Goal: Task Accomplishment & Management: Manage account settings

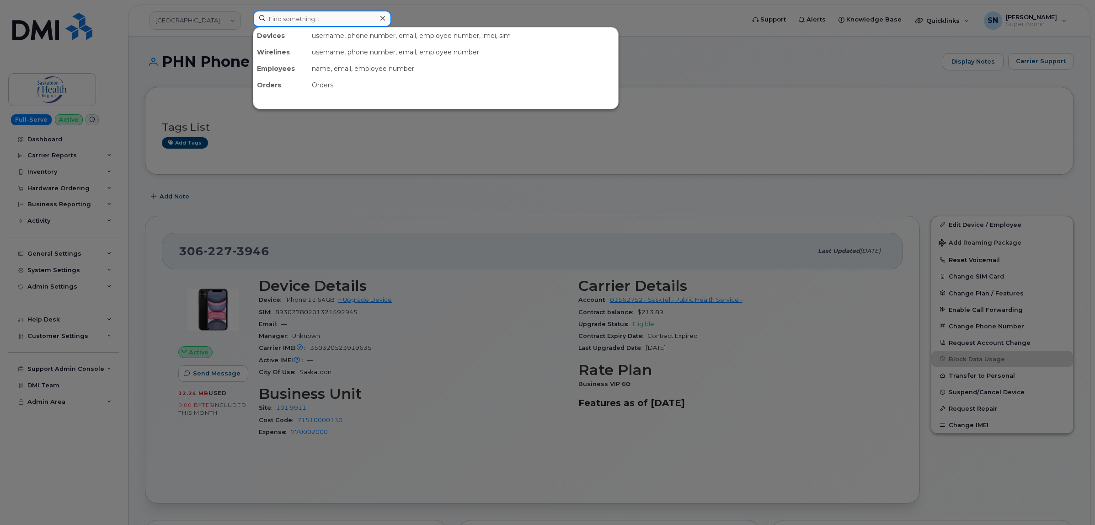
click at [345, 16] on input at bounding box center [322, 19] width 139 height 16
paste input "[PHONE_NUMBER]"
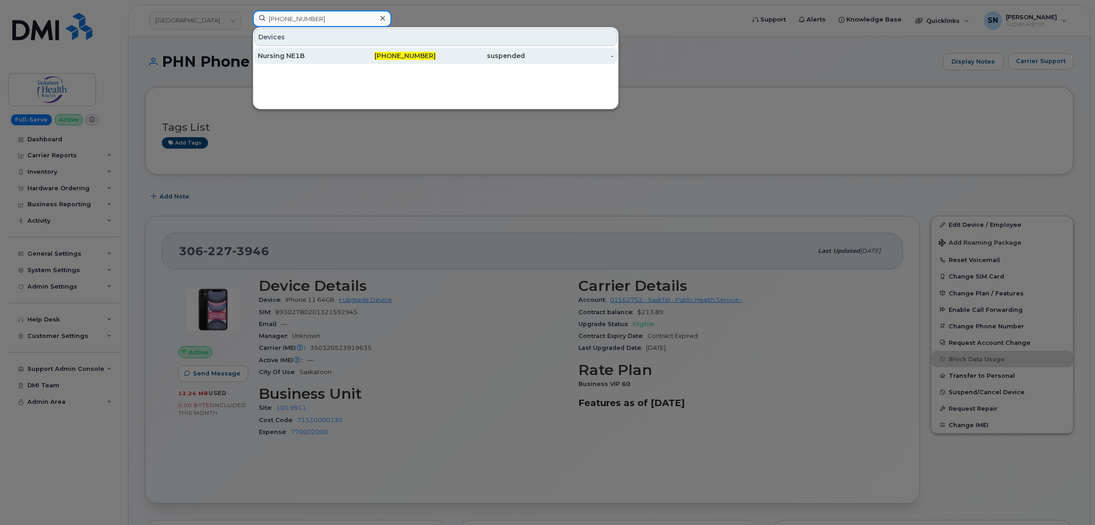
type input "[PHONE_NUMBER]"
click at [358, 61] on div "[PHONE_NUMBER]" at bounding box center [391, 56] width 89 height 16
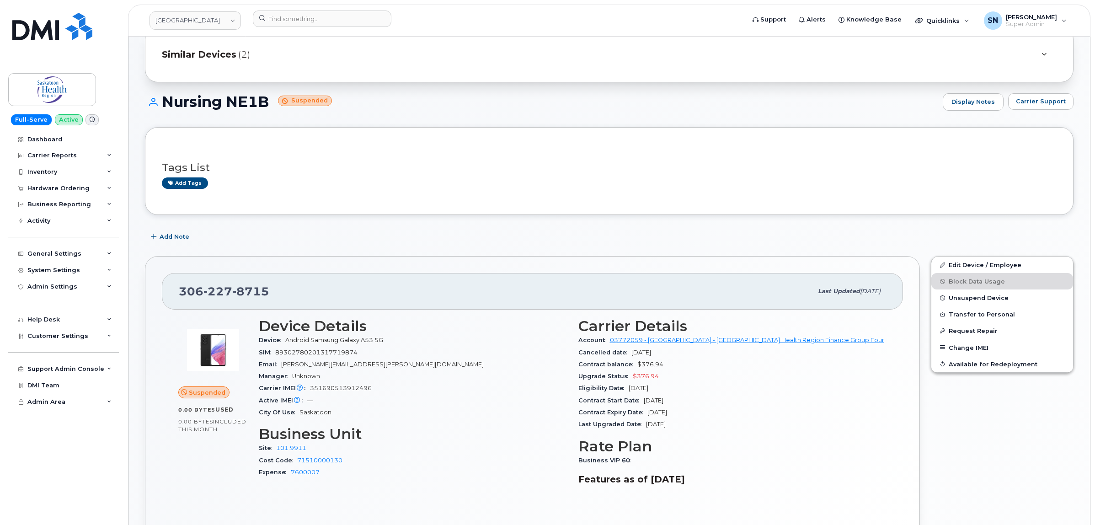
scroll to position [114, 0]
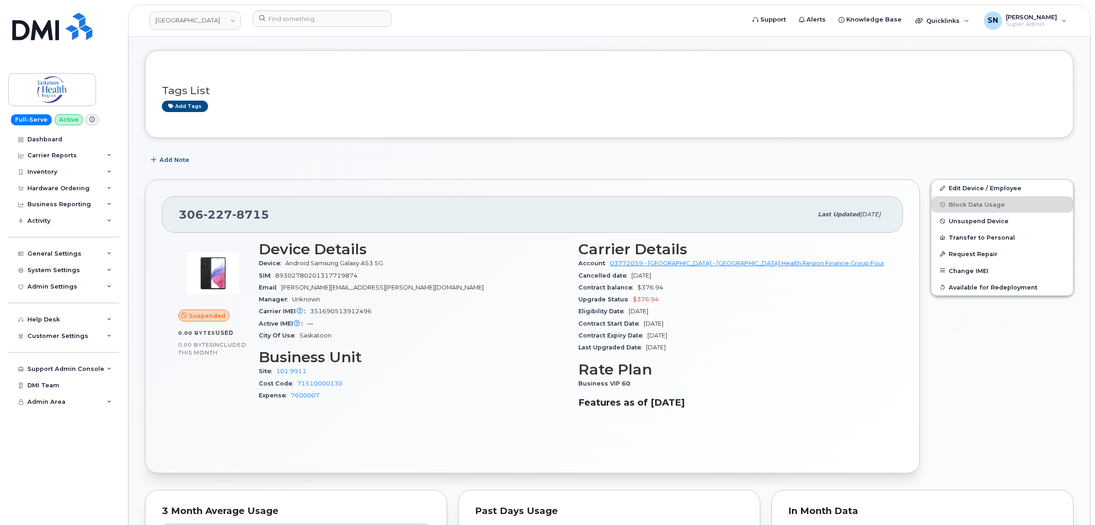
drag, startPoint x: 435, startPoint y: 165, endPoint x: 291, endPoint y: 188, distance: 145.9
click at [435, 165] on div "Add Note" at bounding box center [609, 160] width 928 height 16
click at [951, 191] on link "Edit Device / Employee" at bounding box center [1002, 188] width 142 height 16
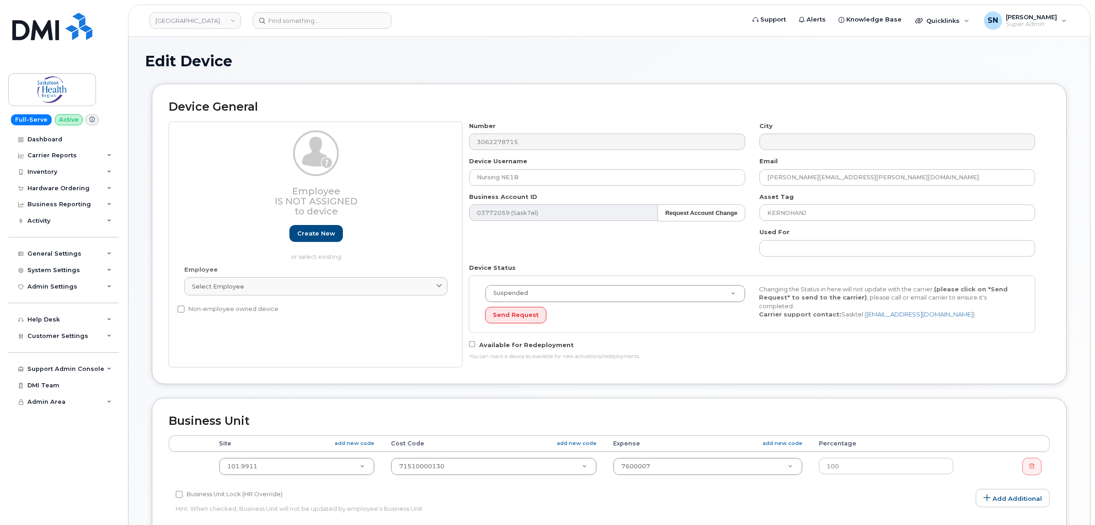
select select "18172"
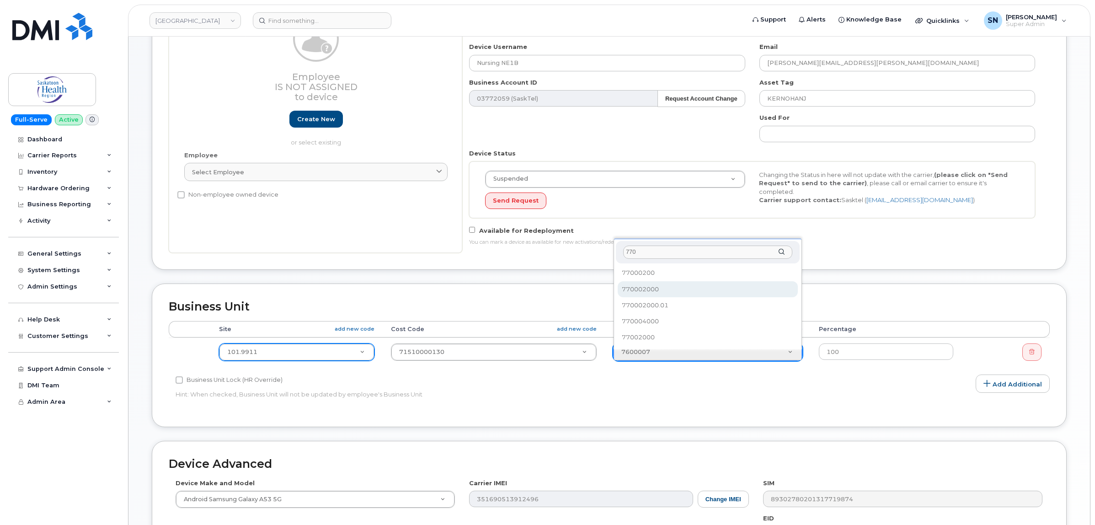
type input "770"
select select "2207559"
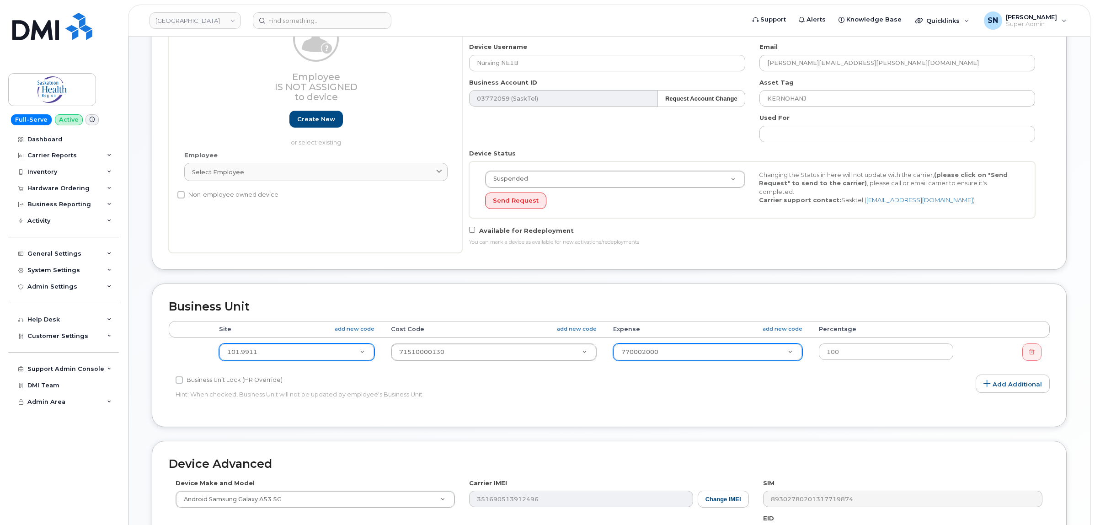
click at [561, 283] on div "Device General Employee Is not assigned to device Create new or select existing…" at bounding box center [609, 126] width 928 height 314
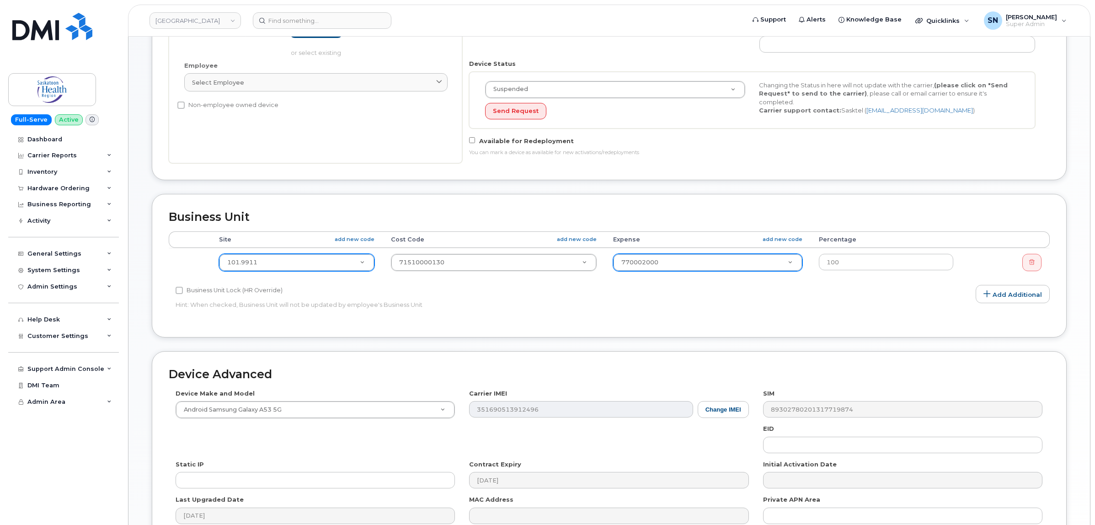
scroll to position [305, 0]
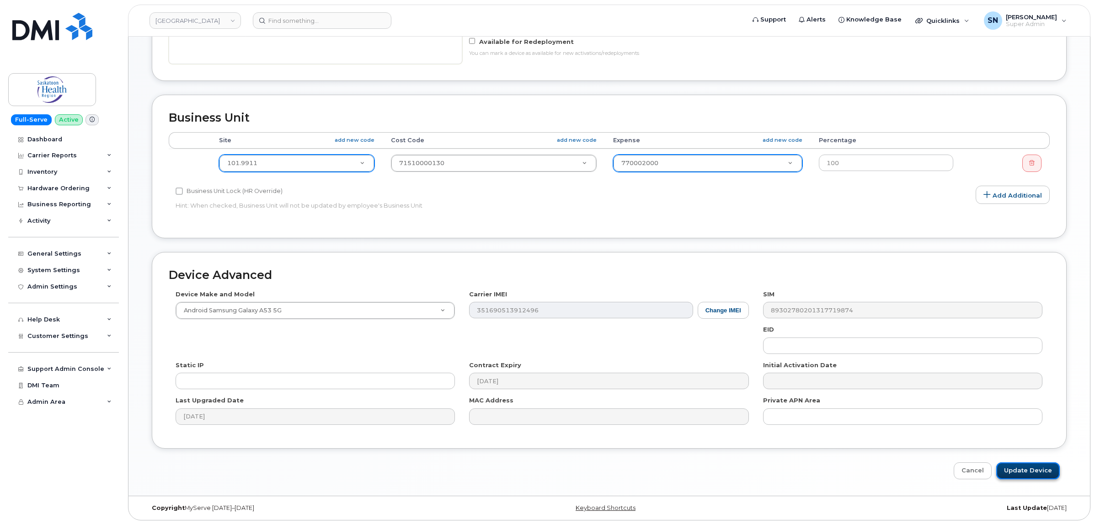
click at [1031, 473] on input "Update Device" at bounding box center [1028, 470] width 64 height 17
type input "Saving..."
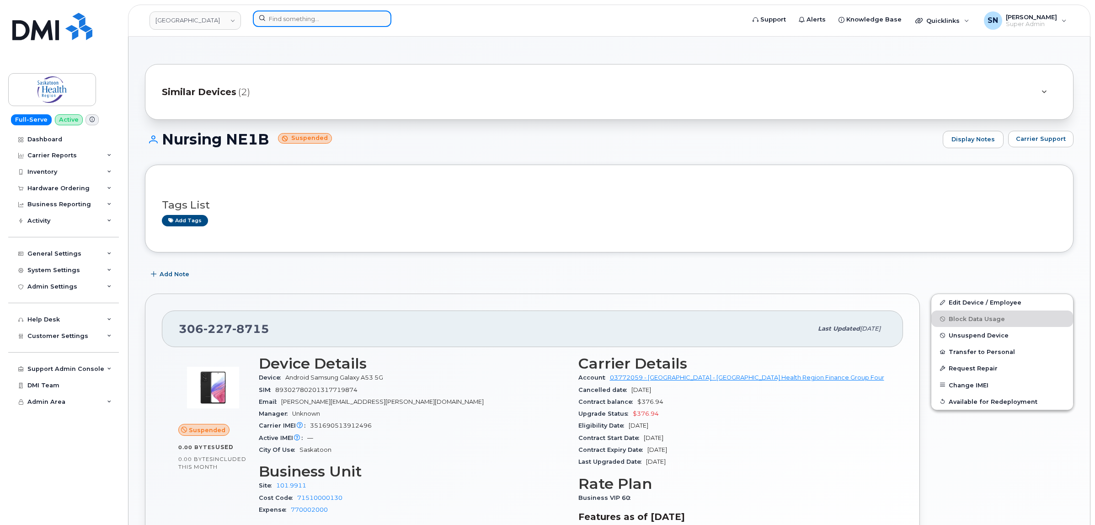
paste input "306-231-3768"
click at [280, 26] on input at bounding box center [322, 19] width 139 height 16
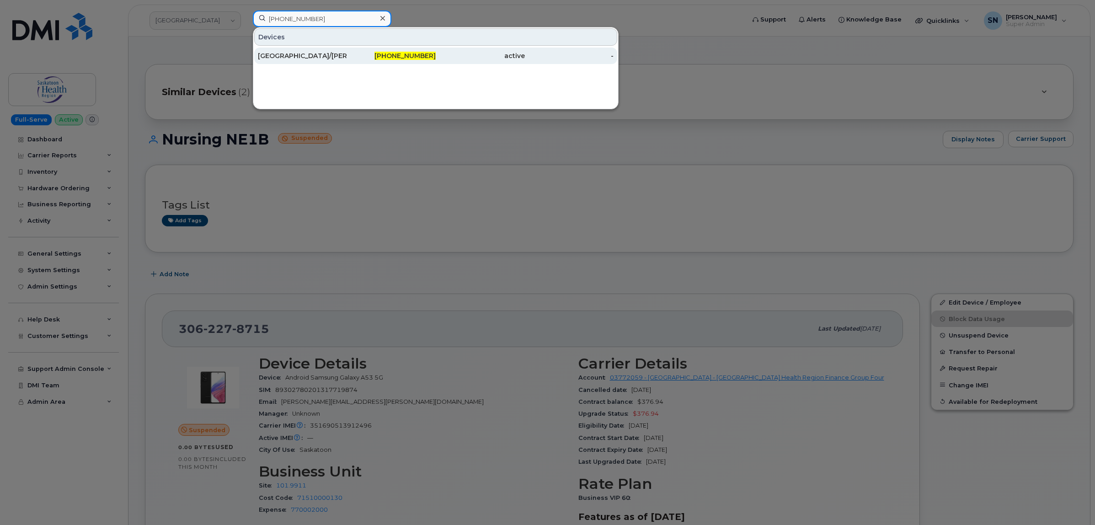
type input "306-231-3768"
click at [314, 51] on div "Aberdeen/Borden NE #6" at bounding box center [302, 56] width 89 height 16
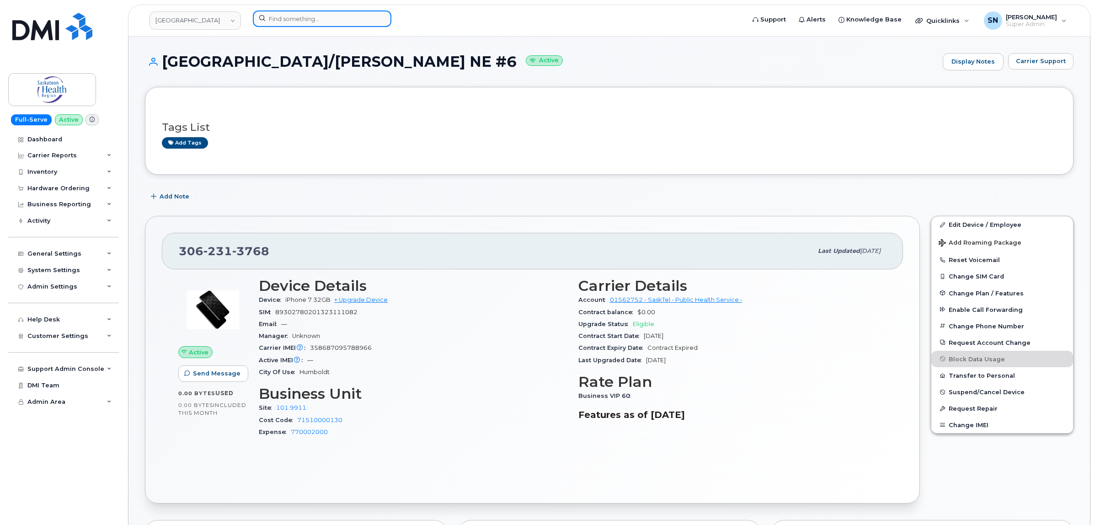
click at [369, 21] on input at bounding box center [322, 19] width 139 height 16
paste input "306-270-5137"
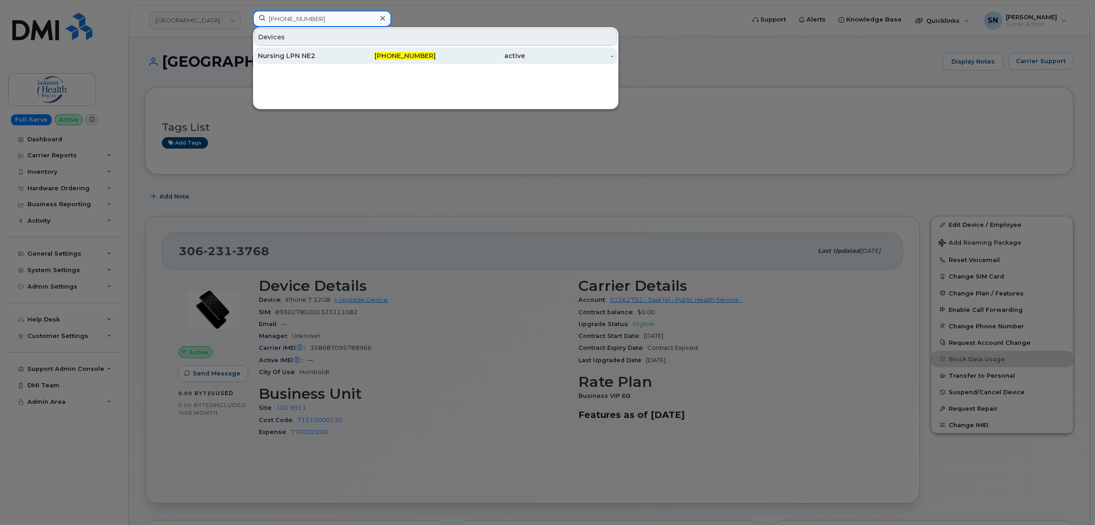
type input "306-270-5137"
click at [270, 51] on div "Nursing LPN NE2" at bounding box center [302, 56] width 89 height 16
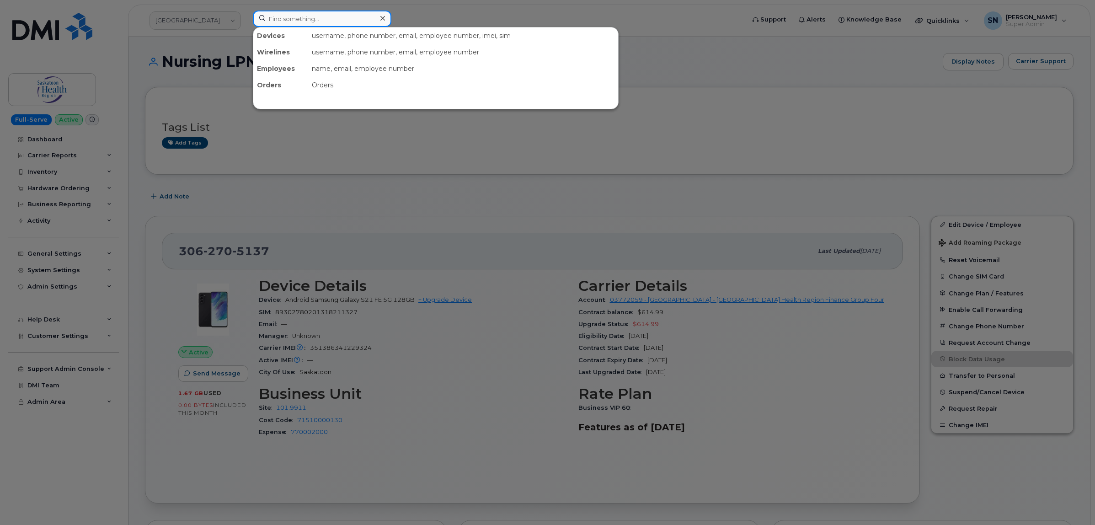
click at [315, 21] on input at bounding box center [322, 19] width 139 height 16
paste input "[PHONE_NUMBER]"
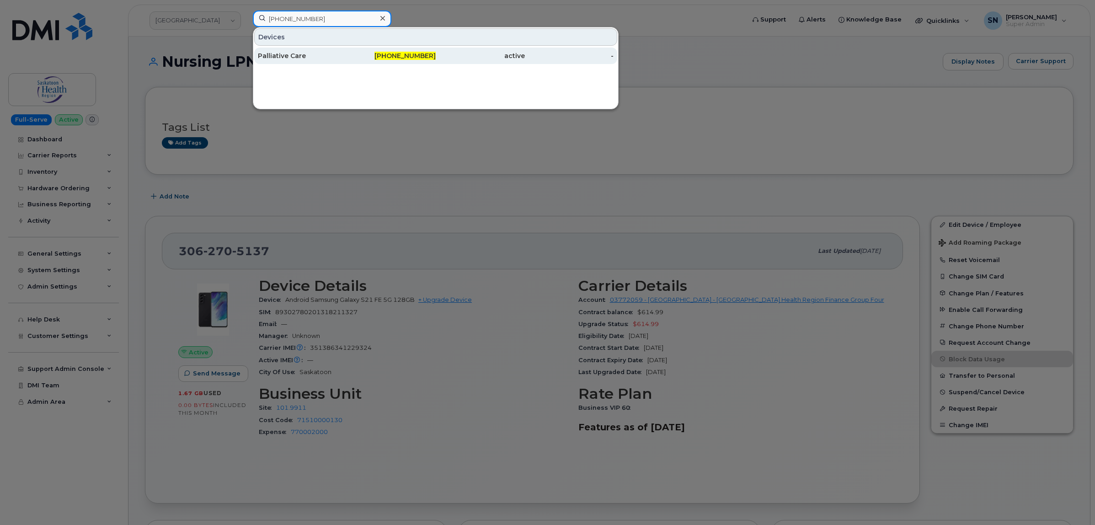
type input "[PHONE_NUMBER]"
click at [318, 53] on div "Palliative Care" at bounding box center [302, 55] width 89 height 9
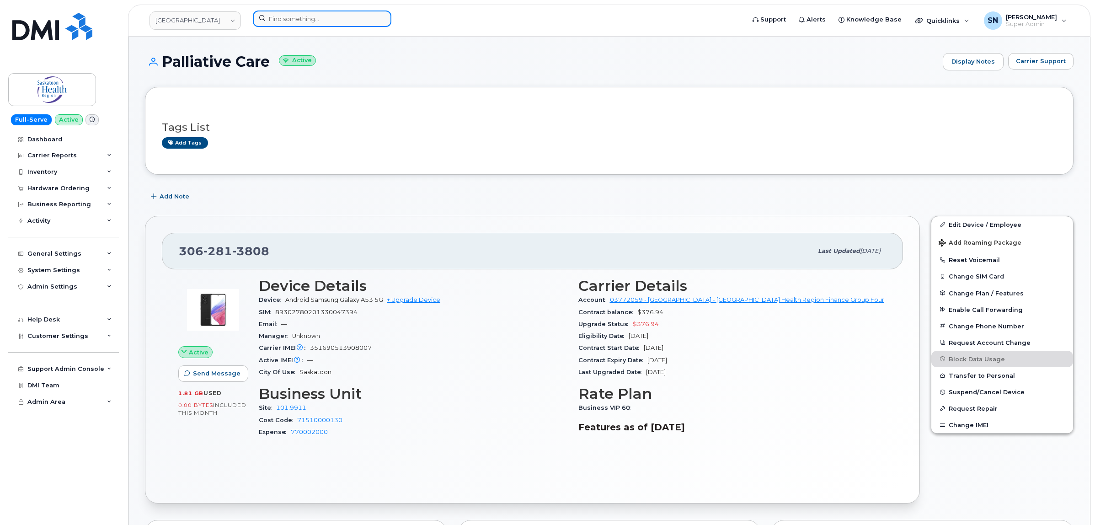
click at [355, 17] on input at bounding box center [322, 19] width 139 height 16
paste input "306-281-4186"
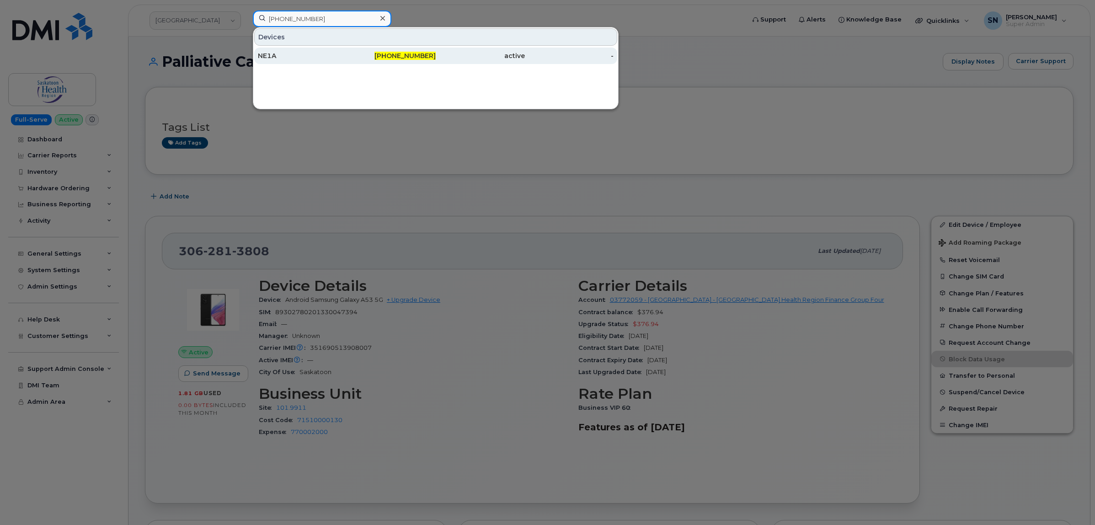
type input "306-281-4186"
click at [348, 54] on div "306-281-4186" at bounding box center [391, 55] width 89 height 9
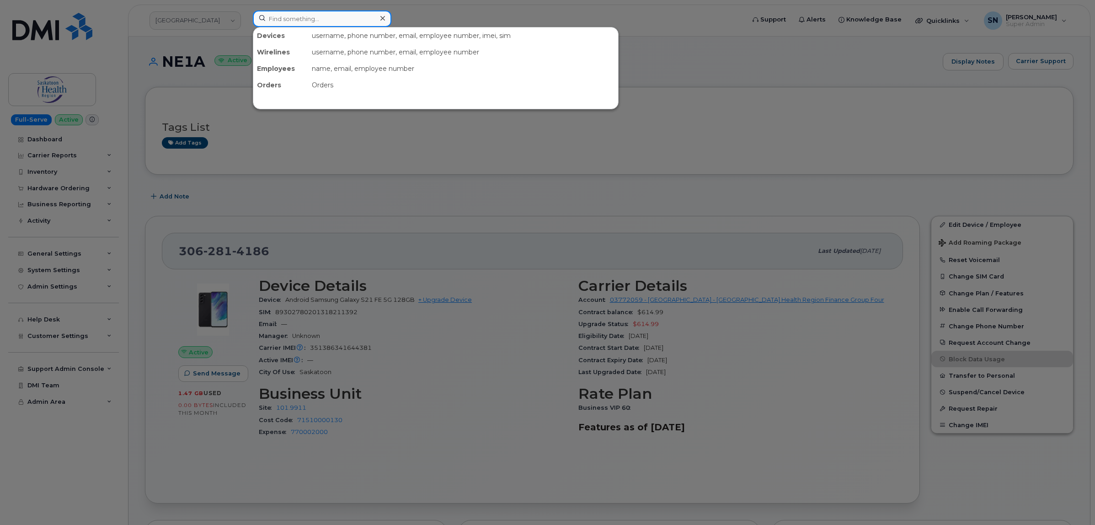
paste input "306-281-4238"
click at [357, 20] on input at bounding box center [322, 19] width 139 height 16
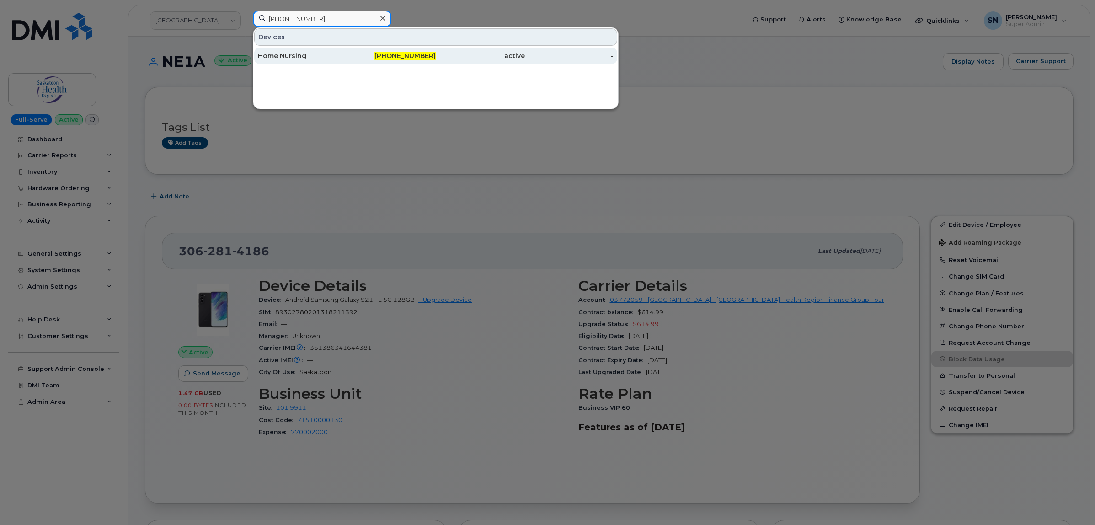
type input "306-281-4238"
click at [369, 50] on div "306-281-4238" at bounding box center [391, 56] width 89 height 16
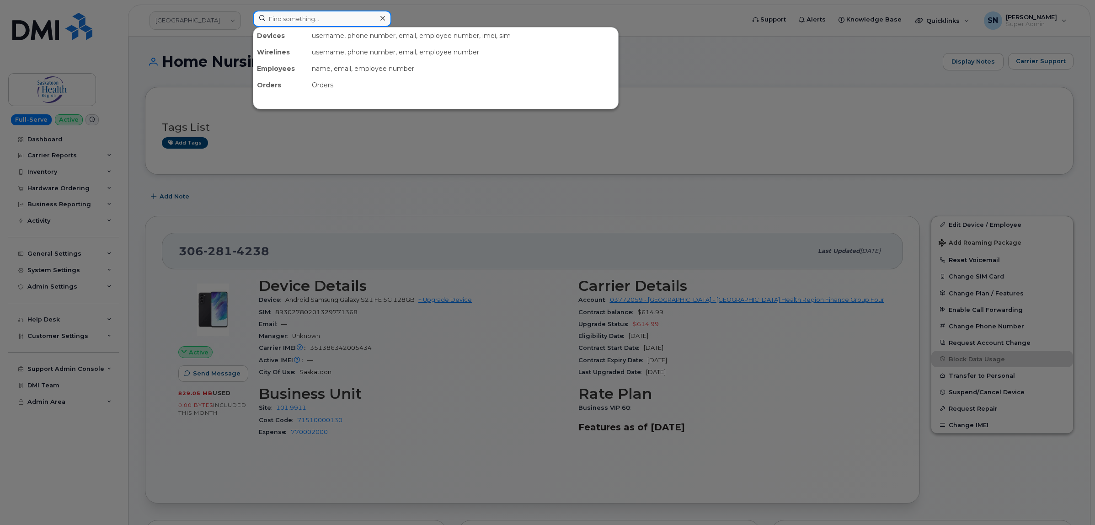
click at [308, 25] on input at bounding box center [322, 19] width 139 height 16
paste input "306-281-4539"
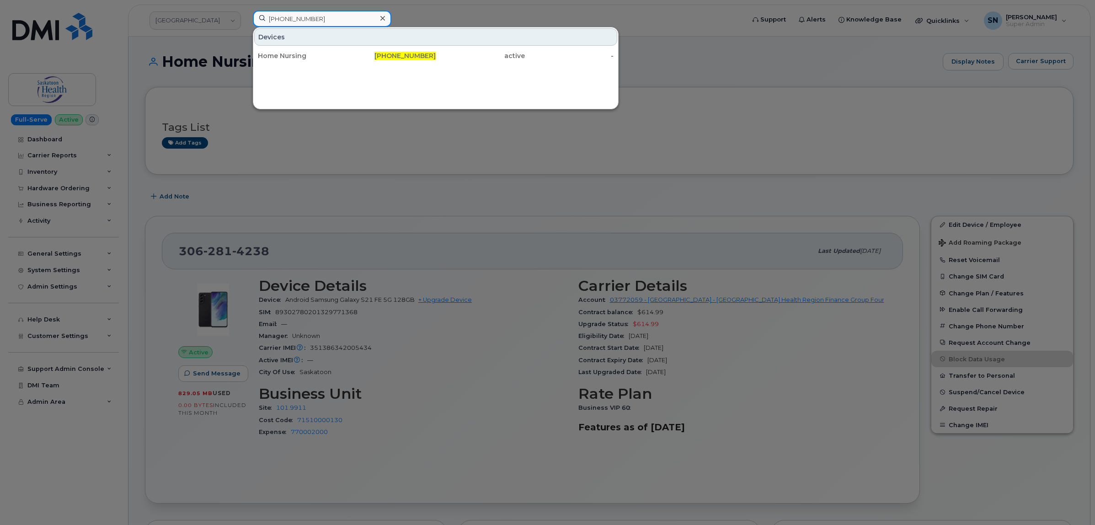
type input "306-281-4539"
click at [325, 49] on div "Home Nursing" at bounding box center [302, 56] width 89 height 16
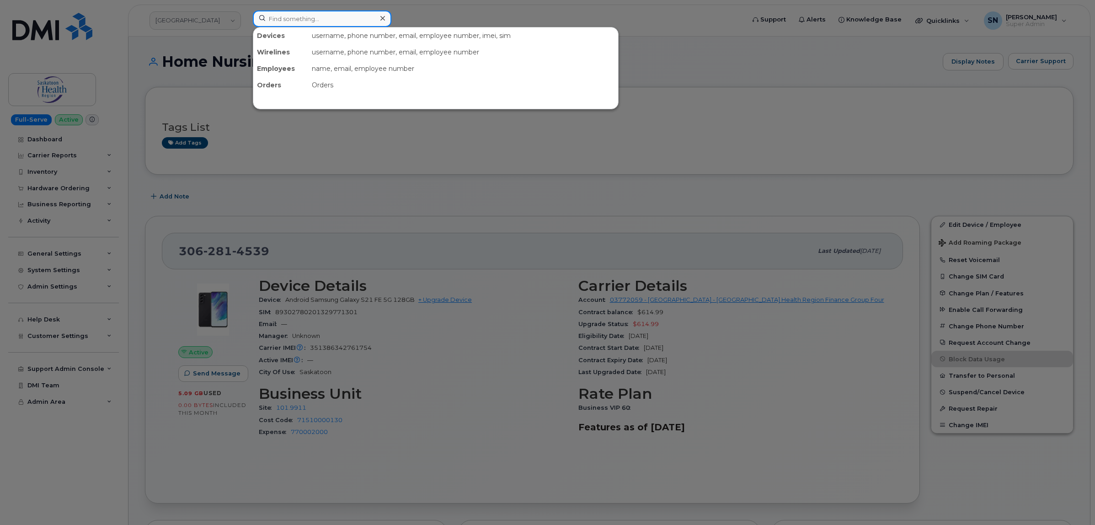
click at [327, 14] on input at bounding box center [322, 19] width 139 height 16
paste input "[PHONE_NUMBER]"
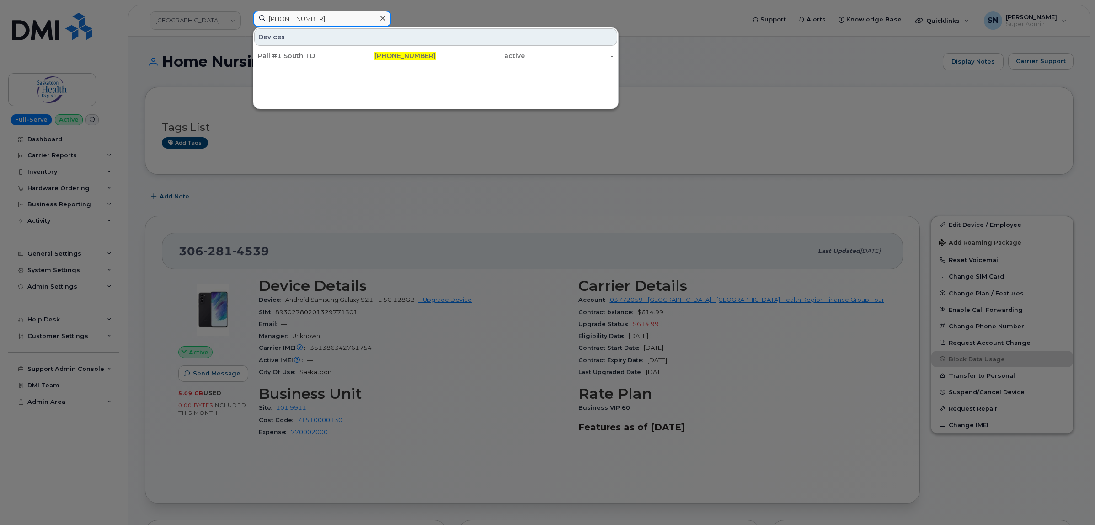
type input "[PHONE_NUMBER]"
click at [325, 53] on div "Pall #1 South TD" at bounding box center [302, 55] width 89 height 9
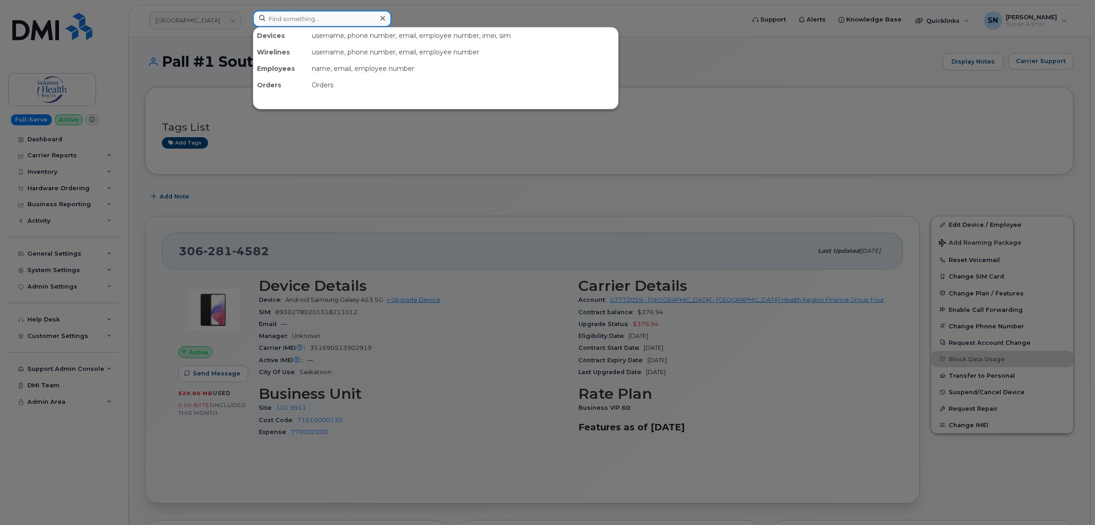
click at [312, 16] on input at bounding box center [322, 19] width 139 height 16
paste input "[PHONE_NUMBER]"
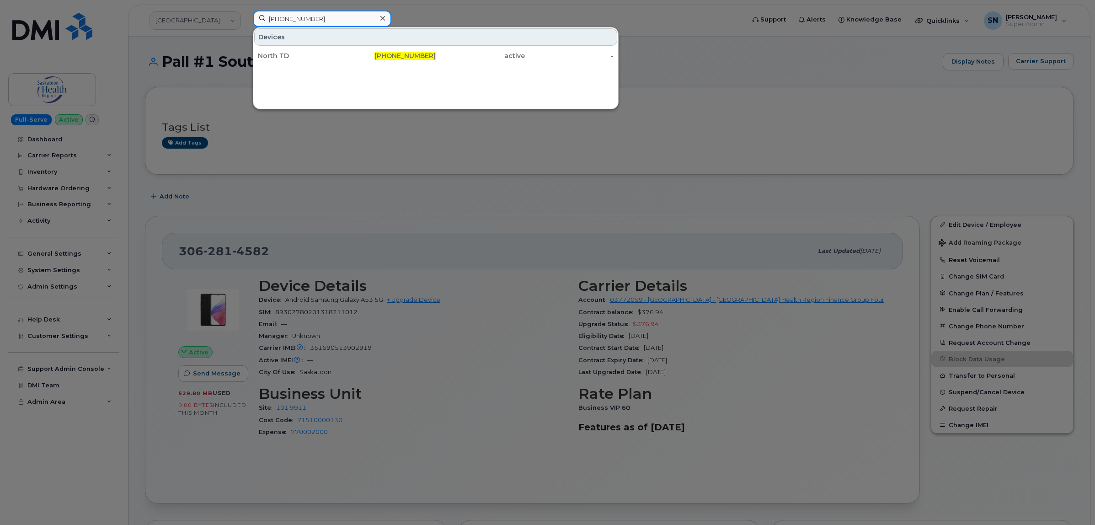
type input "[PHONE_NUMBER]"
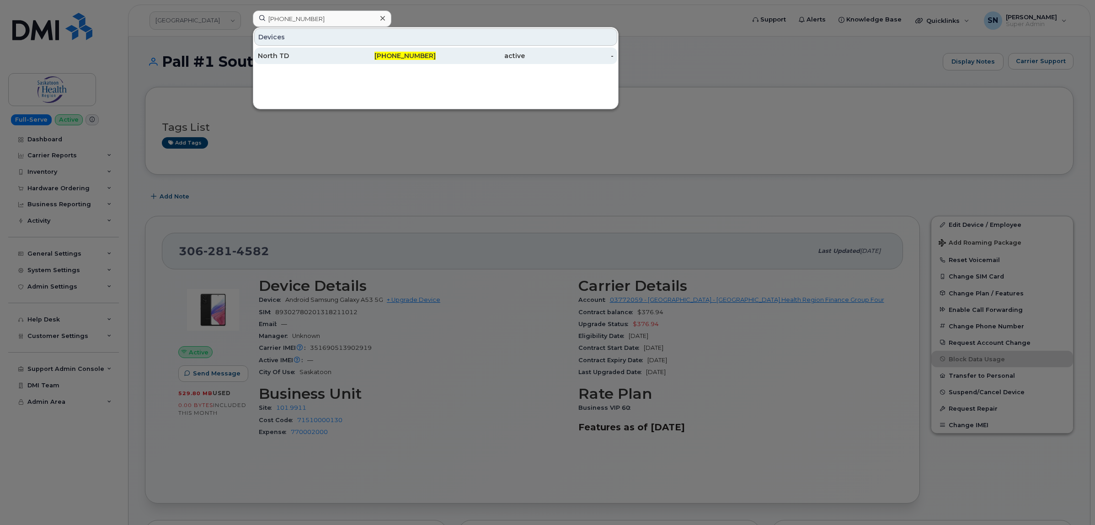
click at [369, 55] on div "[PHONE_NUMBER]" at bounding box center [391, 55] width 89 height 9
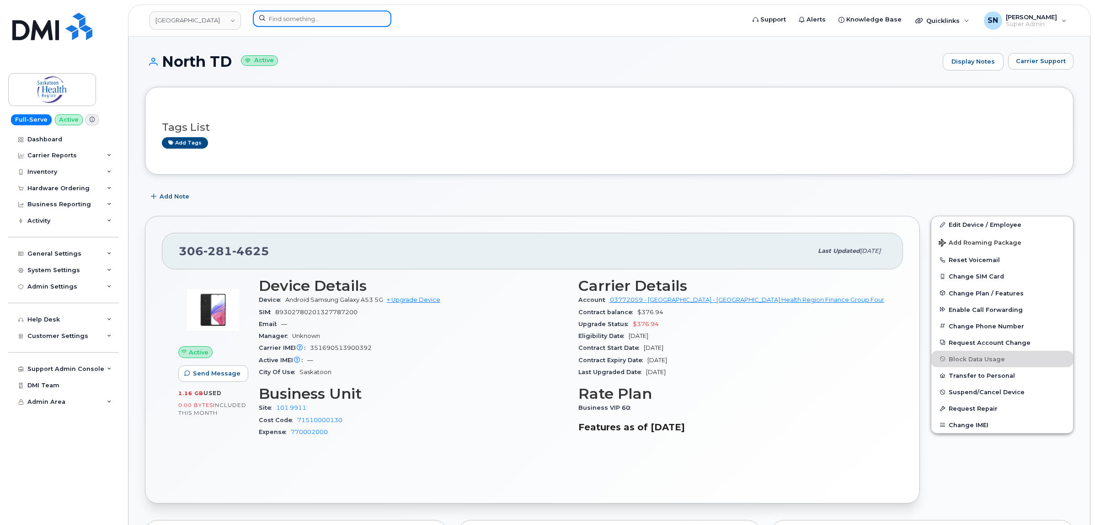
click at [309, 21] on input at bounding box center [322, 19] width 139 height 16
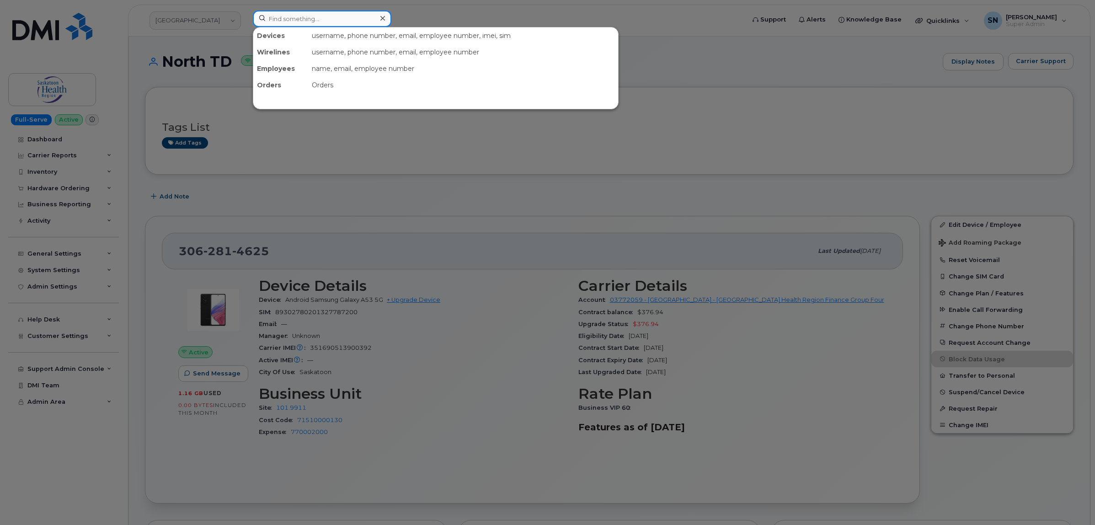
paste input "306-281-4635"
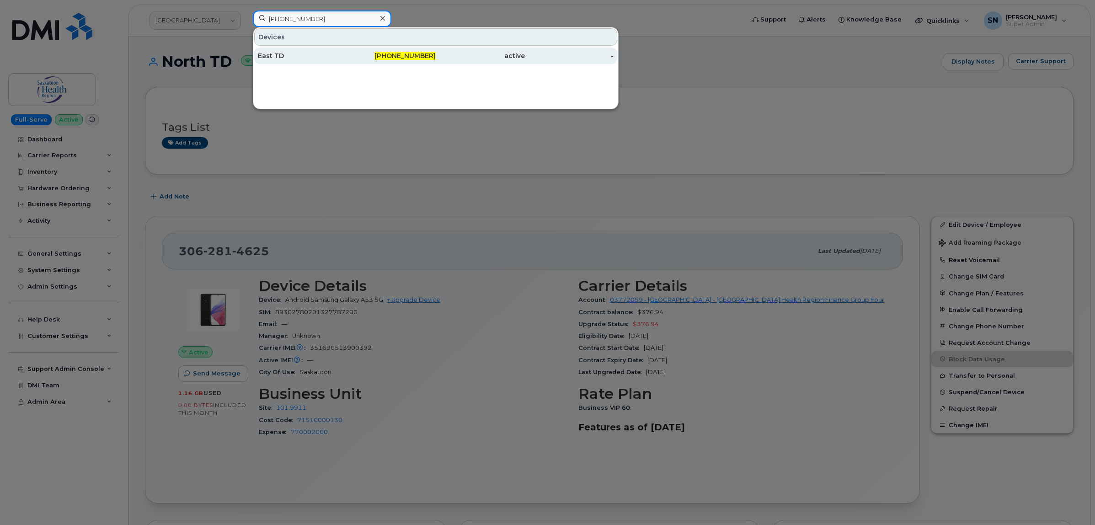
type input "306-281-4635"
click at [325, 53] on div "East TD" at bounding box center [302, 55] width 89 height 9
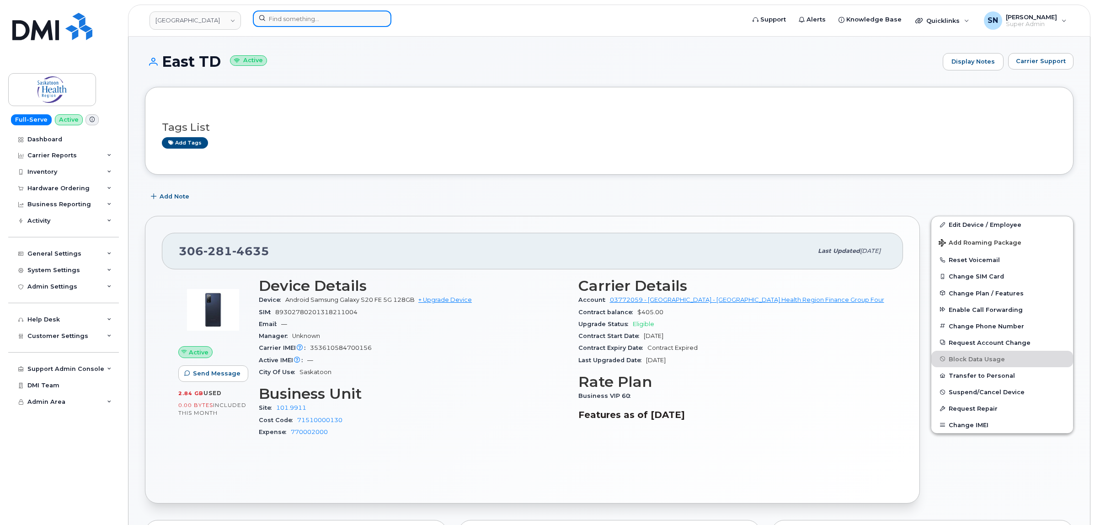
click at [344, 22] on input at bounding box center [322, 19] width 139 height 16
paste input "[PHONE_NUMBER]"
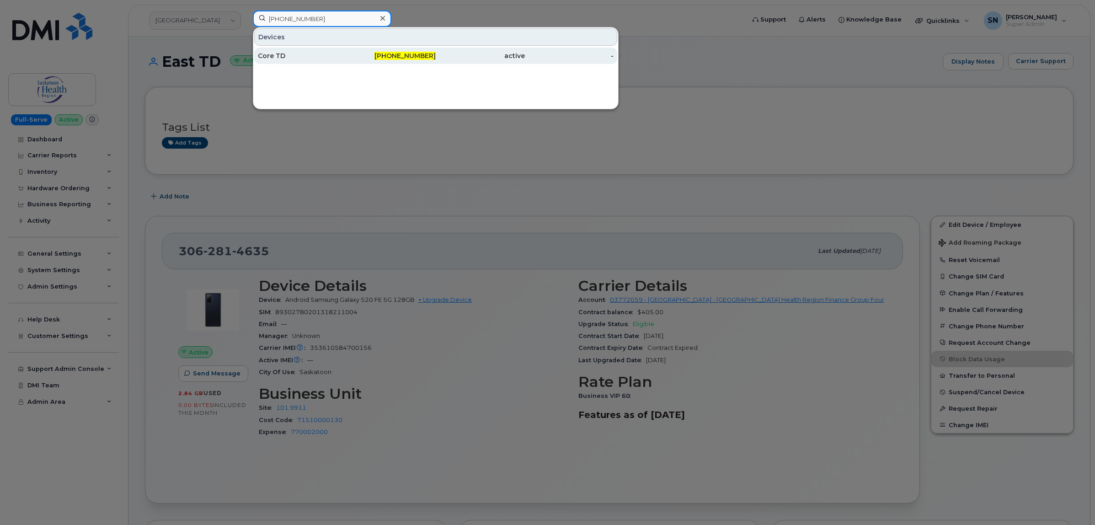
type input "[PHONE_NUMBER]"
click at [343, 52] on div "Core TD" at bounding box center [302, 55] width 89 height 9
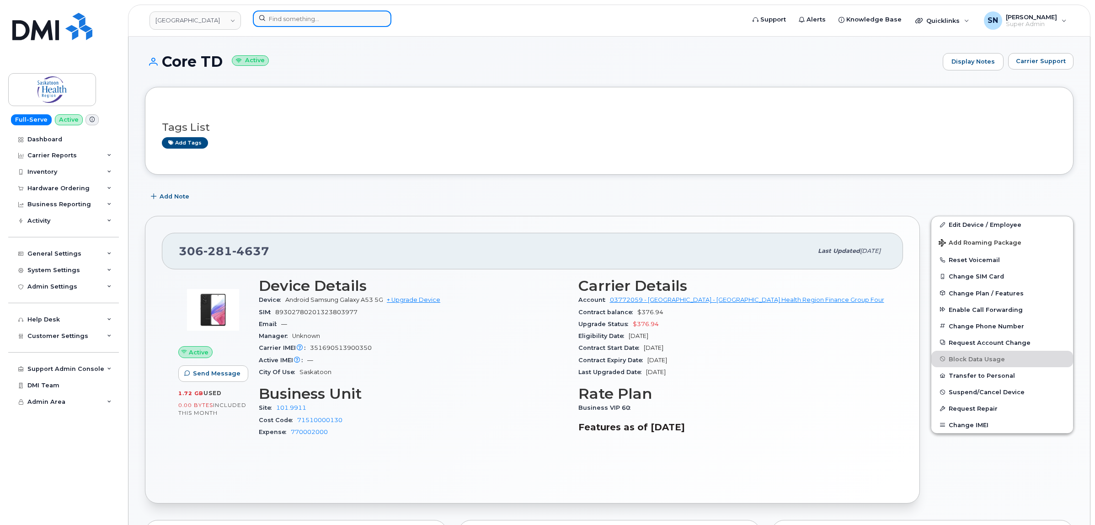
click at [275, 25] on input at bounding box center [322, 19] width 139 height 16
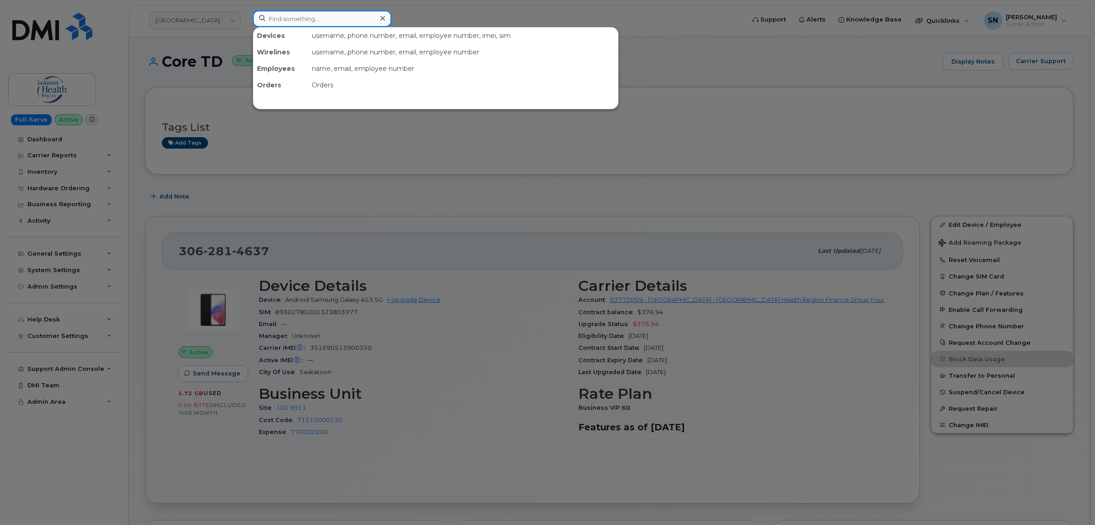
paste input "306-281-4638"
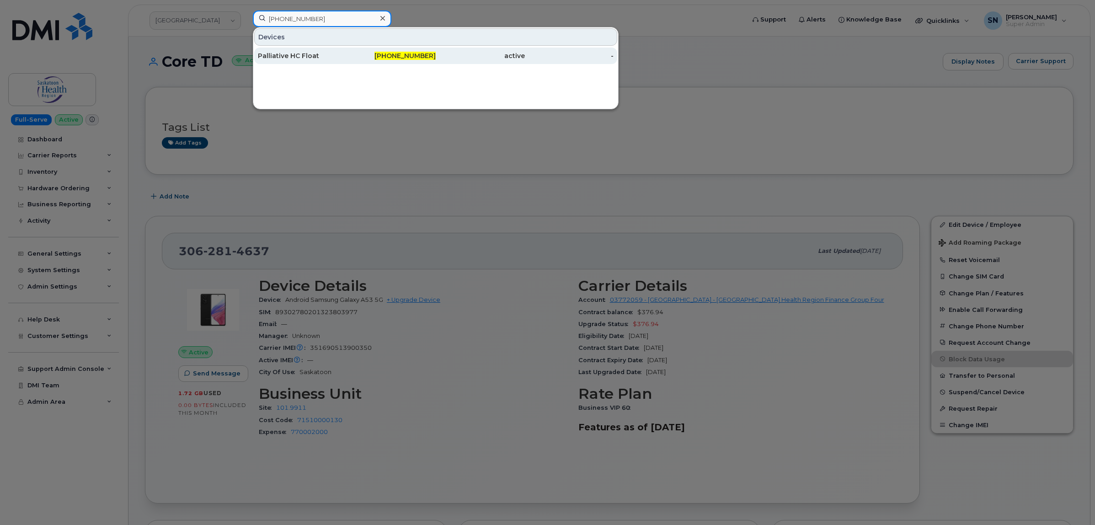
type input "306-281-4638"
click at [312, 52] on div "Palliative HC Float" at bounding box center [302, 55] width 89 height 9
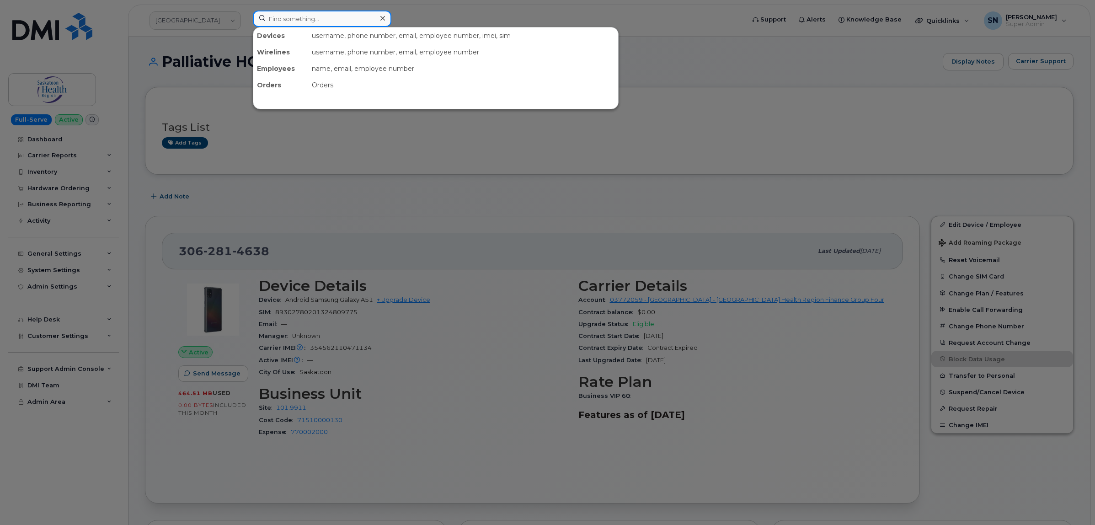
click at [335, 19] on input at bounding box center [322, 19] width 139 height 16
paste input "306-281-4639"
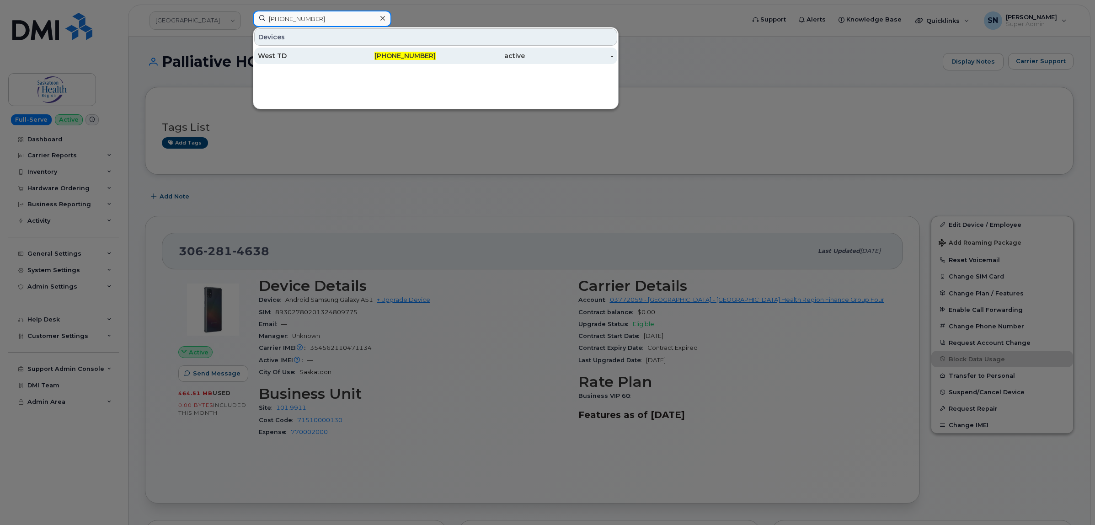
type input "306-281-4639"
click at [335, 58] on div "West TD" at bounding box center [302, 55] width 89 height 9
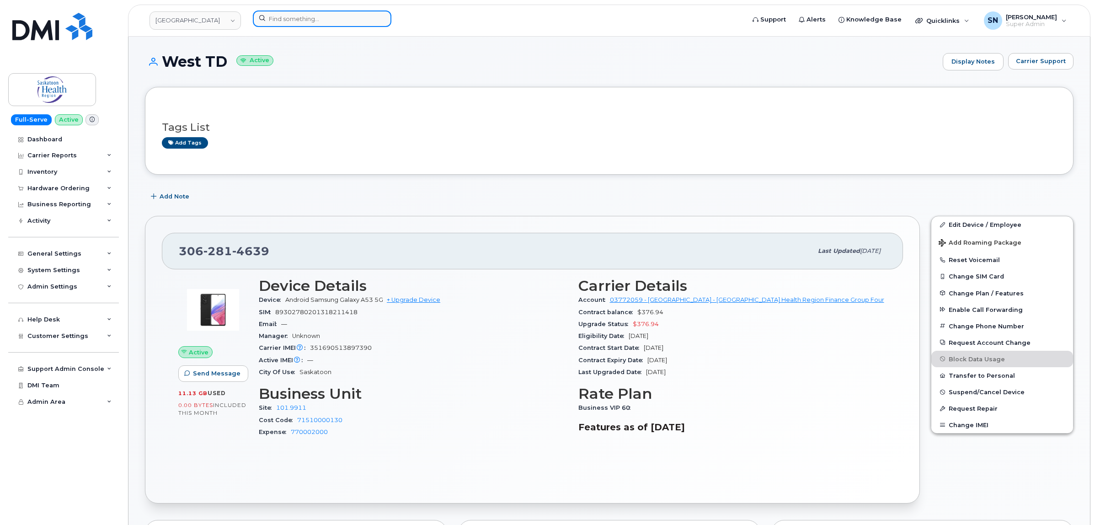
click at [335, 21] on input at bounding box center [322, 19] width 139 height 16
paste input "[PHONE_NUMBER]"
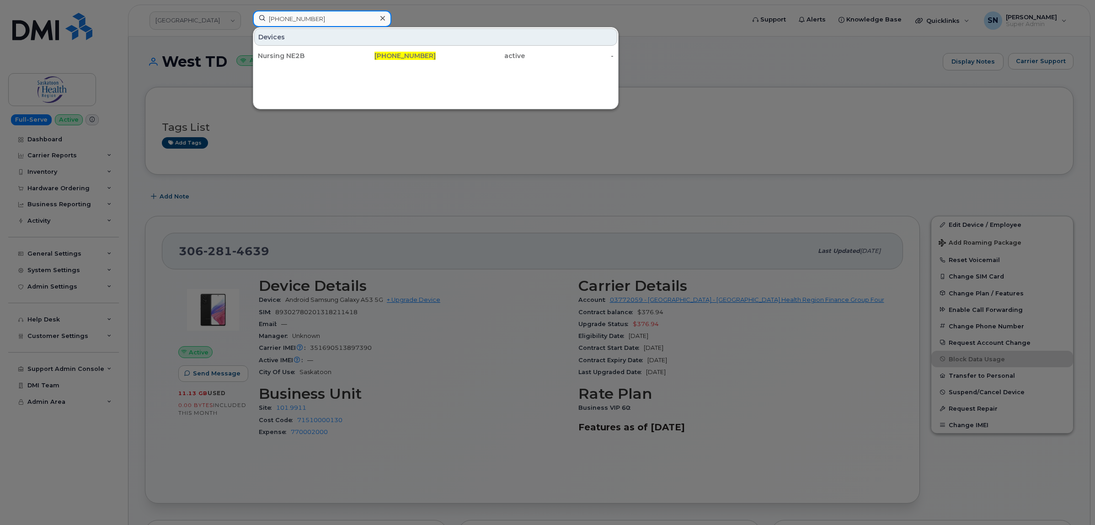
type input "[PHONE_NUMBER]"
drag, startPoint x: 366, startPoint y: 56, endPoint x: 357, endPoint y: 81, distance: 26.2
click at [366, 56] on div "306-281-4672" at bounding box center [391, 55] width 89 height 9
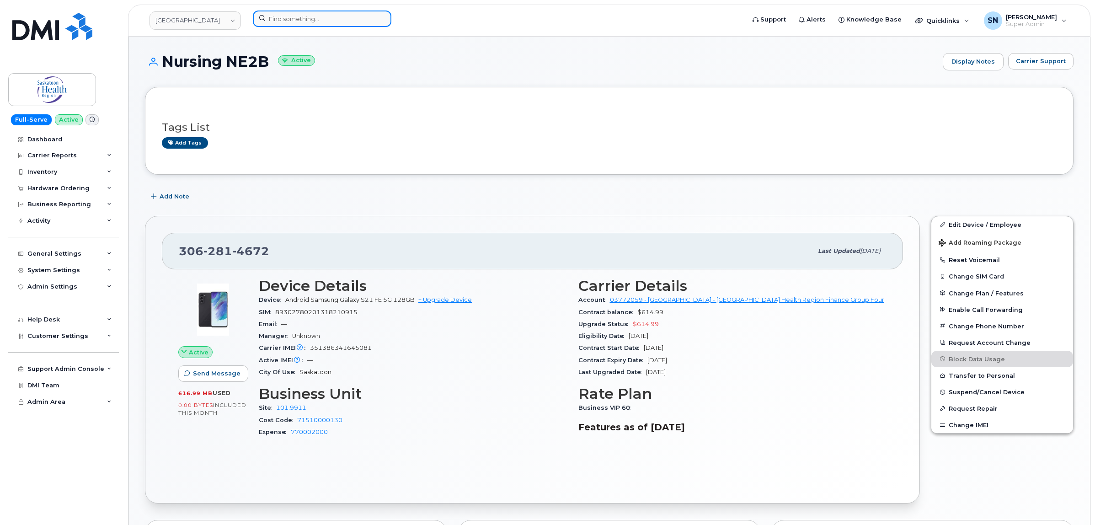
click at [323, 19] on input at bounding box center [322, 19] width 139 height 16
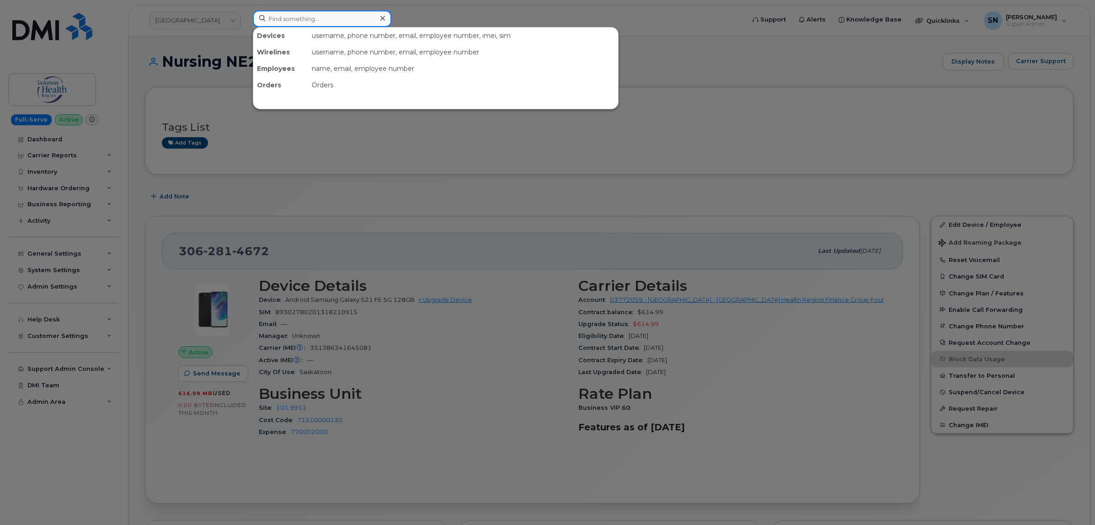
paste input "[PHONE_NUMBER]"
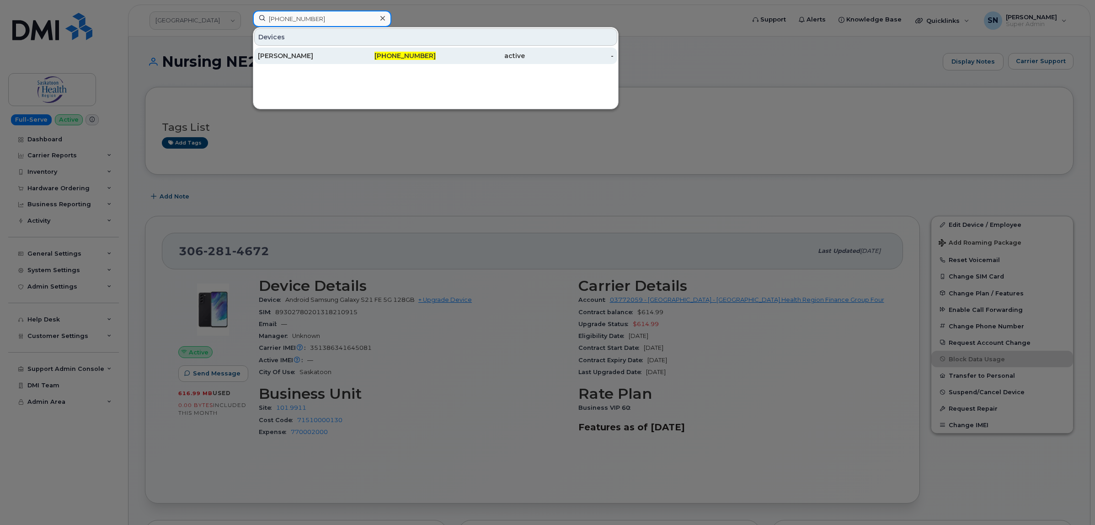
type input "306-281-6758"
click at [316, 51] on div "[PERSON_NAME]" at bounding box center [302, 56] width 89 height 16
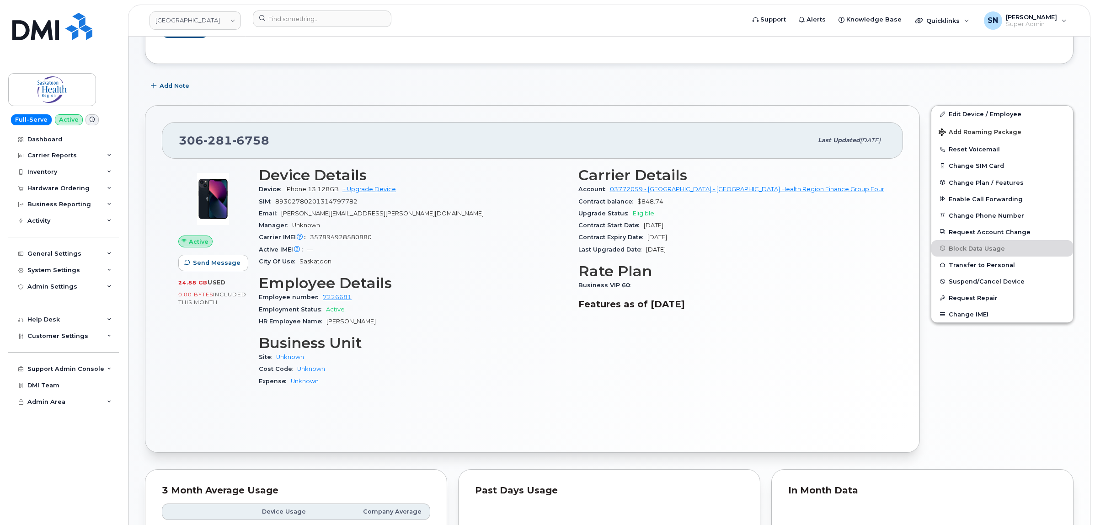
scroll to position [114, 0]
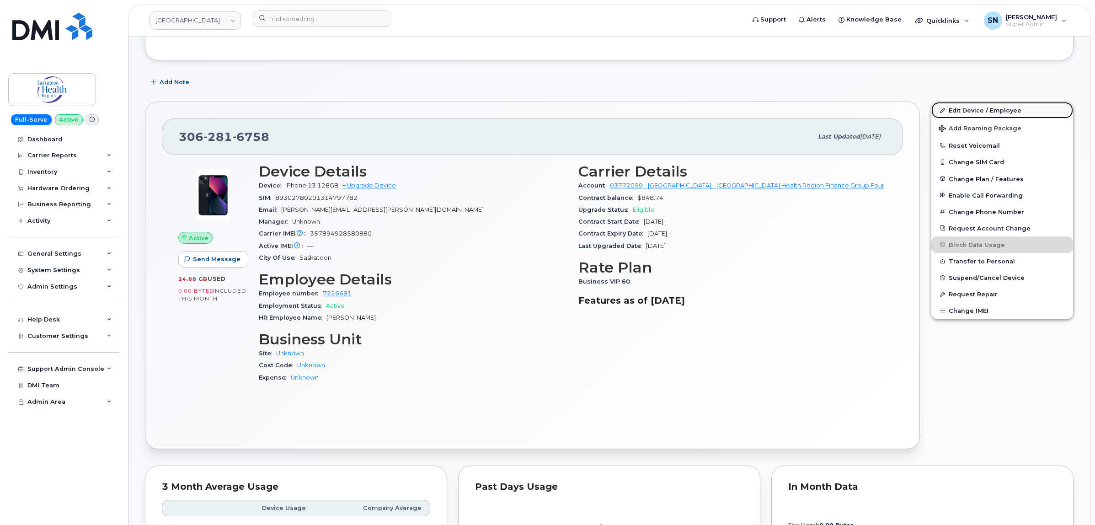
click at [970, 113] on link "Edit Device / Employee" at bounding box center [1002, 110] width 142 height 16
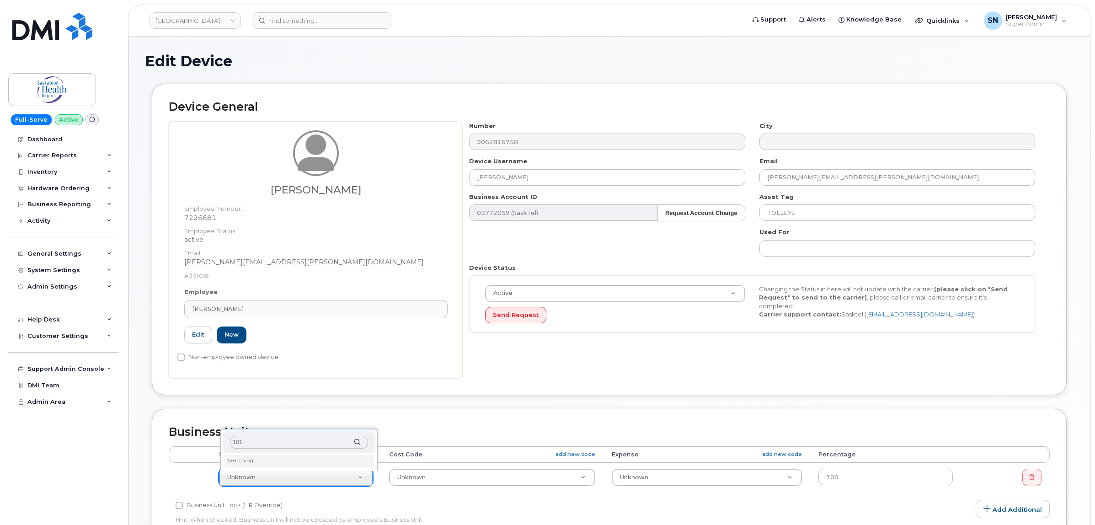
select select "18111"
type input "101.9911"
type input "2207717"
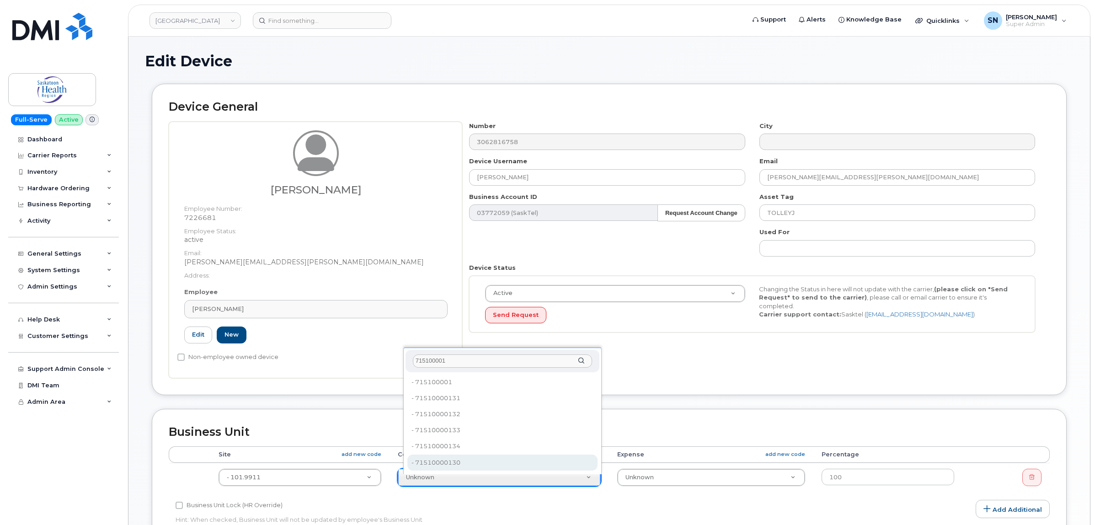
type input "715100001"
type input "2207806"
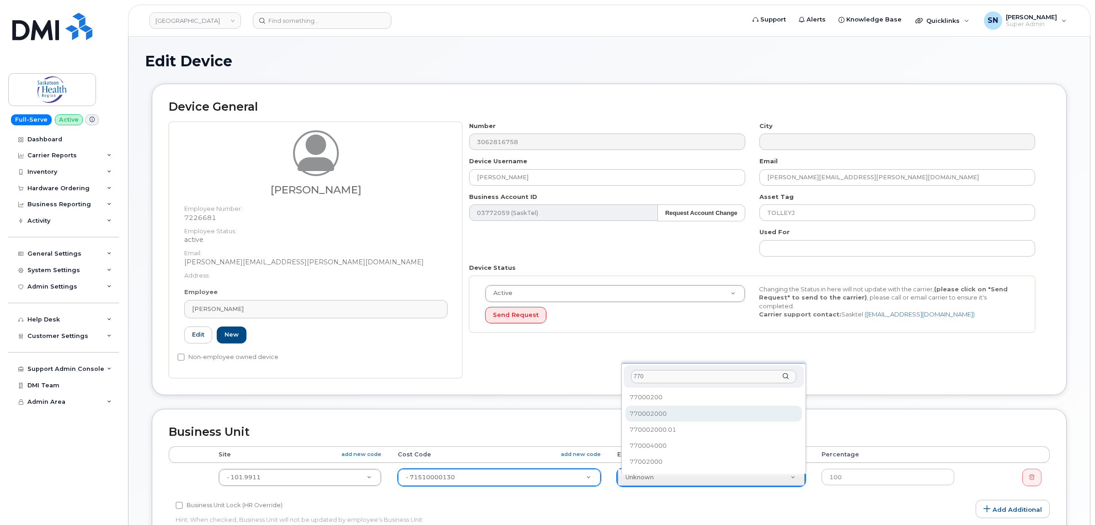
type input "770"
select select "2207559"
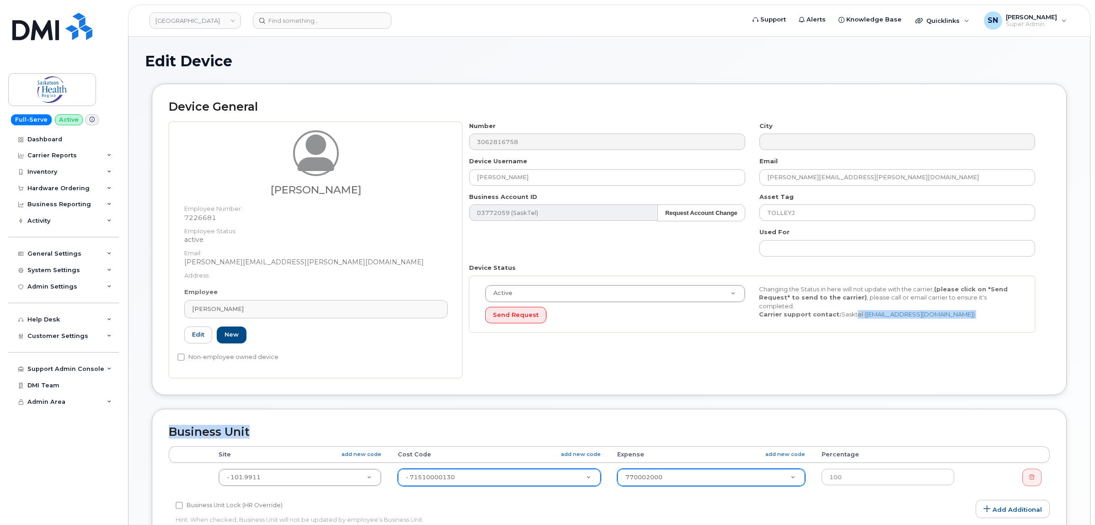
click at [847, 84] on form "Device General Jay Tolley Employee Number: 7226681 Employee Status: active Emai…" at bounding box center [609, 84] width 928 height 0
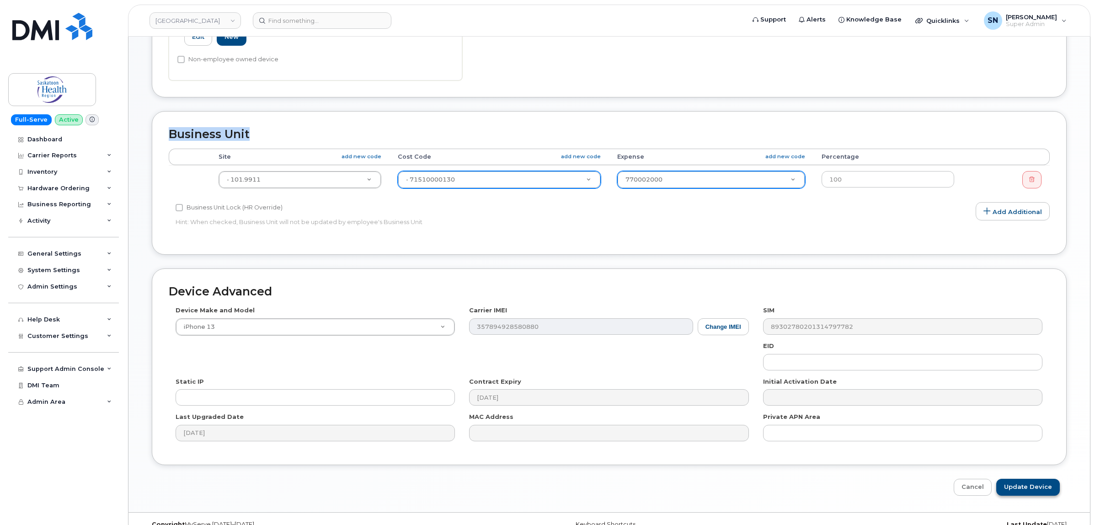
scroll to position [315, 0]
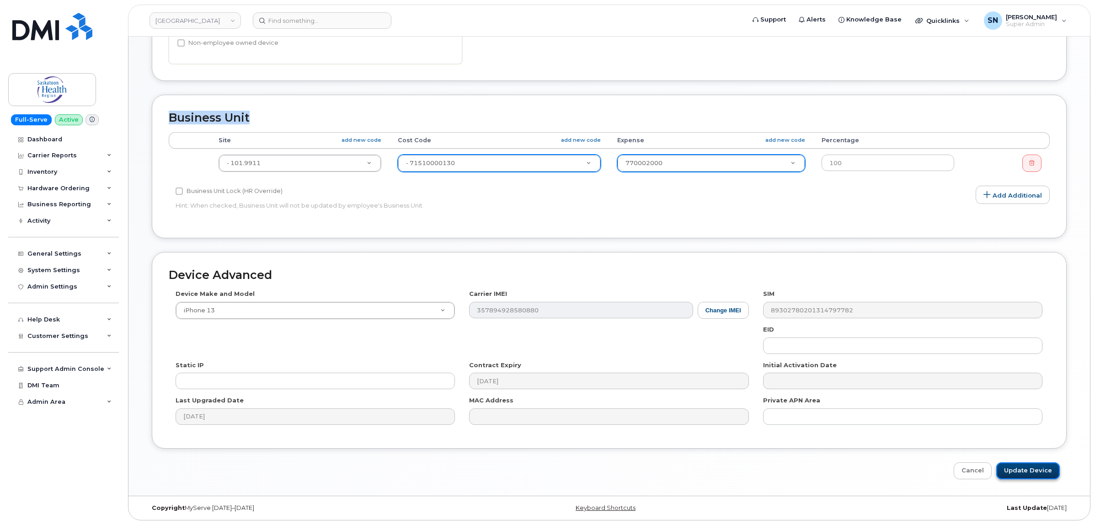
click at [1018, 475] on input "Update Device" at bounding box center [1028, 470] width 64 height 17
type input "Saving..."
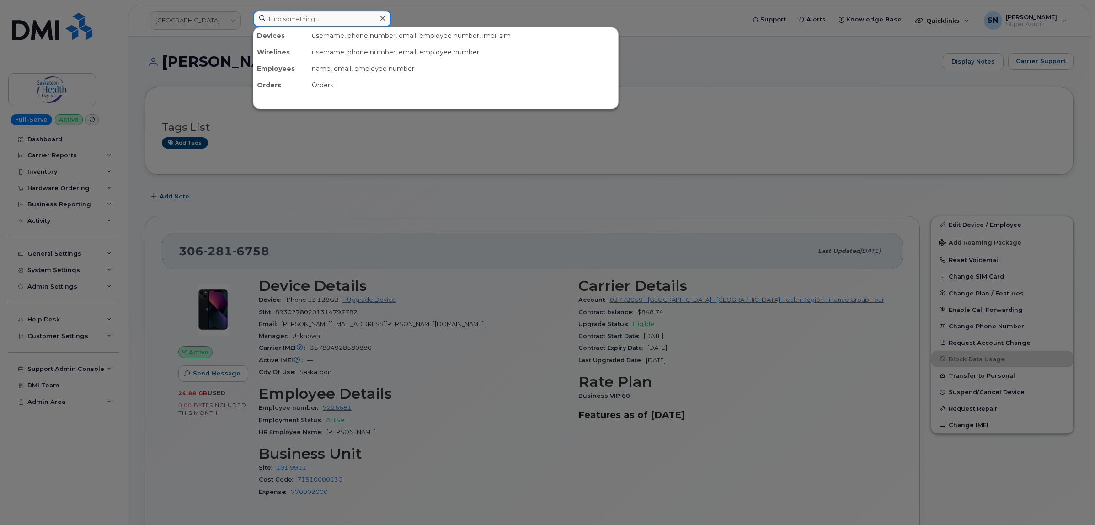
click at [357, 16] on input at bounding box center [322, 19] width 139 height 16
paste input "[PHONE_NUMBER]"
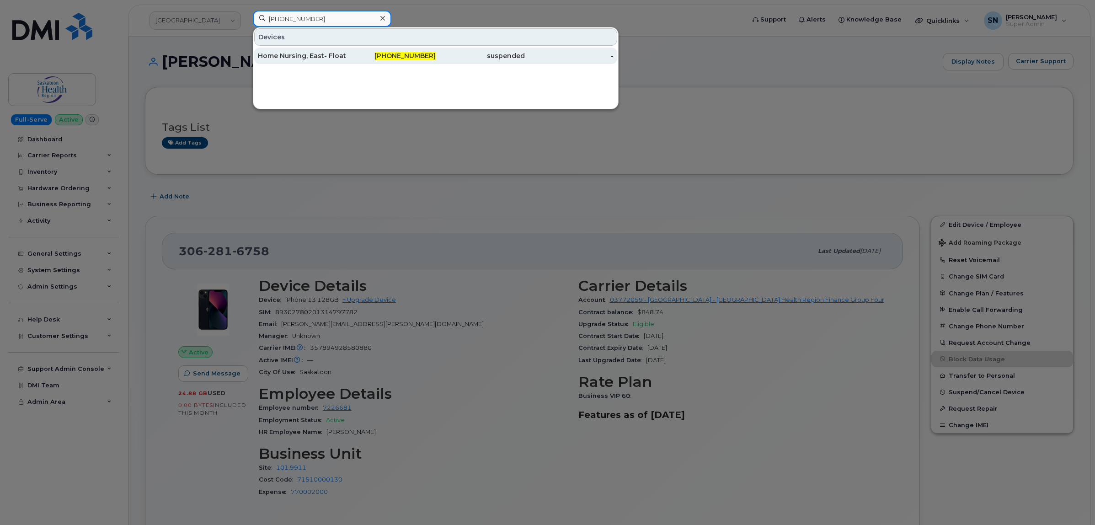
type input "[PHONE_NUMBER]"
click at [319, 53] on div "Home Nursing, East- Float #1" at bounding box center [302, 55] width 89 height 9
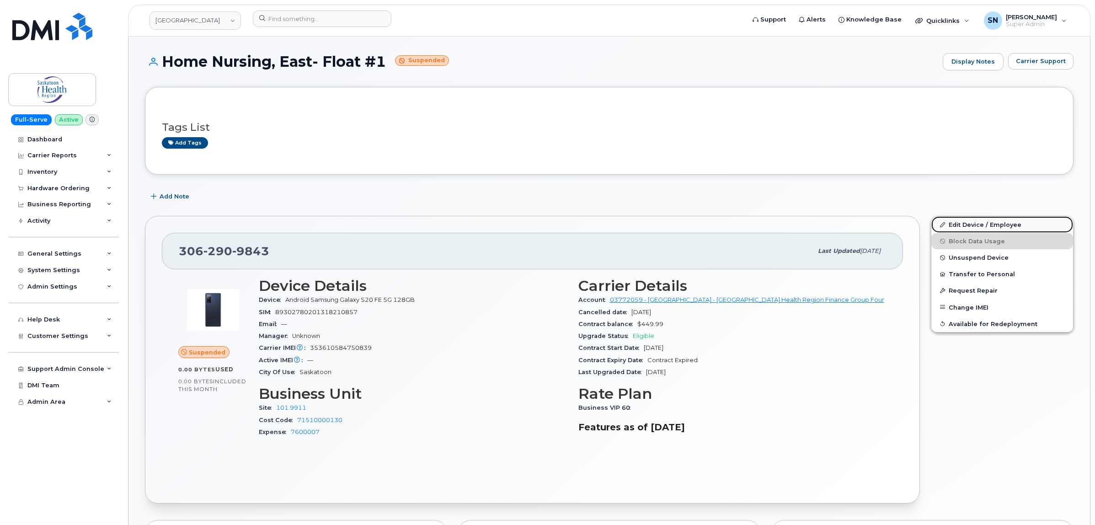
click at [997, 227] on link "Edit Device / Employee" at bounding box center [1002, 224] width 142 height 16
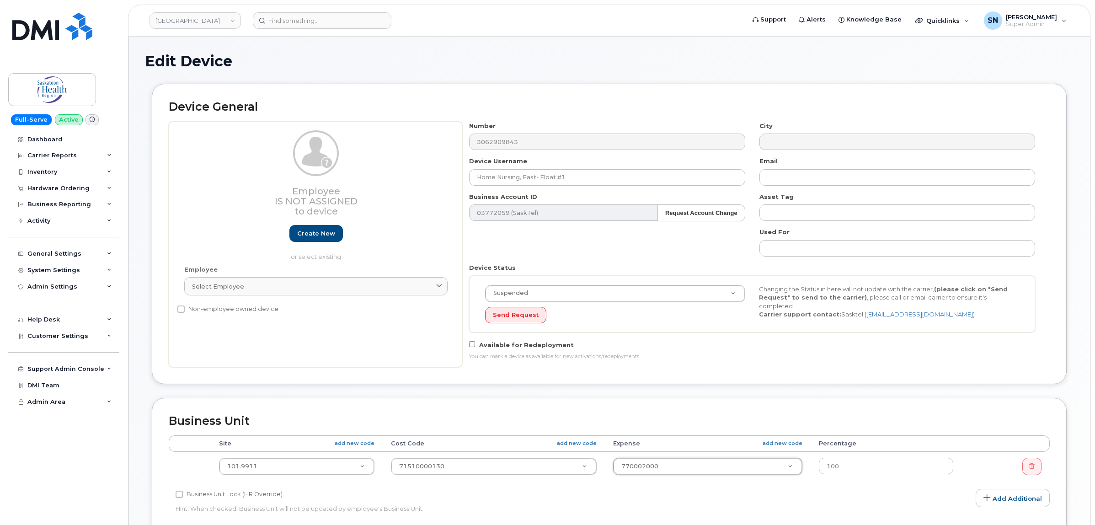
select select "2207559"
click at [767, 402] on div "Business Unit Accounting Categories Rules Accounting categories percentages mus…" at bounding box center [609, 470] width 915 height 144
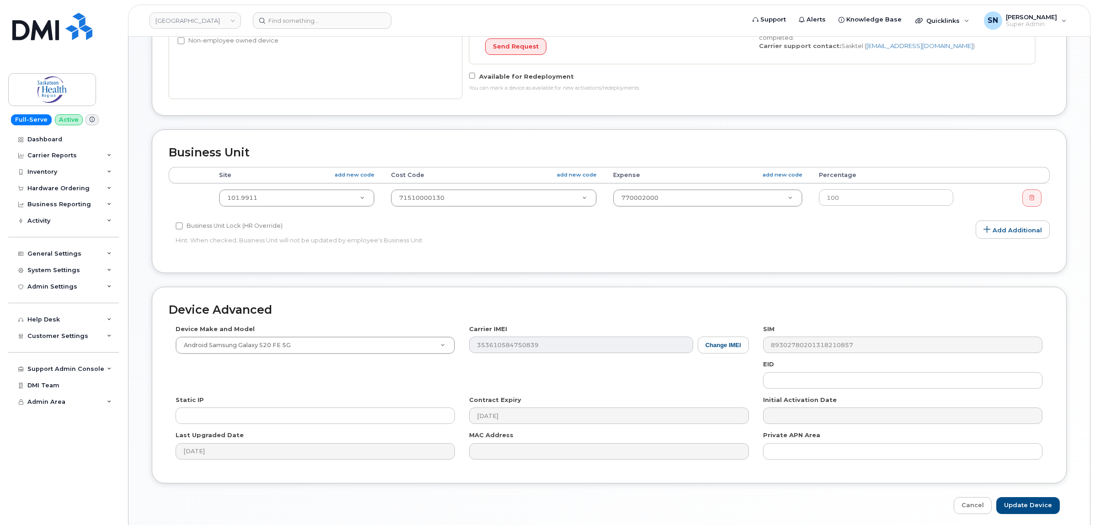
scroll to position [305, 0]
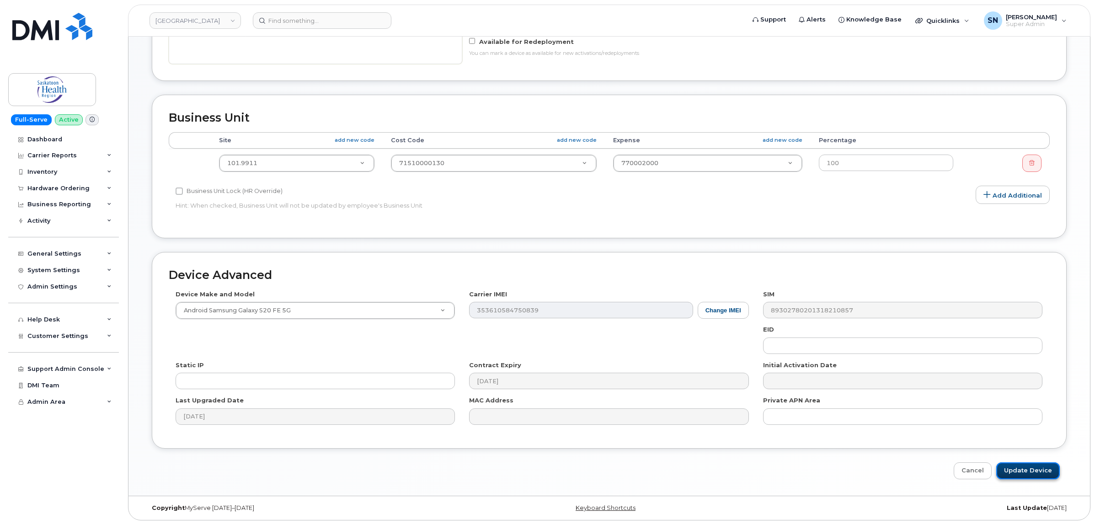
click at [1041, 472] on input "Update Device" at bounding box center [1028, 470] width 64 height 17
type input "Saving..."
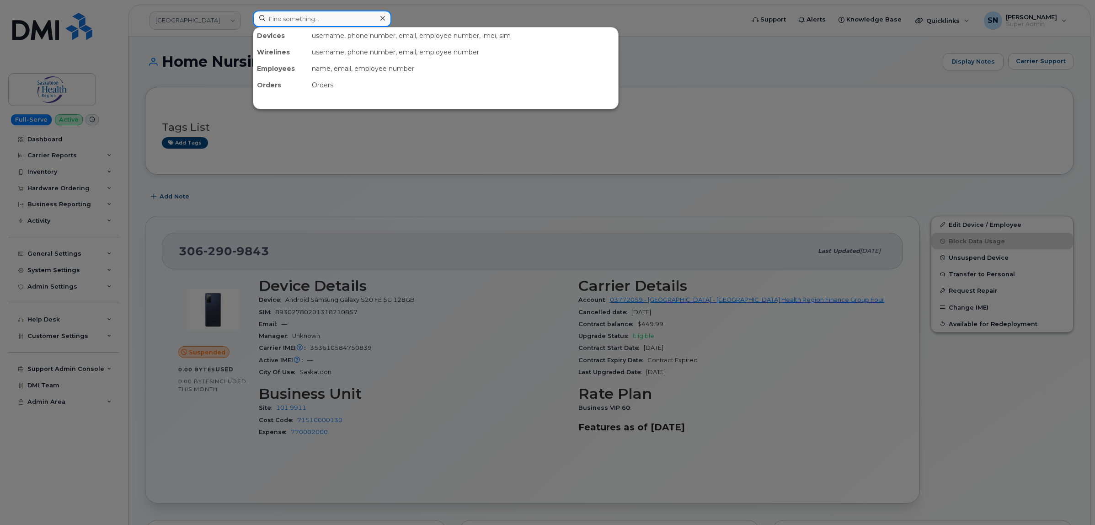
click at [367, 19] on input at bounding box center [322, 19] width 139 height 16
paste input "[PHONE_NUMBER]"
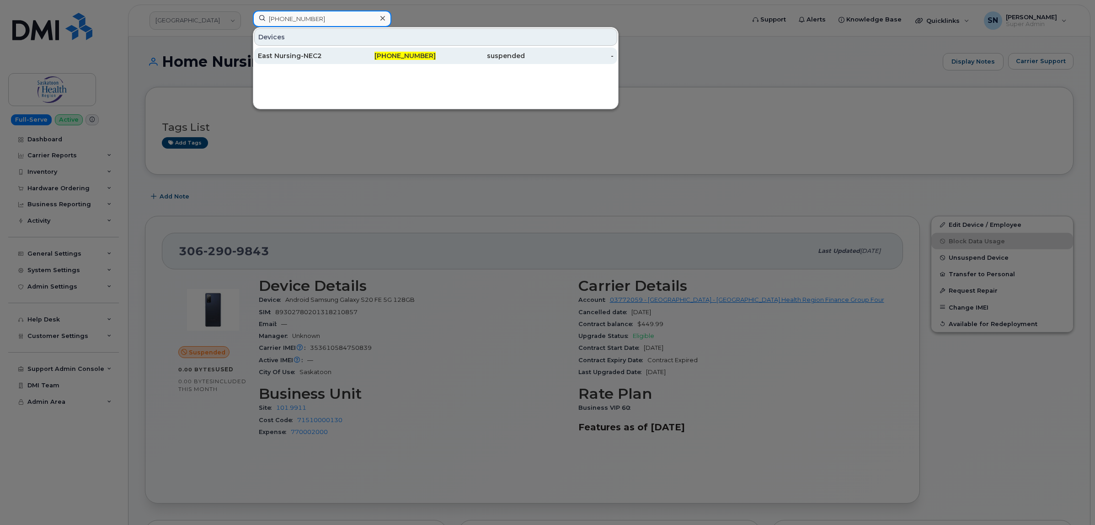
type input "[PHONE_NUMBER]"
click at [321, 51] on div "East Nursing-NEC2" at bounding box center [302, 56] width 89 height 16
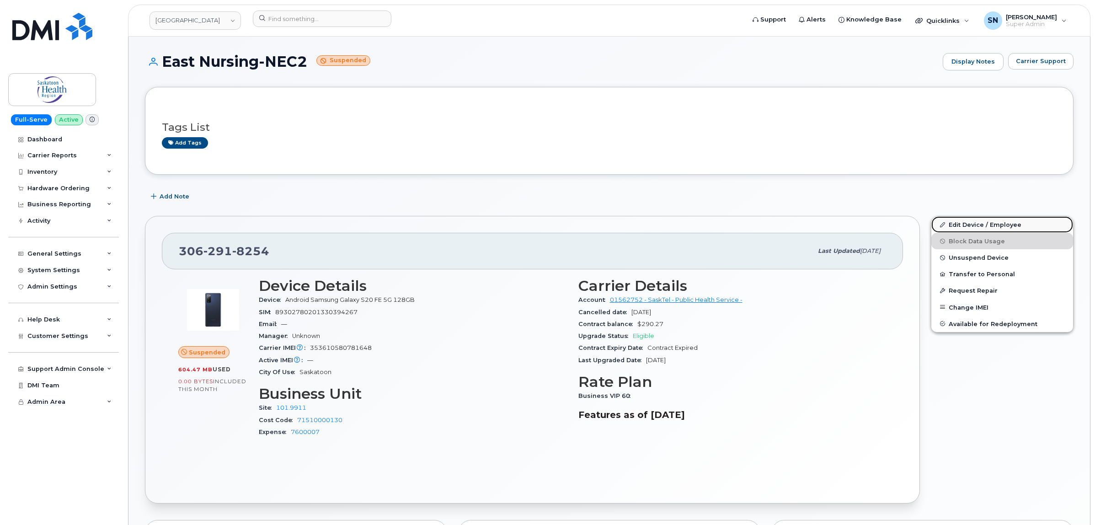
click at [972, 222] on link "Edit Device / Employee" at bounding box center [1002, 224] width 142 height 16
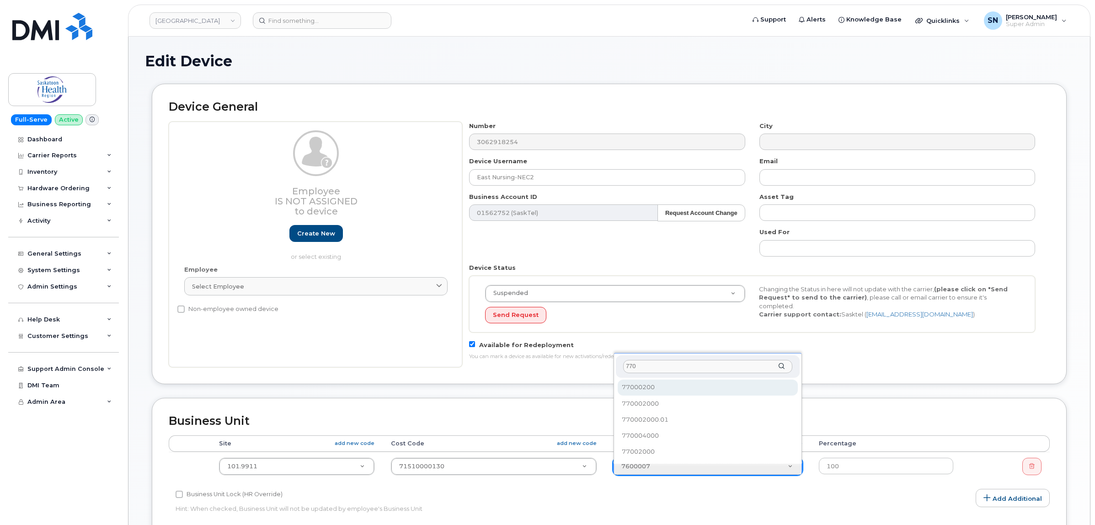
select select "18172"
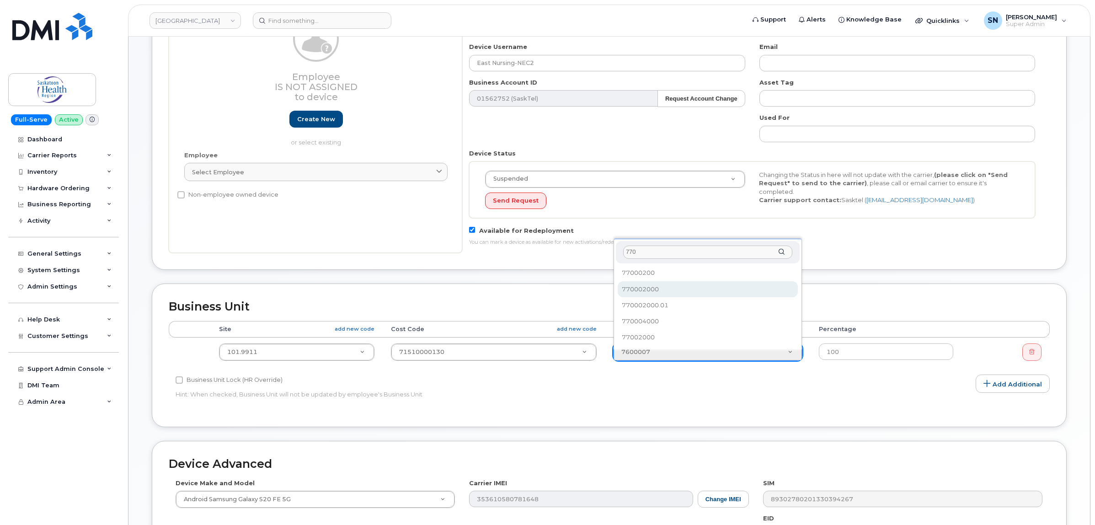
type input "770"
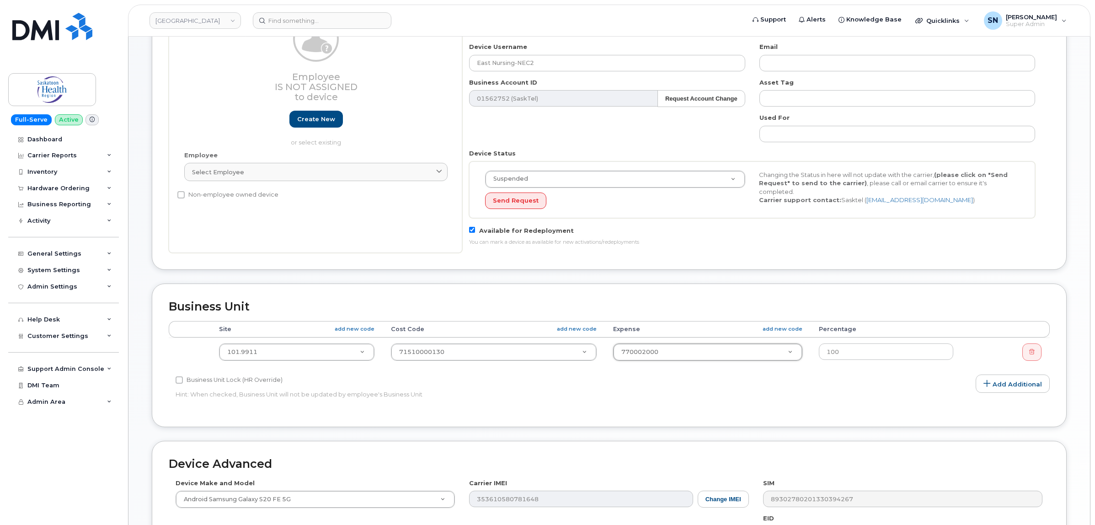
select select "2207559"
click at [881, 421] on div "Business Unit Accounting Categories Rules Accounting categories percentages mus…" at bounding box center [609, 355] width 915 height 144
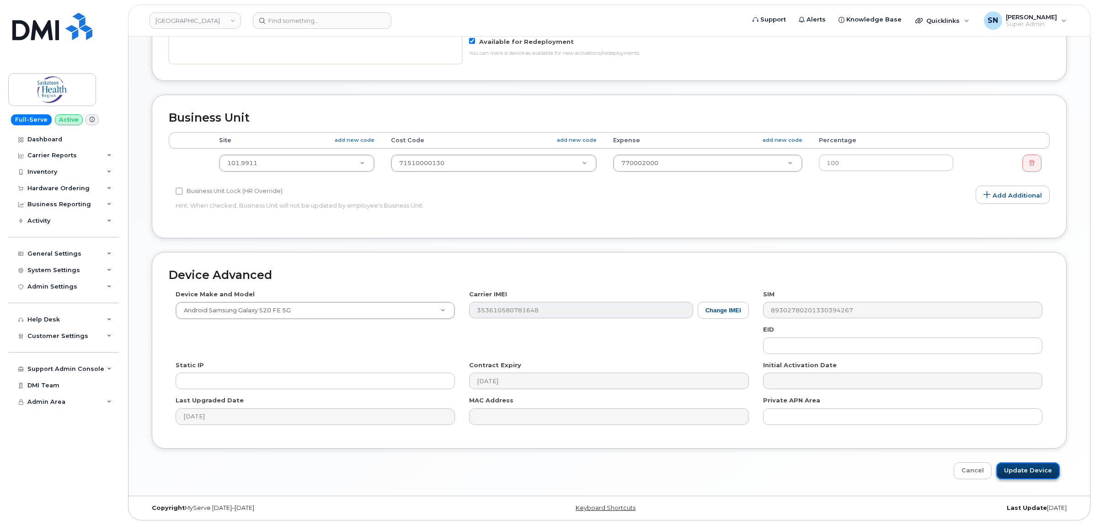
click at [1040, 468] on input "Update Device" at bounding box center [1028, 470] width 64 height 17
type input "Saving..."
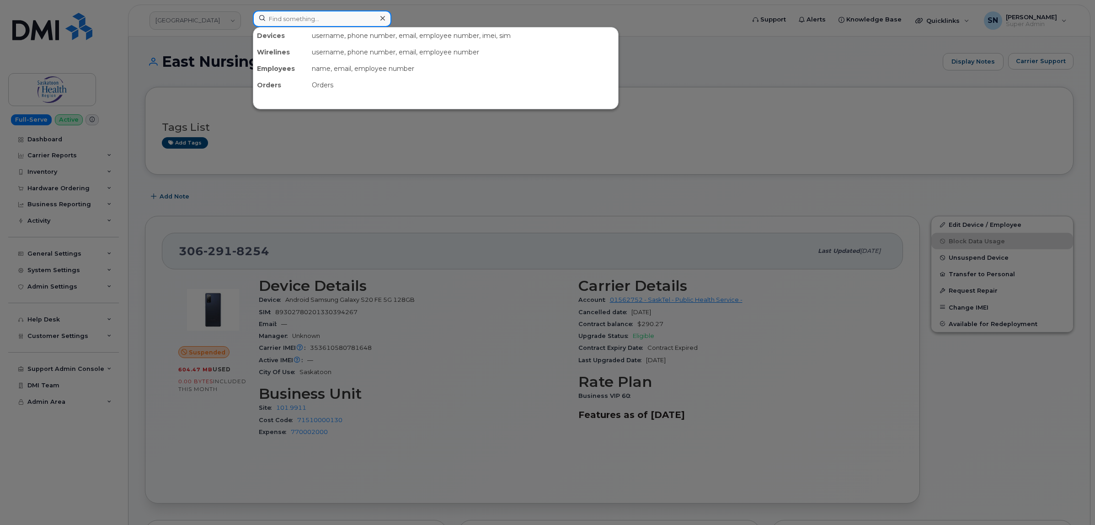
click at [375, 18] on input at bounding box center [322, 19] width 139 height 16
paste input "306-321-2461"
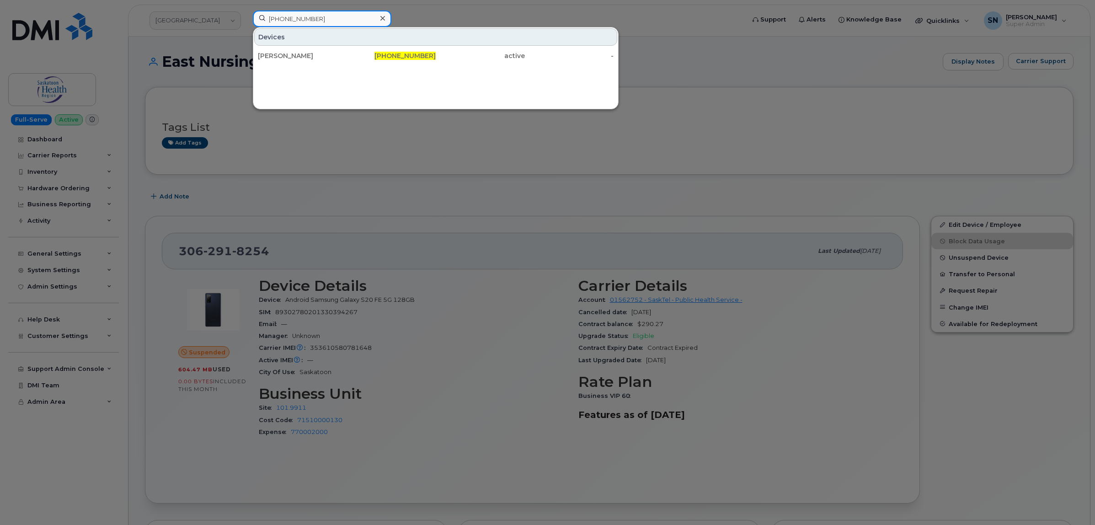
type input "306-321-2461"
click at [339, 52] on div "Kiley Zdunich" at bounding box center [302, 55] width 89 height 9
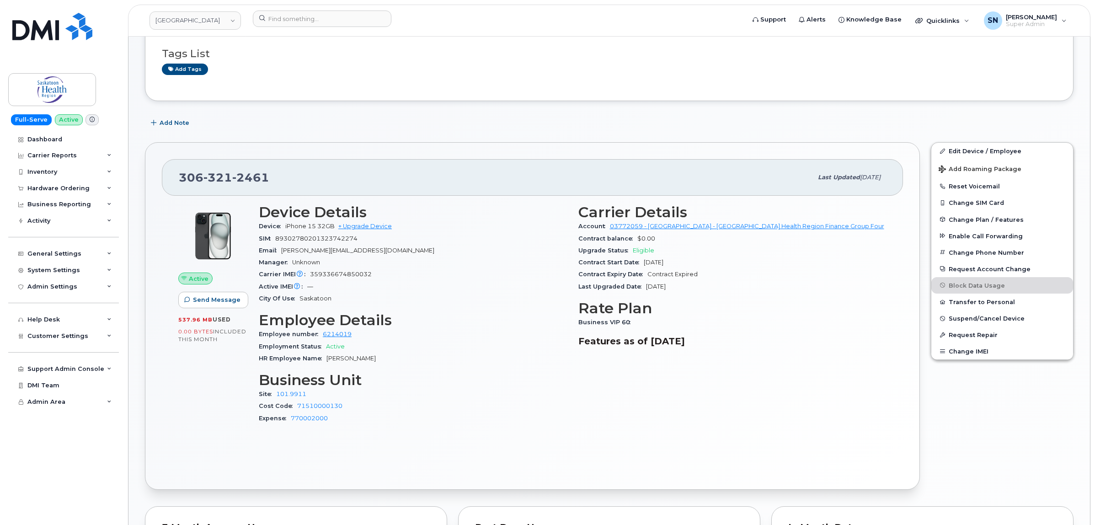
scroll to position [171, 0]
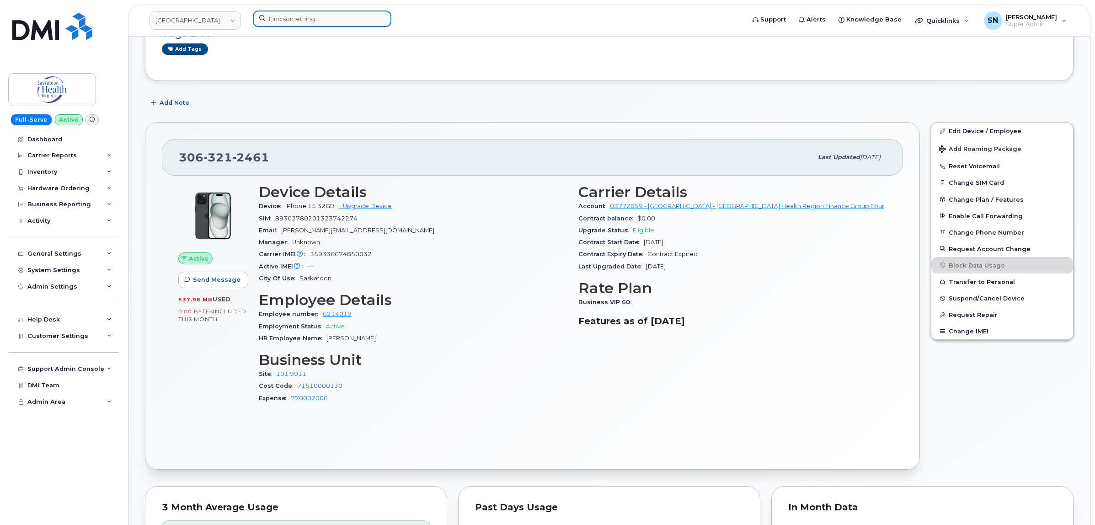
click at [351, 19] on input at bounding box center [322, 19] width 139 height 16
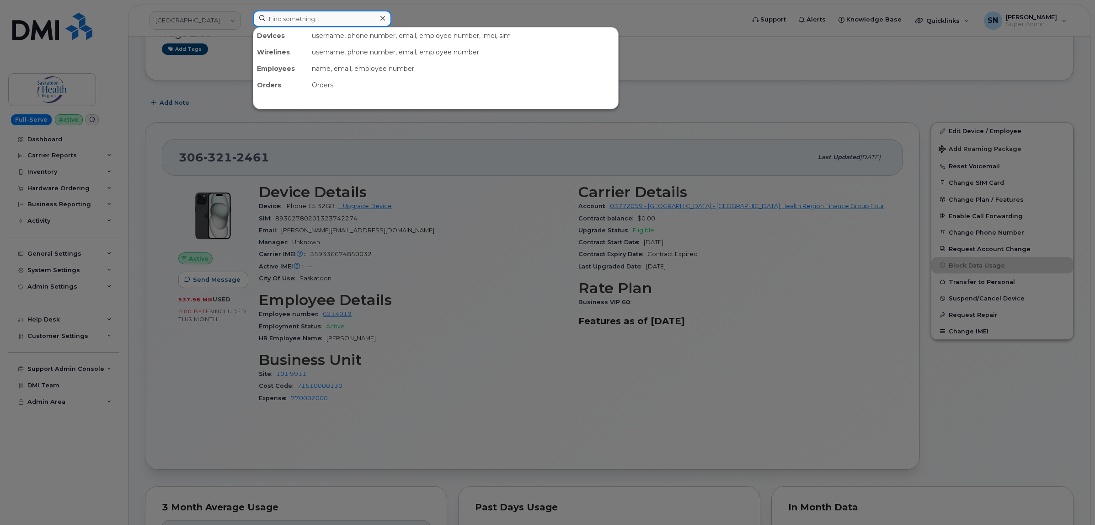
paste input "[PHONE_NUMBER]"
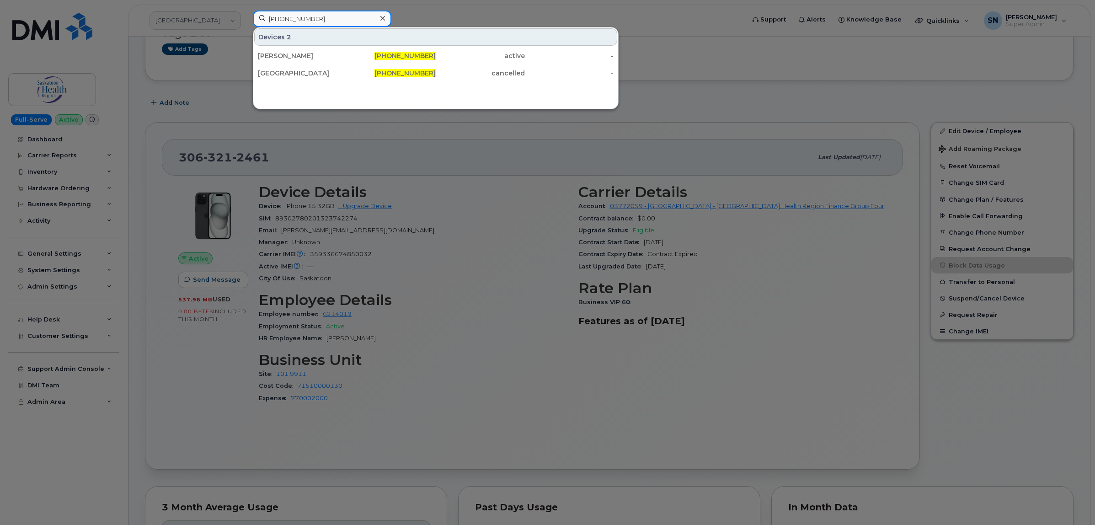
type input "[PHONE_NUMBER]"
click at [341, 49] on div "[PERSON_NAME]" at bounding box center [302, 56] width 89 height 16
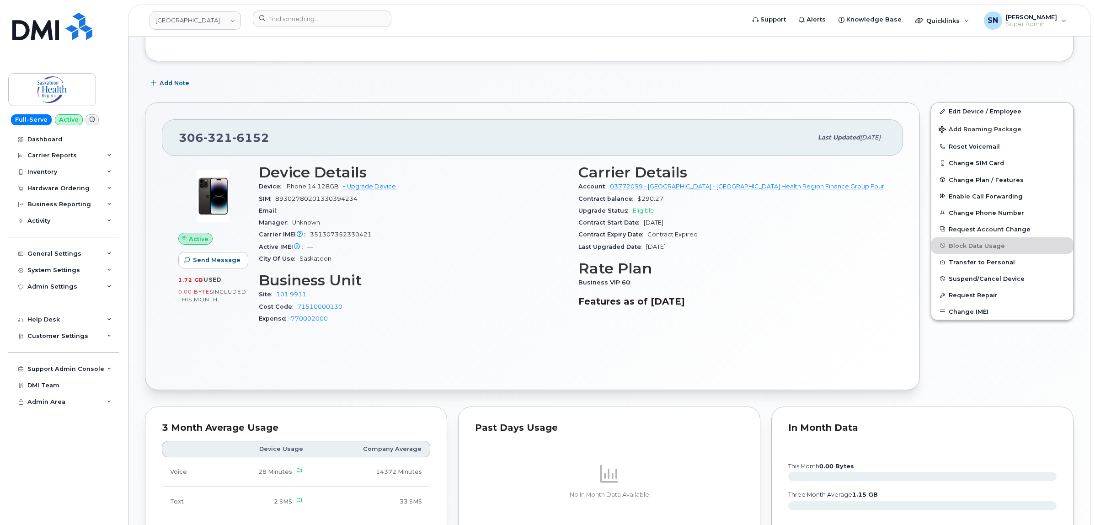
scroll to position [114, 0]
click at [296, 21] on input at bounding box center [322, 19] width 139 height 16
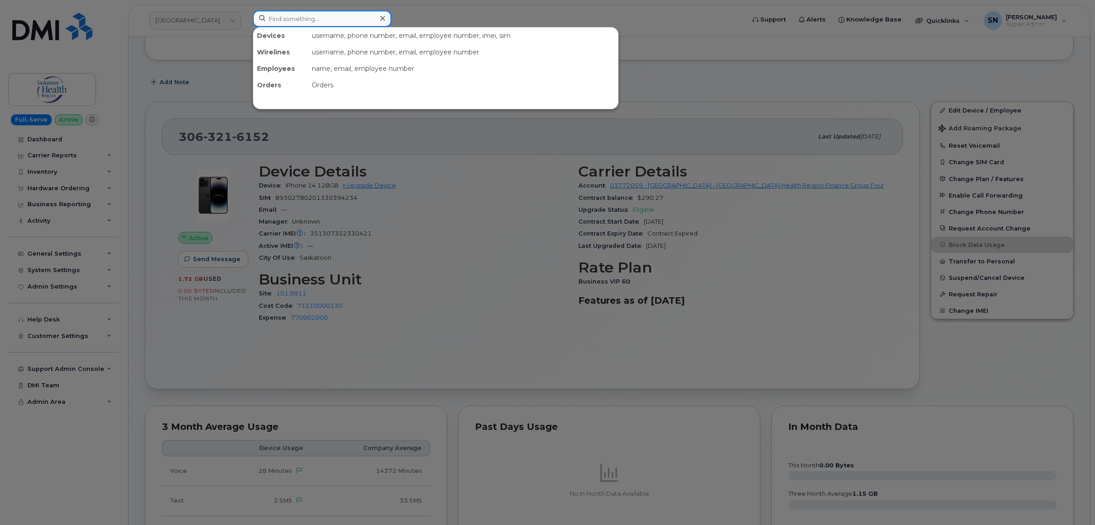
paste input "[PHONE_NUMBER]"
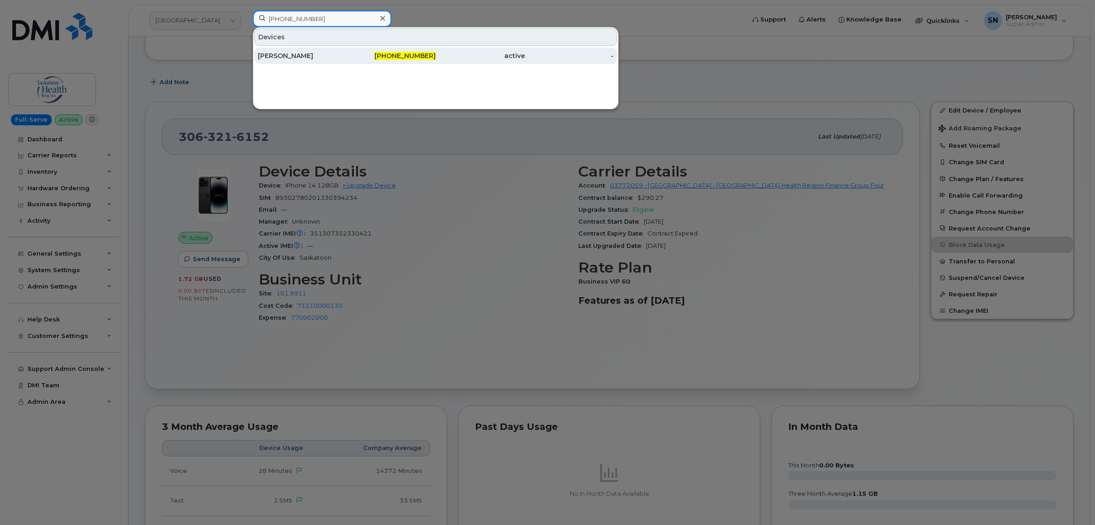
type input "[PHONE_NUMBER]"
click at [325, 55] on div "[PERSON_NAME]" at bounding box center [302, 55] width 89 height 9
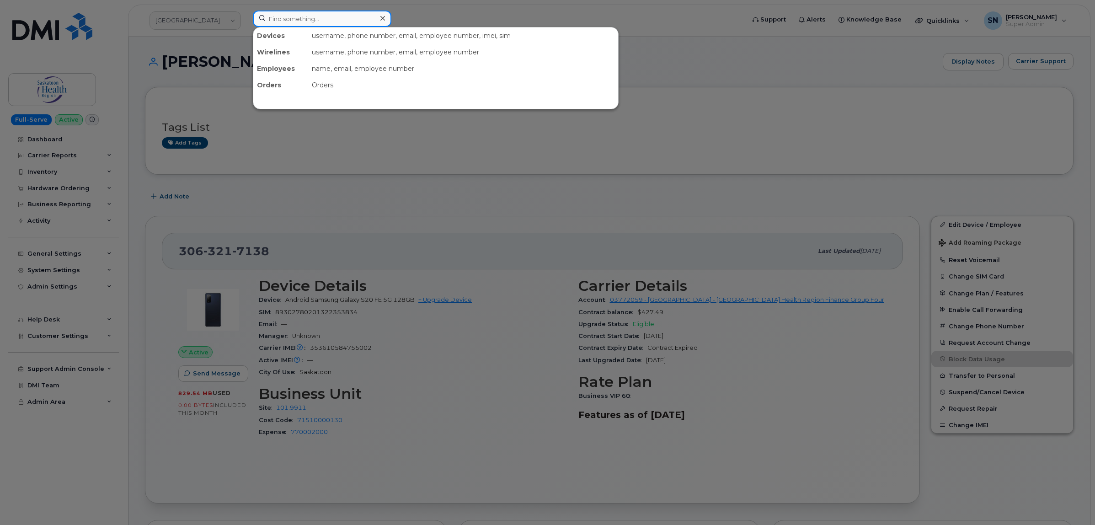
click at [361, 15] on input at bounding box center [322, 19] width 139 height 16
paste input "306-321-7148"
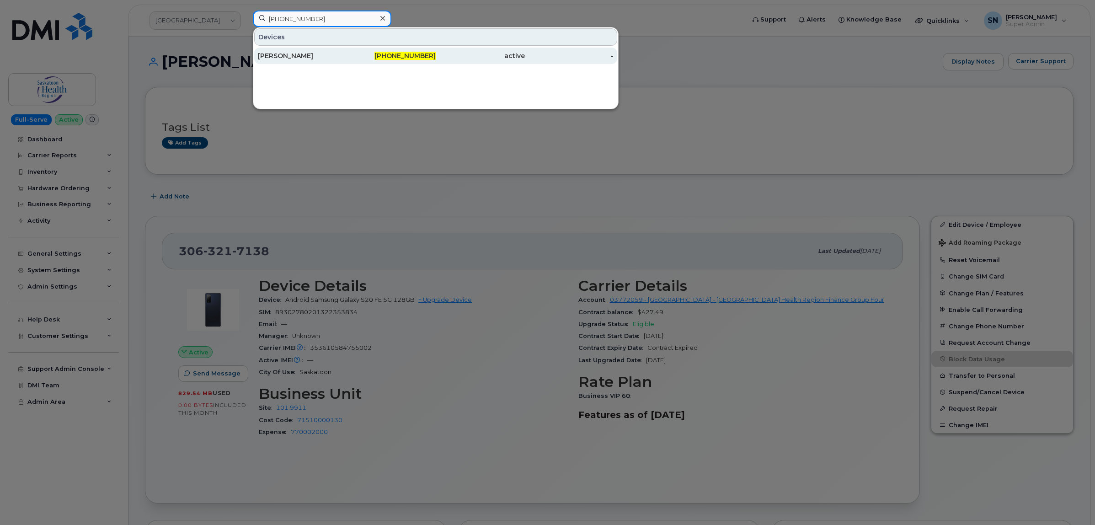
type input "306-321-7148"
click at [353, 60] on div "306-321-7148" at bounding box center [391, 55] width 89 height 9
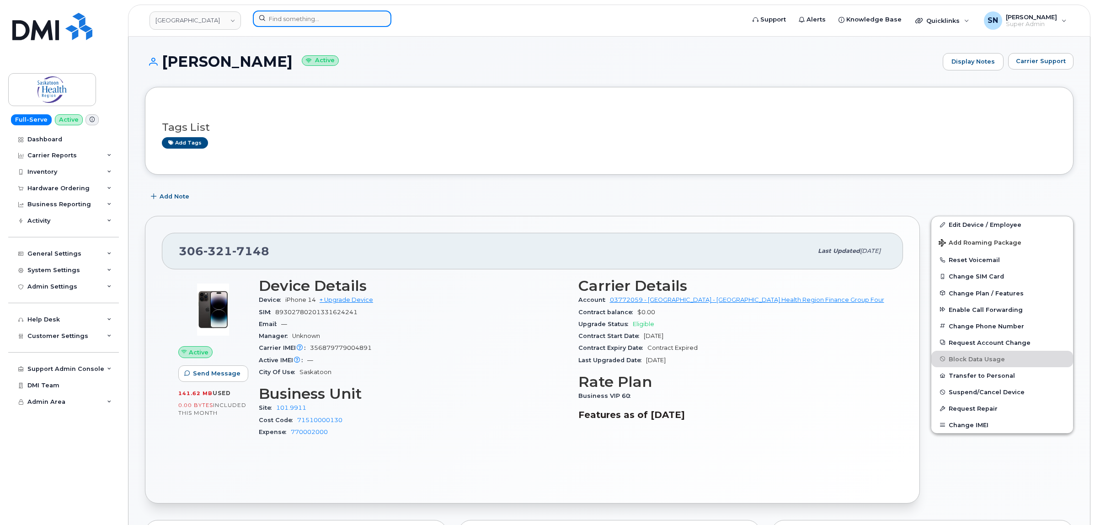
click at [364, 15] on input at bounding box center [322, 19] width 139 height 16
paste input "306-361-1024"
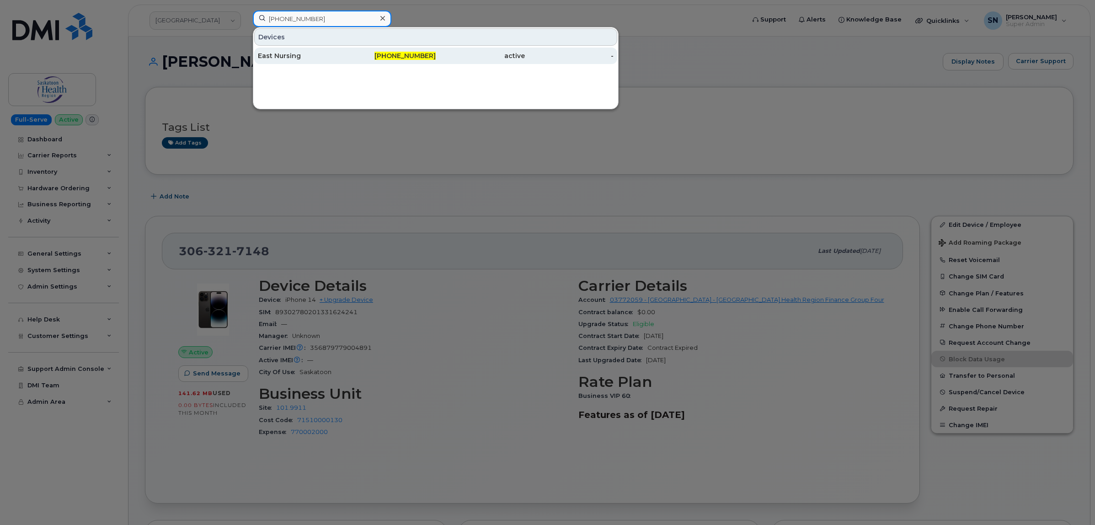
type input "306-361-1024"
click at [366, 59] on div "306-361-1024" at bounding box center [391, 55] width 89 height 9
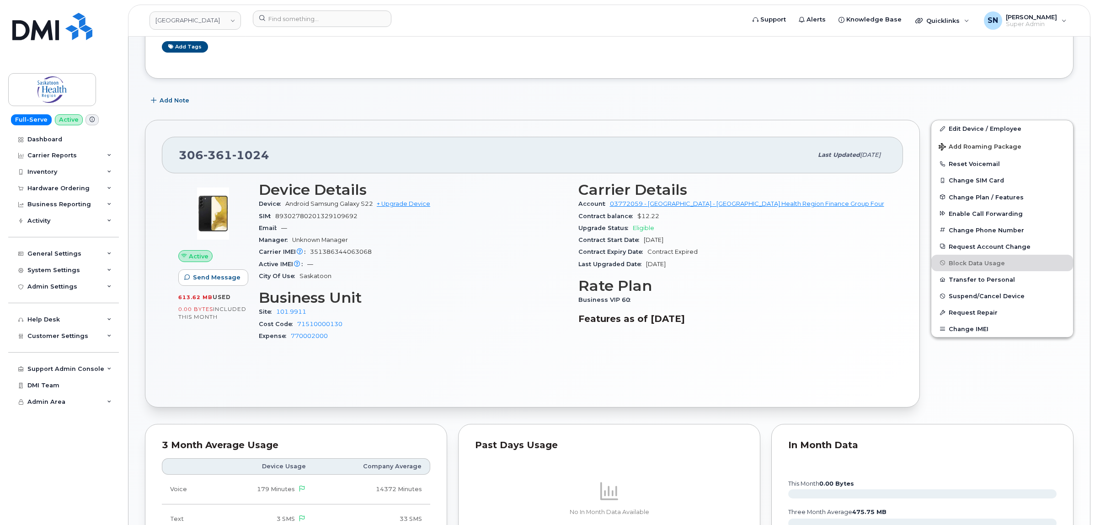
scroll to position [114, 0]
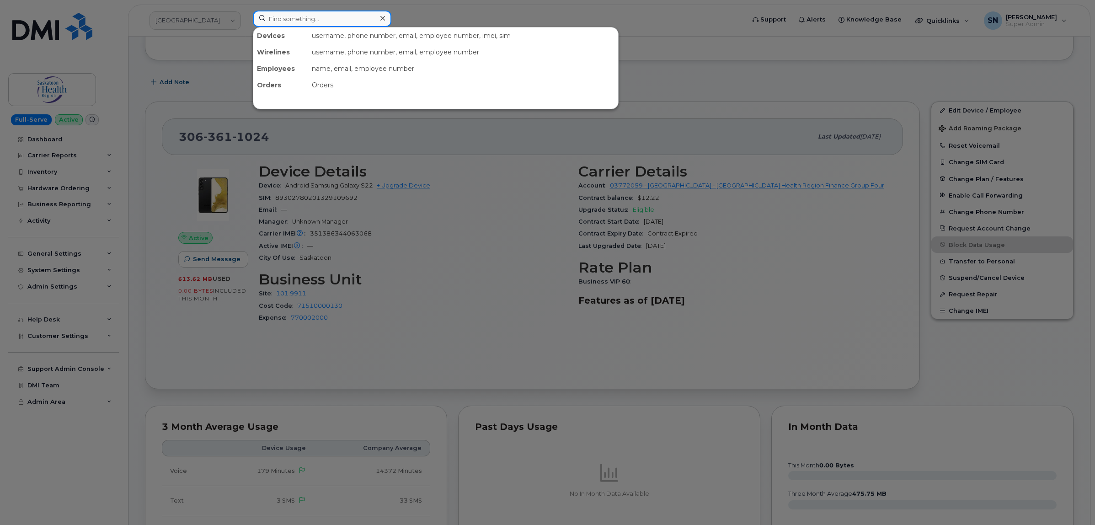
click at [348, 19] on input at bounding box center [322, 19] width 139 height 16
paste input "[PHONE_NUMBER]"
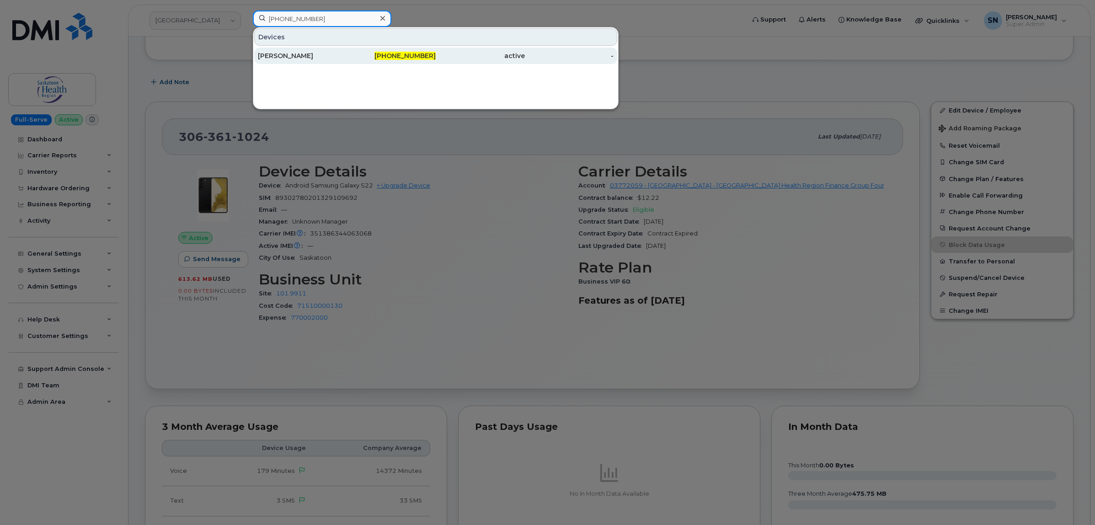
type input "[PHONE_NUMBER]"
click at [358, 55] on div "[PHONE_NUMBER]" at bounding box center [391, 55] width 89 height 9
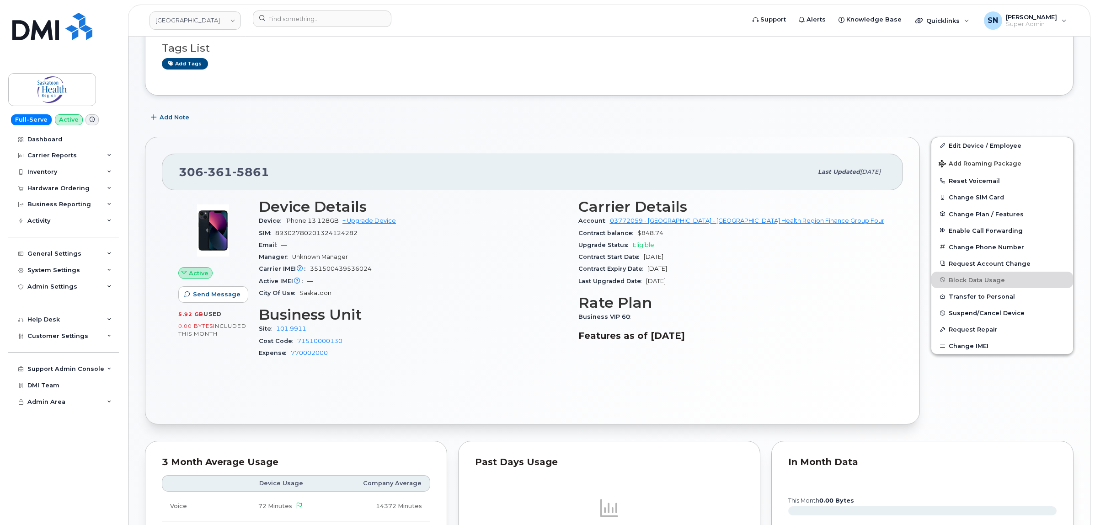
scroll to position [114, 0]
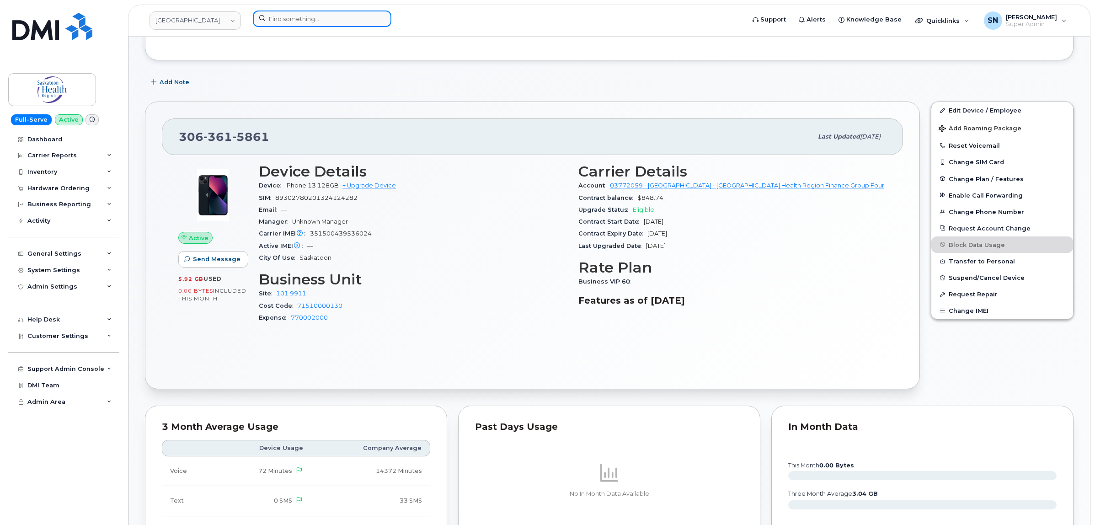
click at [325, 11] on input at bounding box center [322, 19] width 139 height 16
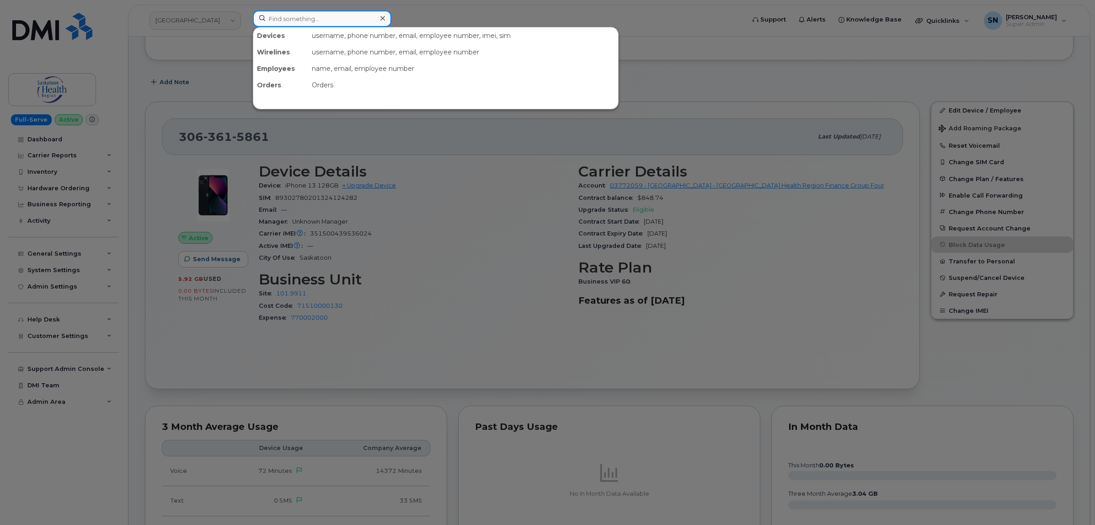
paste input "306-371-1947"
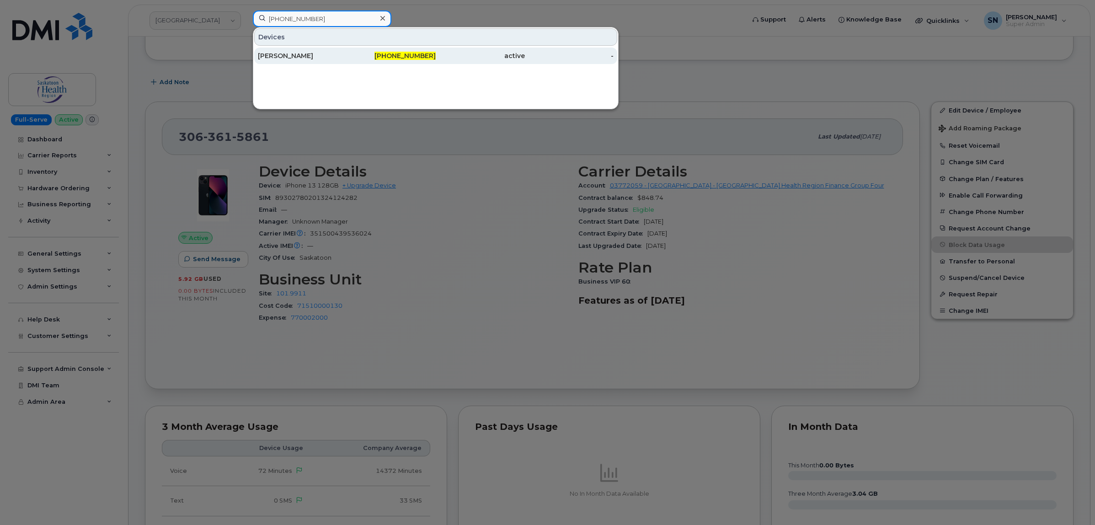
type input "306-371-1947"
click at [328, 62] on div "Sherene Lim" at bounding box center [302, 56] width 89 height 16
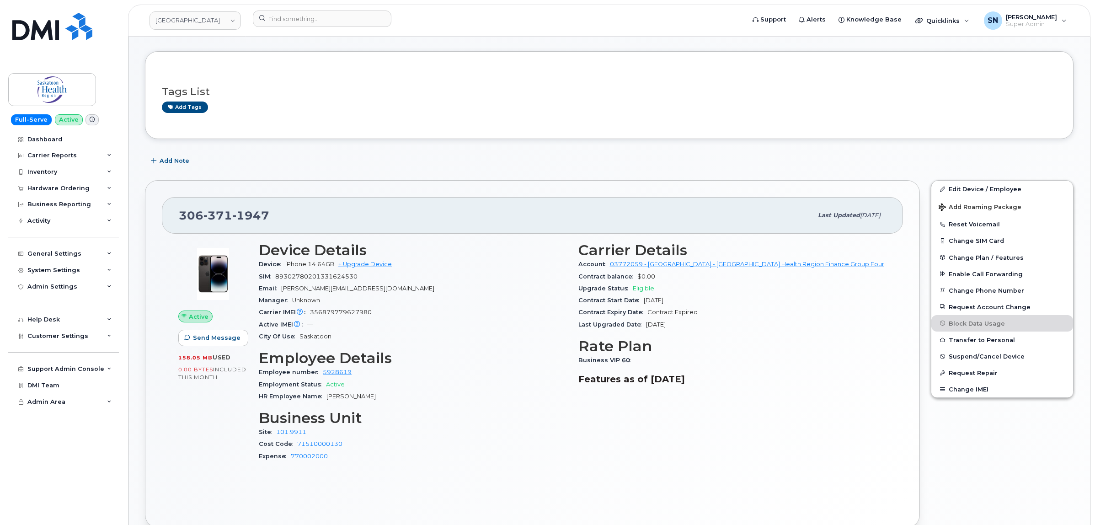
scroll to position [114, 0]
click at [306, 21] on input at bounding box center [322, 19] width 139 height 16
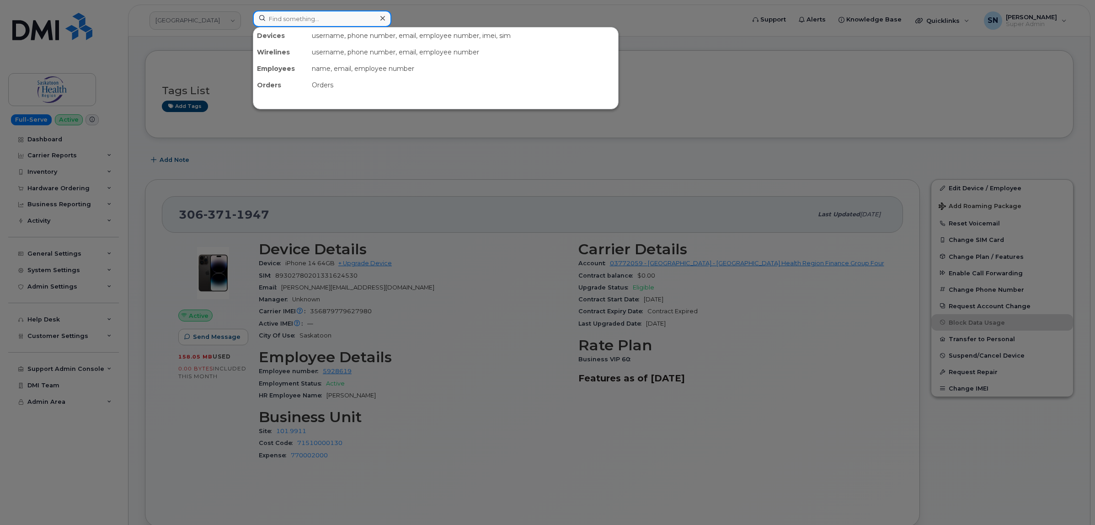
paste input "306-371-2067"
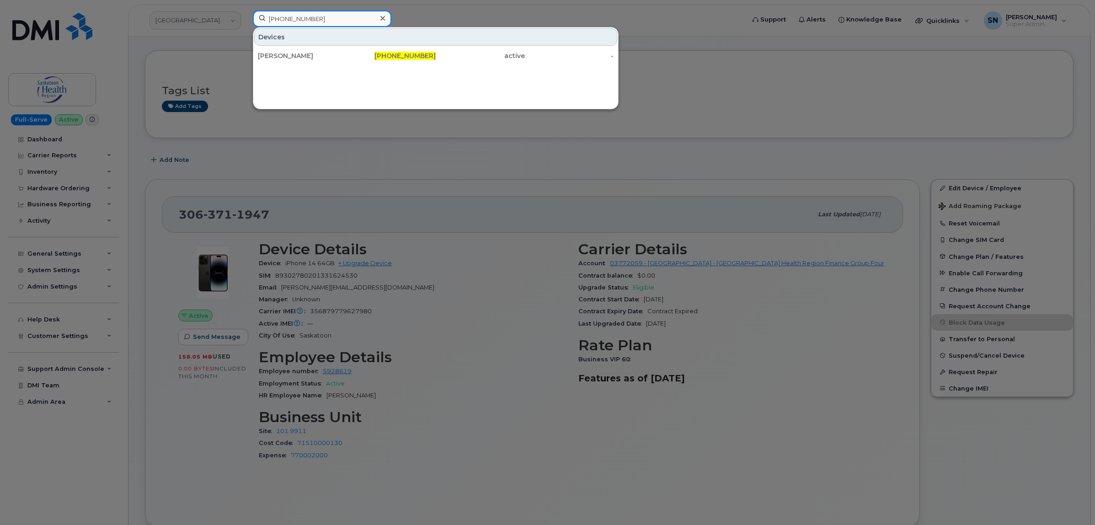
type input "306-371-2067"
click at [320, 46] on div "Devices" at bounding box center [435, 36] width 363 height 17
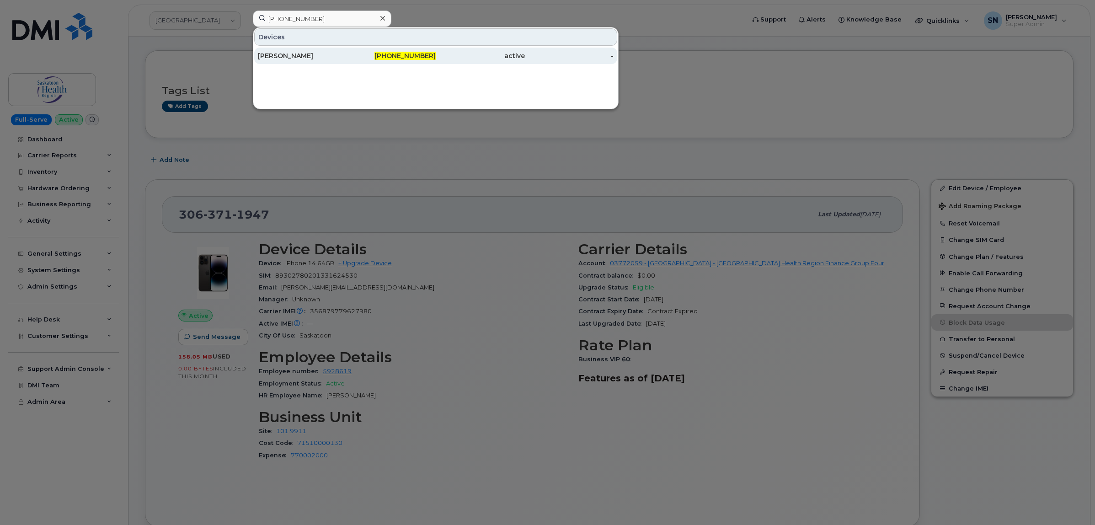
click at [317, 53] on div "Angela Hill" at bounding box center [302, 55] width 89 height 9
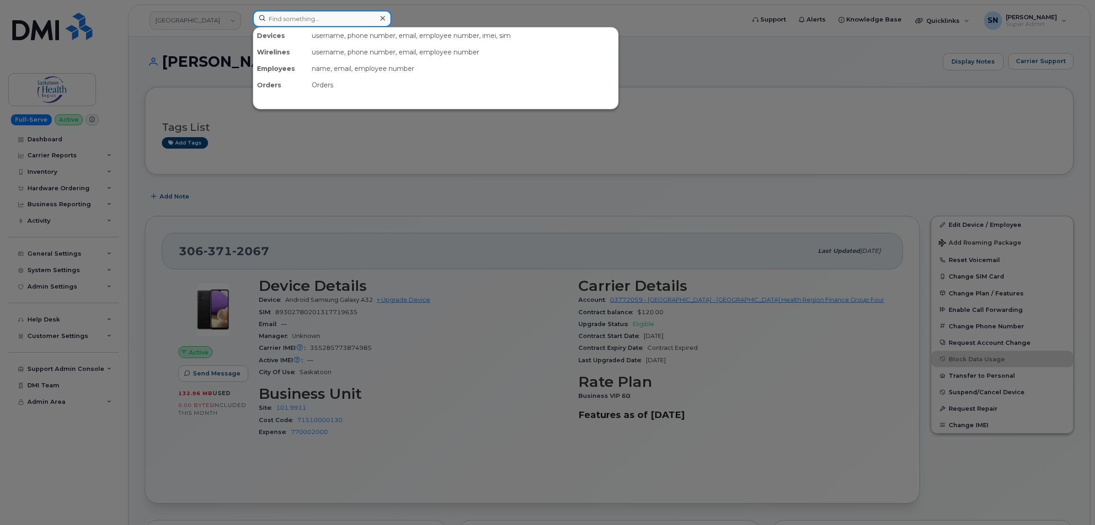
click at [338, 16] on input at bounding box center [322, 19] width 139 height 16
paste input "[PHONE_NUMBER]"
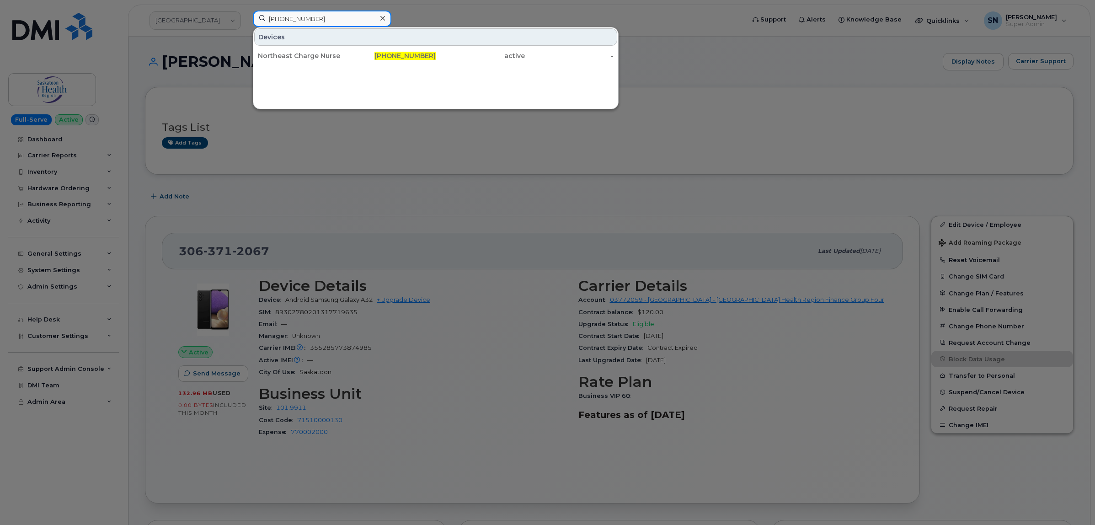
type input "[PHONE_NUMBER]"
click at [332, 51] on div "Northeast Charge Nurse" at bounding box center [302, 56] width 89 height 16
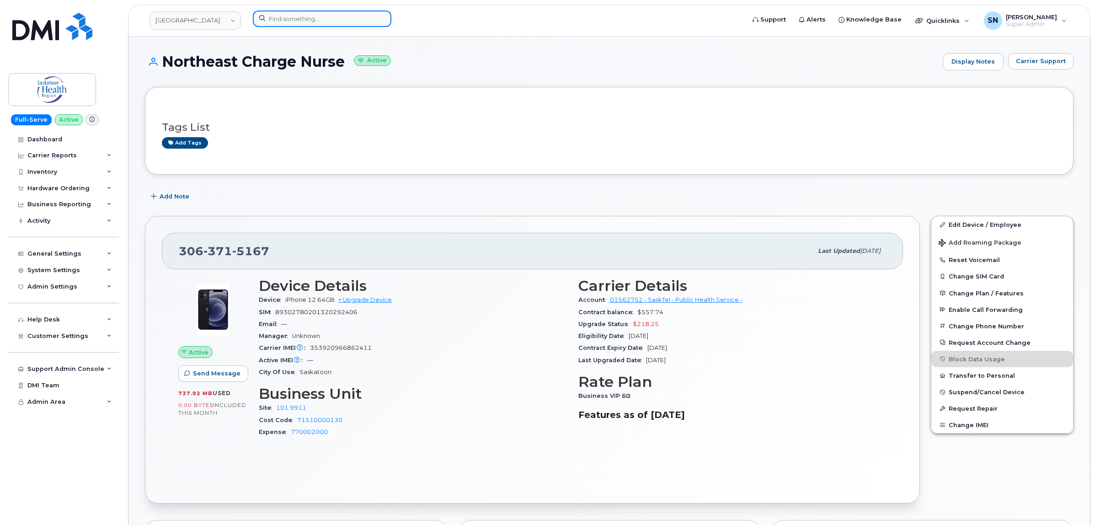
click at [359, 23] on input at bounding box center [322, 19] width 139 height 16
paste input "[PHONE_NUMBER]"
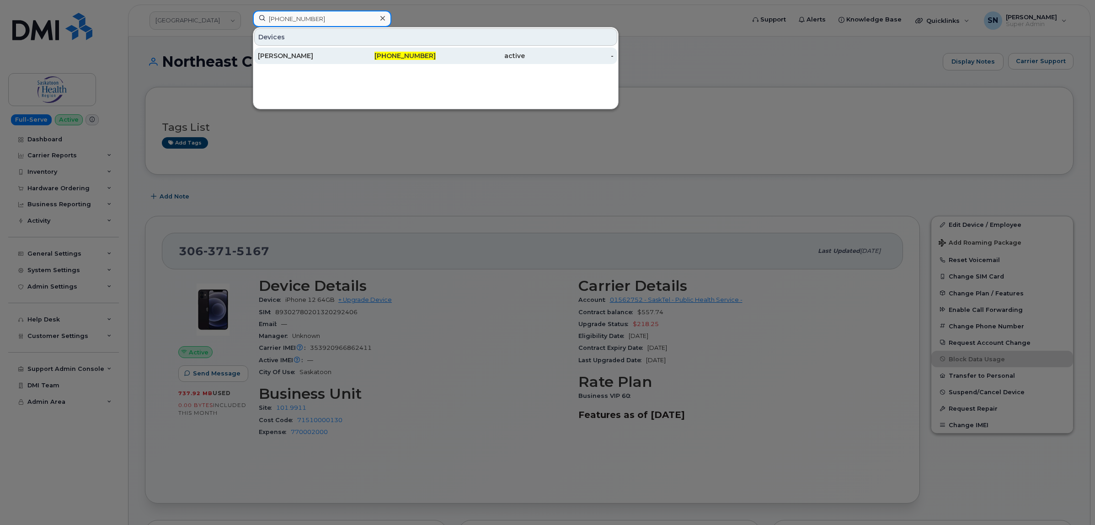
type input "306-381-3493"
click at [335, 55] on div "[PERSON_NAME]" at bounding box center [302, 55] width 89 height 9
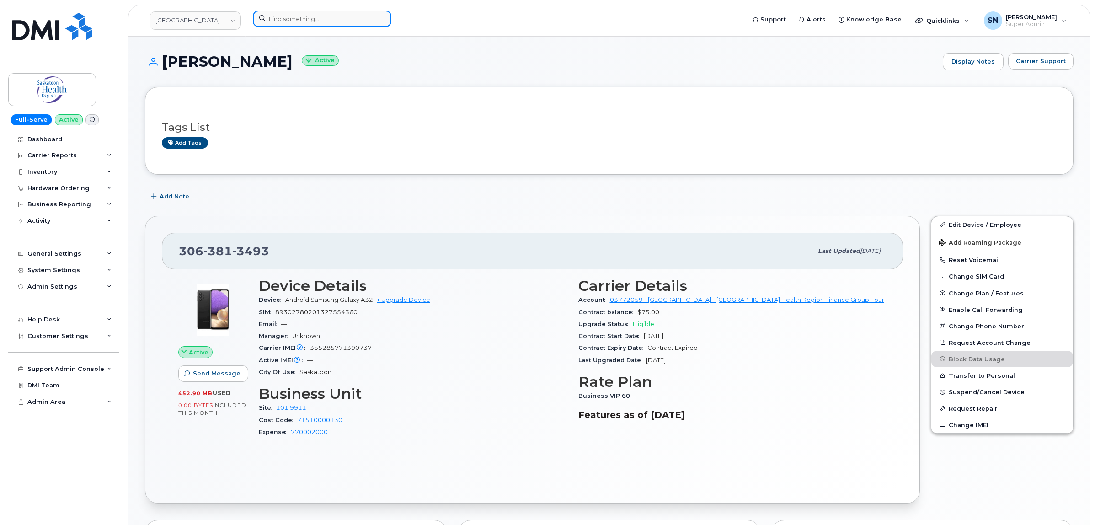
click at [371, 23] on input at bounding box center [322, 19] width 139 height 16
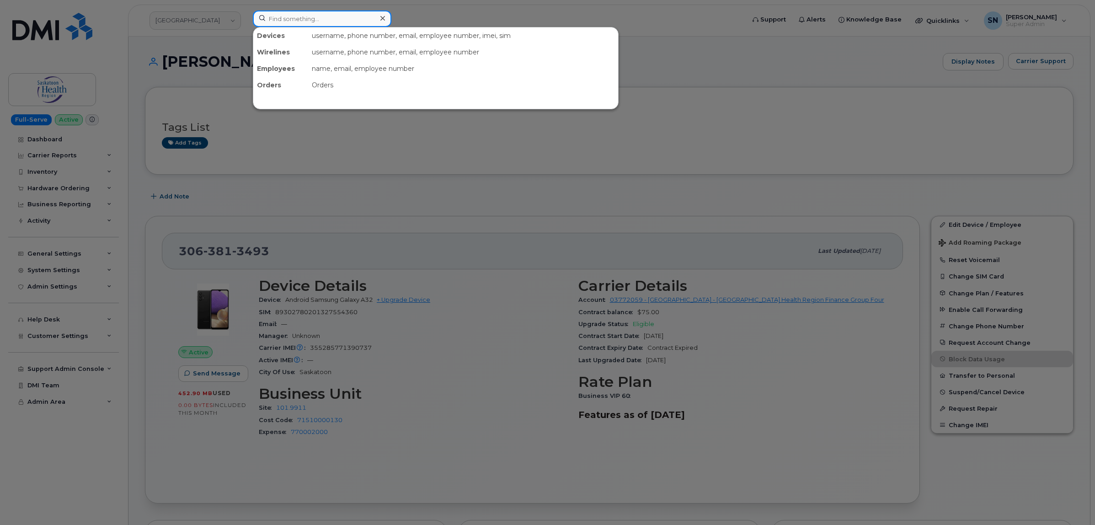
paste input "306-381-3573"
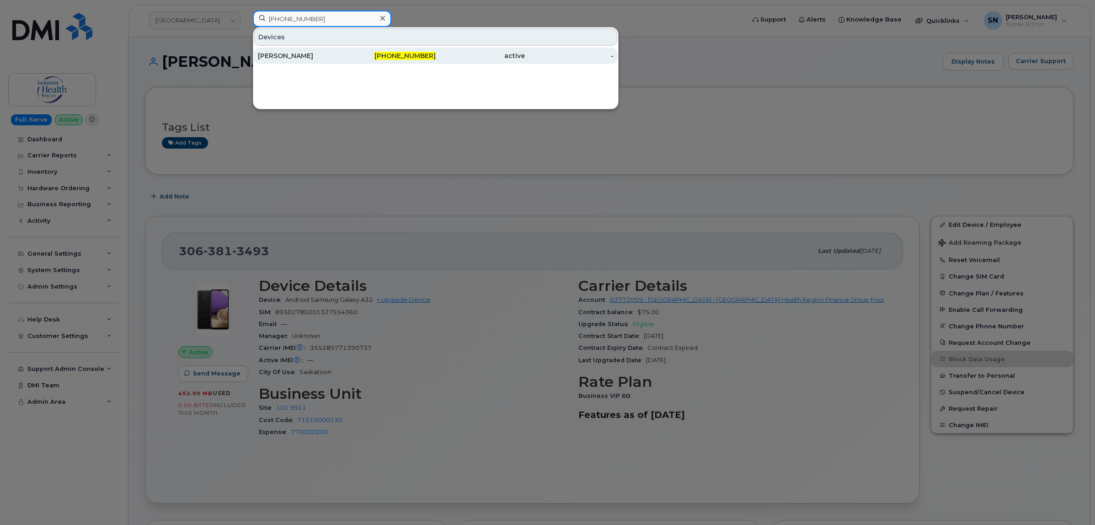
type input "306-381-3573"
click at [378, 56] on div "306-381-3573" at bounding box center [391, 55] width 89 height 9
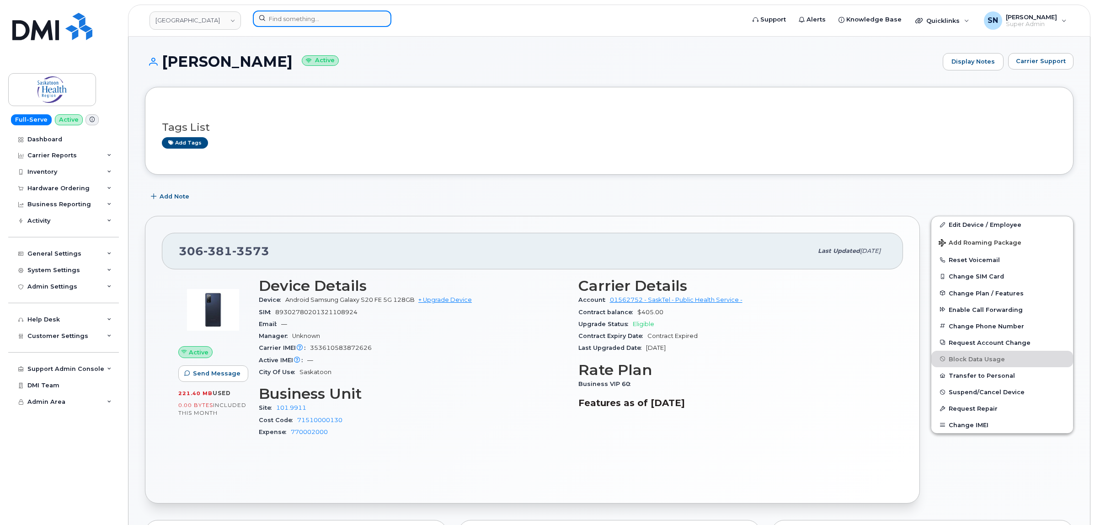
click at [321, 19] on input at bounding box center [322, 19] width 139 height 16
paste input "[PHONE_NUMBER]"
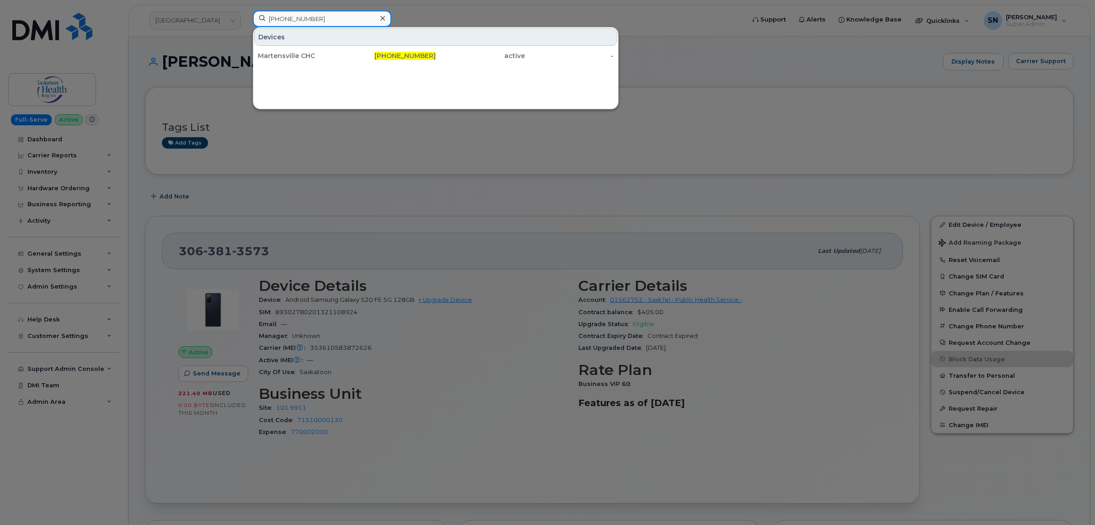
type input "[PHONE_NUMBER]"
click at [335, 50] on div "Martensville CHC" at bounding box center [302, 56] width 89 height 16
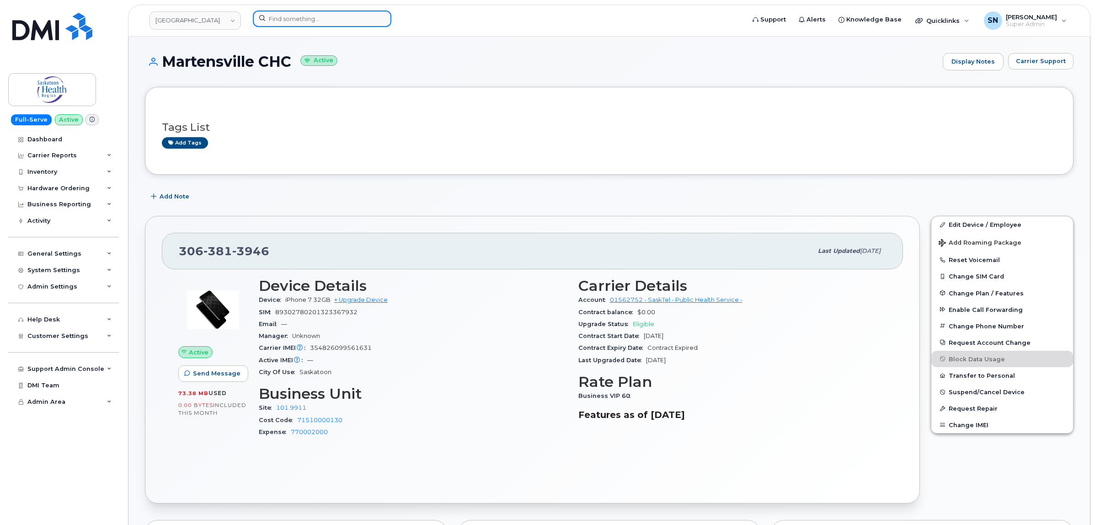
click at [317, 22] on input at bounding box center [322, 19] width 139 height 16
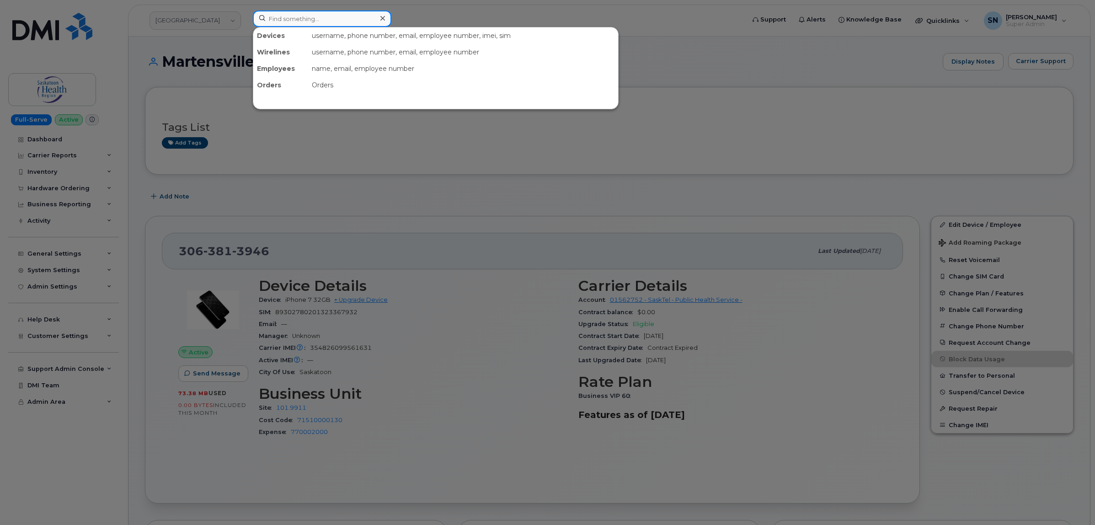
paste input "[PHONE_NUMBER]"
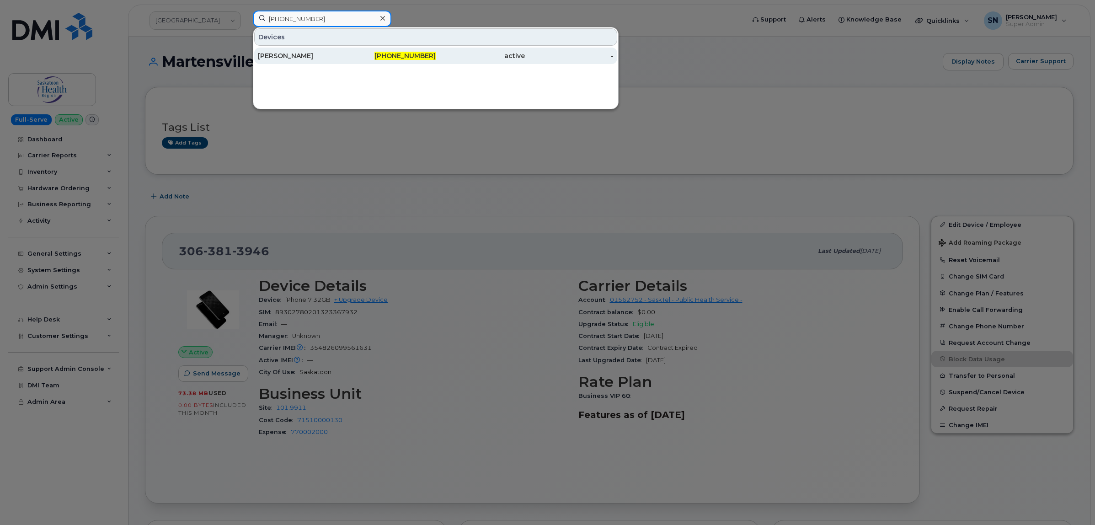
type input "[PHONE_NUMBER]"
click at [281, 56] on div "[PERSON_NAME]" at bounding box center [302, 55] width 89 height 9
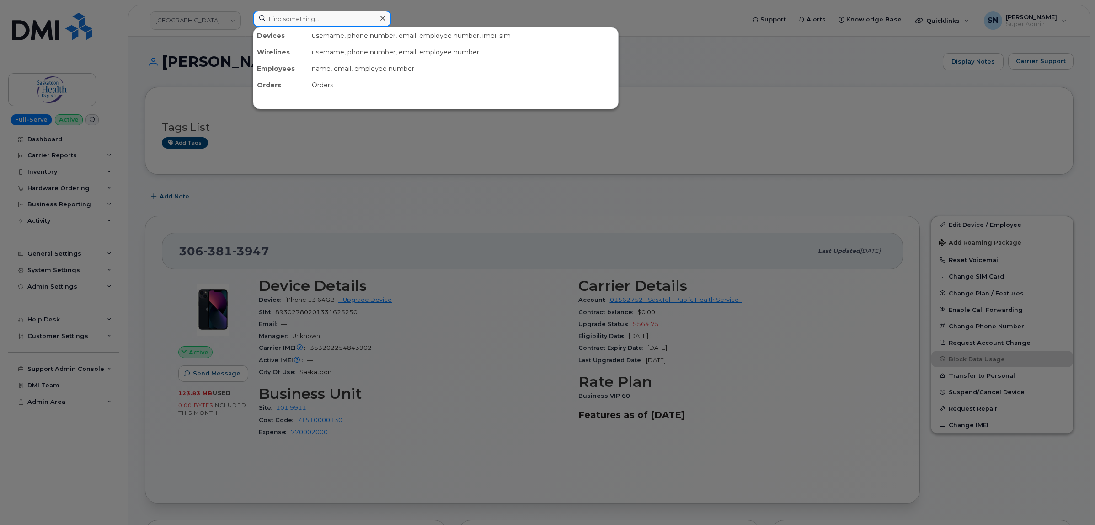
click at [304, 26] on input at bounding box center [322, 19] width 139 height 16
paste input "[PHONE_NUMBER]"
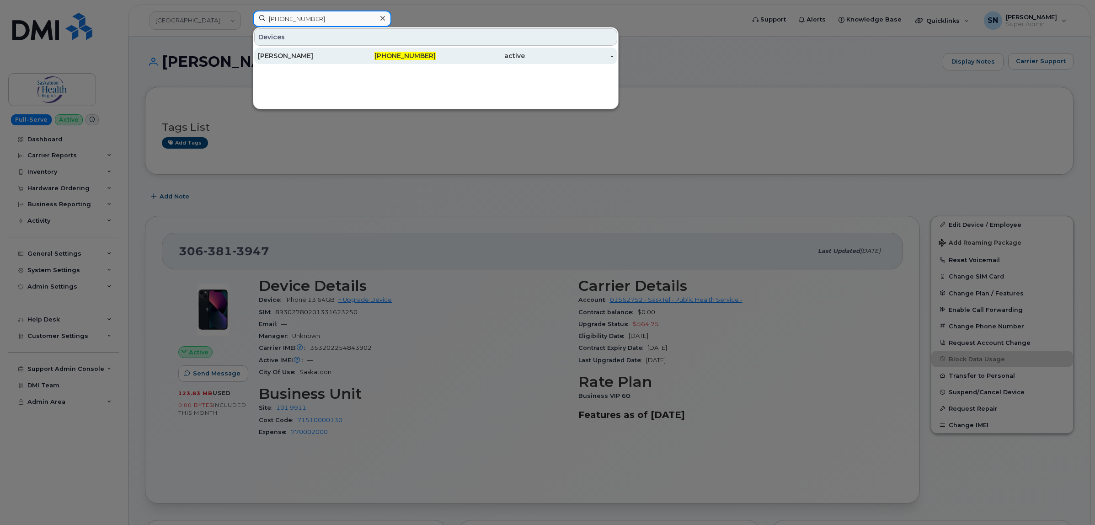
type input "[PHONE_NUMBER]"
click at [328, 59] on div "[PERSON_NAME]" at bounding box center [302, 55] width 89 height 9
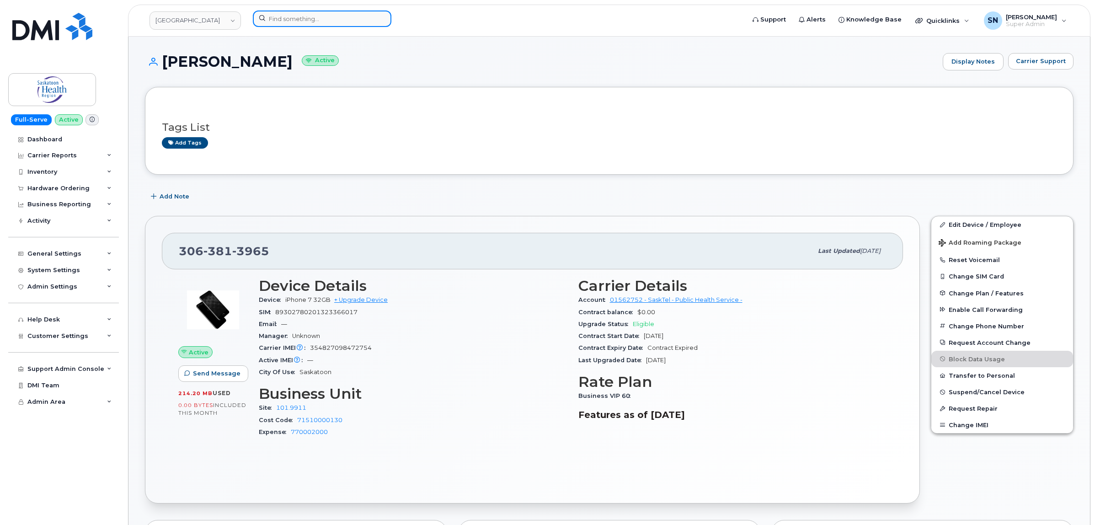
click at [334, 16] on input at bounding box center [322, 19] width 139 height 16
paste input "306-381-4216"
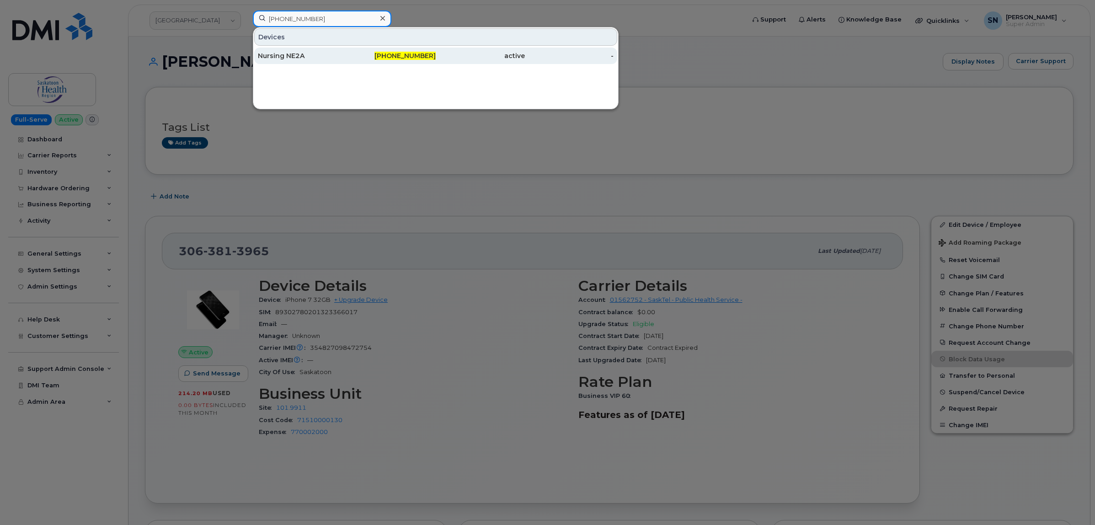
type input "306-381-4216"
click at [333, 58] on div "Nursing NE2A" at bounding box center [302, 55] width 89 height 9
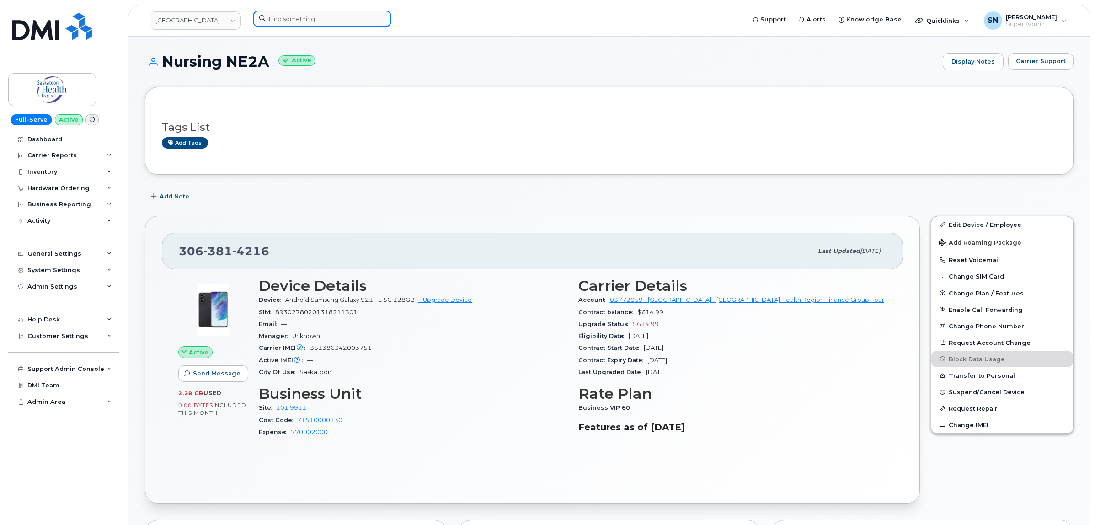
click at [362, 16] on input at bounding box center [322, 19] width 139 height 16
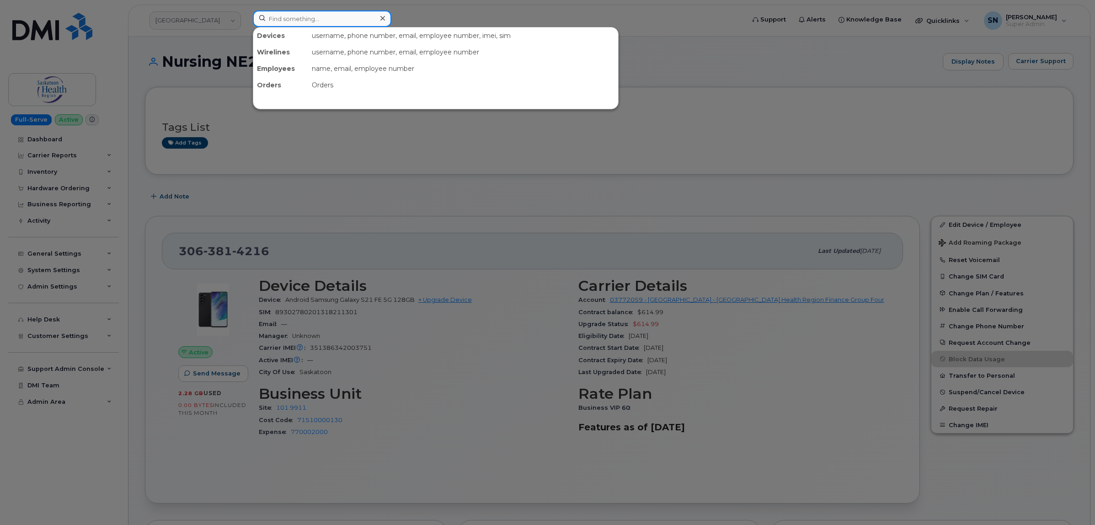
paste input "306-491-8390"
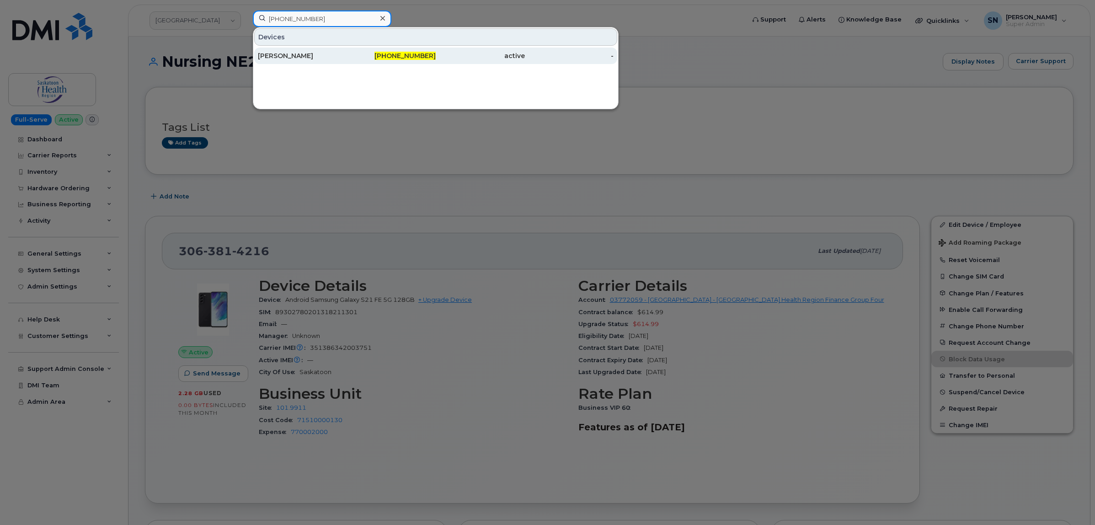
type input "306-491-8390"
click at [350, 56] on div "306-491-8390" at bounding box center [391, 55] width 89 height 9
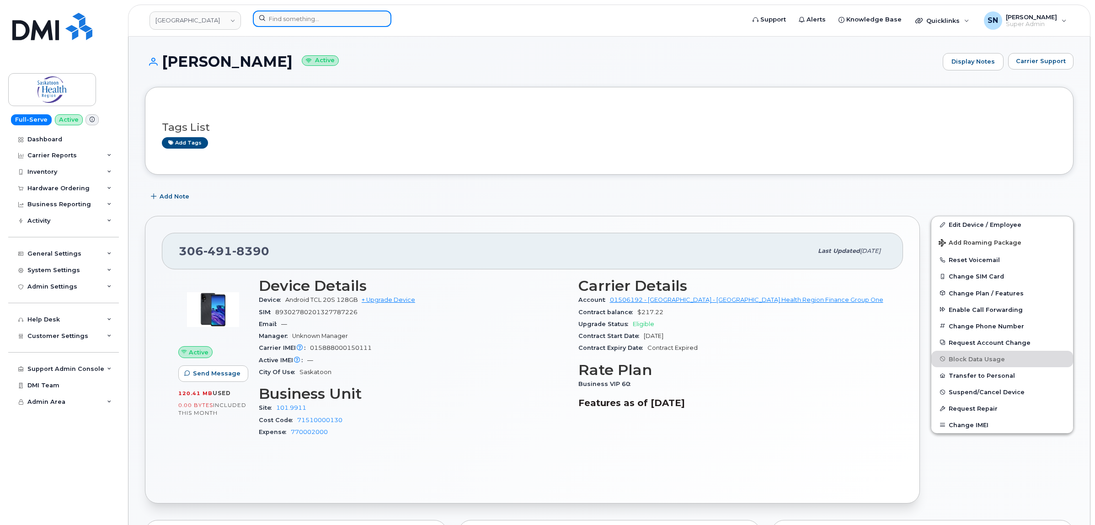
click at [311, 17] on input at bounding box center [322, 19] width 139 height 16
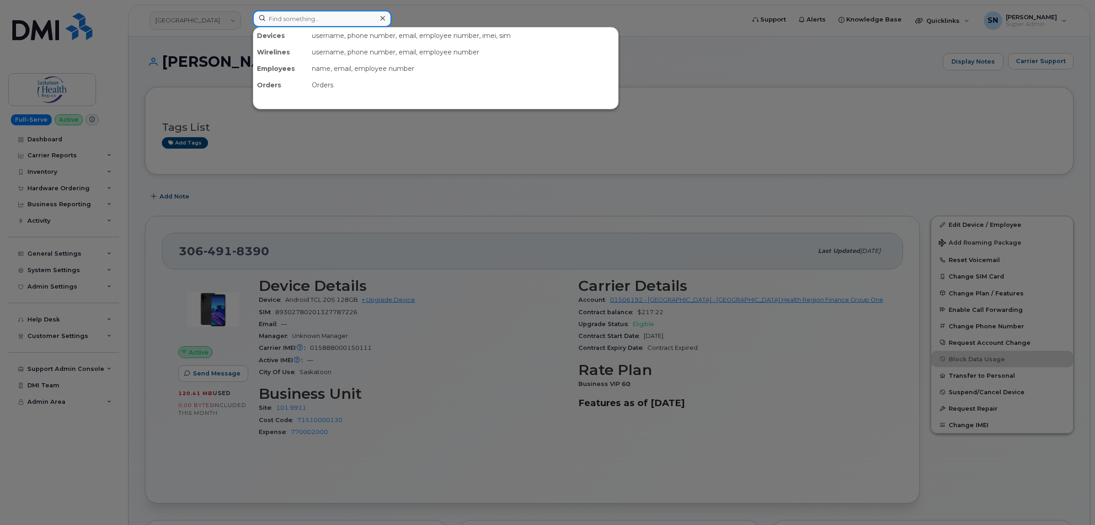
paste input "[PHONE_NUMBER]"
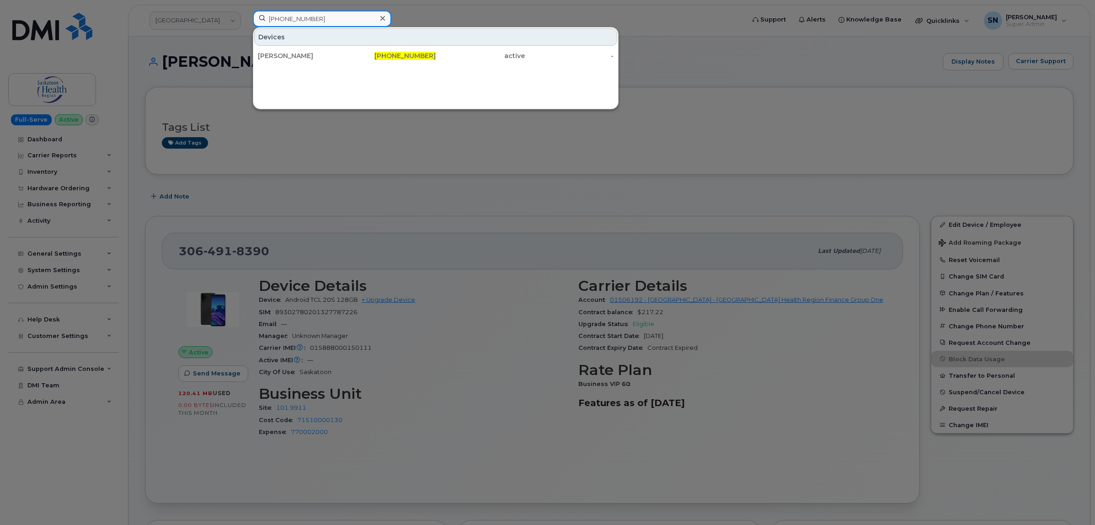
type input "[PHONE_NUMBER]"
click at [316, 59] on div "[PERSON_NAME]" at bounding box center [302, 55] width 89 height 9
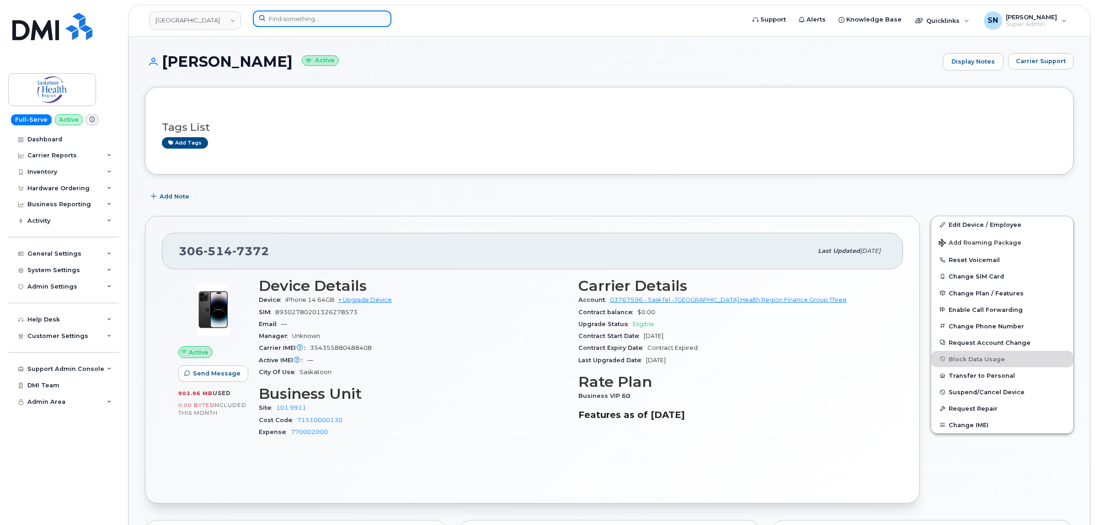
click at [372, 16] on input at bounding box center [322, 19] width 139 height 16
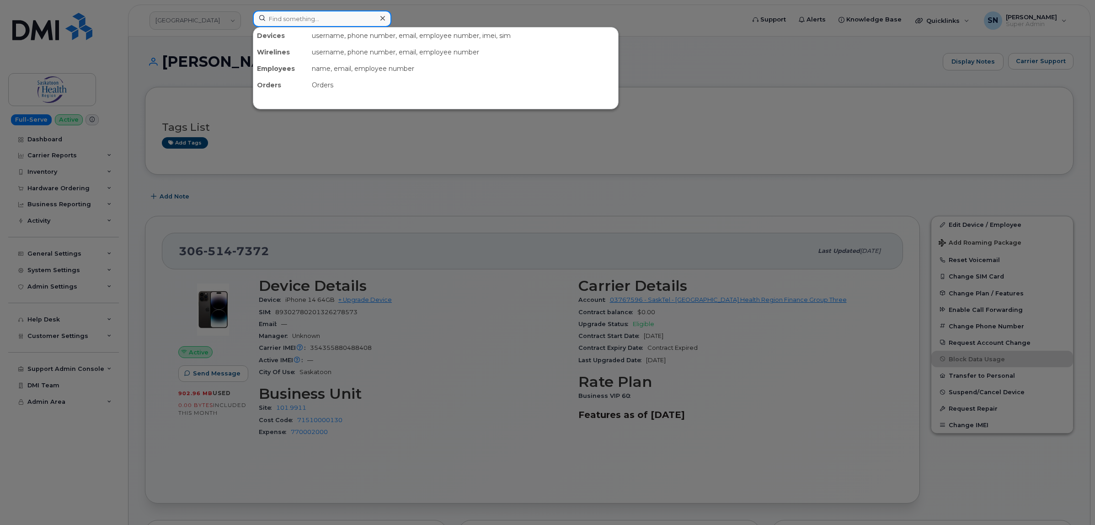
type input "v"
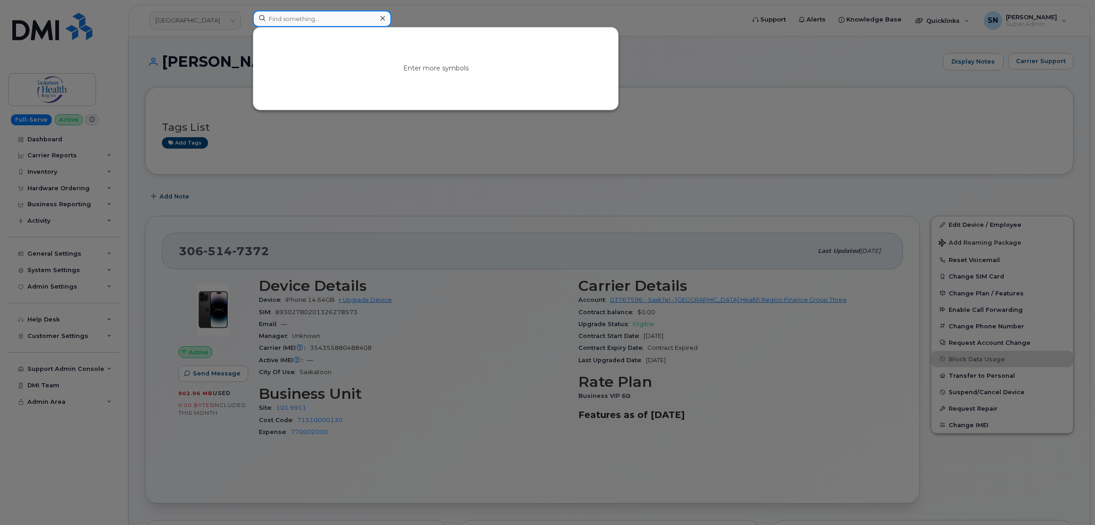
paste input "306-514-8116"
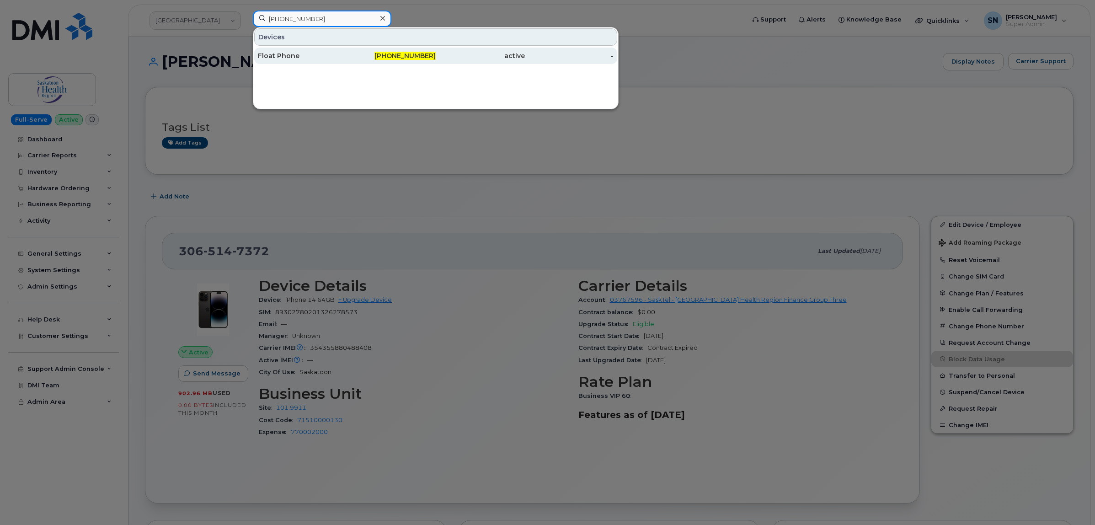
type input "306-514-8116"
click at [303, 56] on div "Float Phone" at bounding box center [302, 55] width 89 height 9
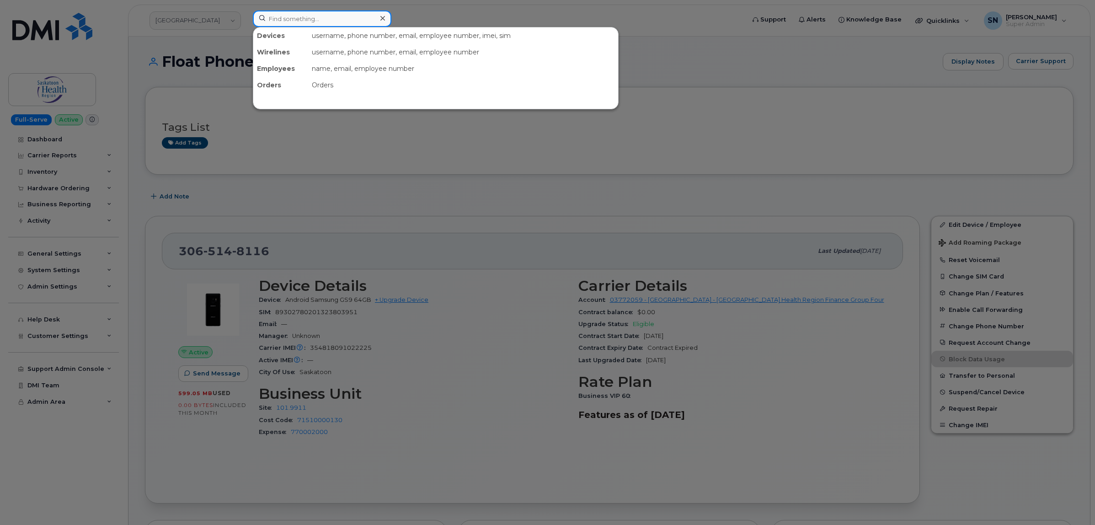
click at [341, 16] on input at bounding box center [322, 19] width 139 height 16
paste input "[PHONE_NUMBER]"
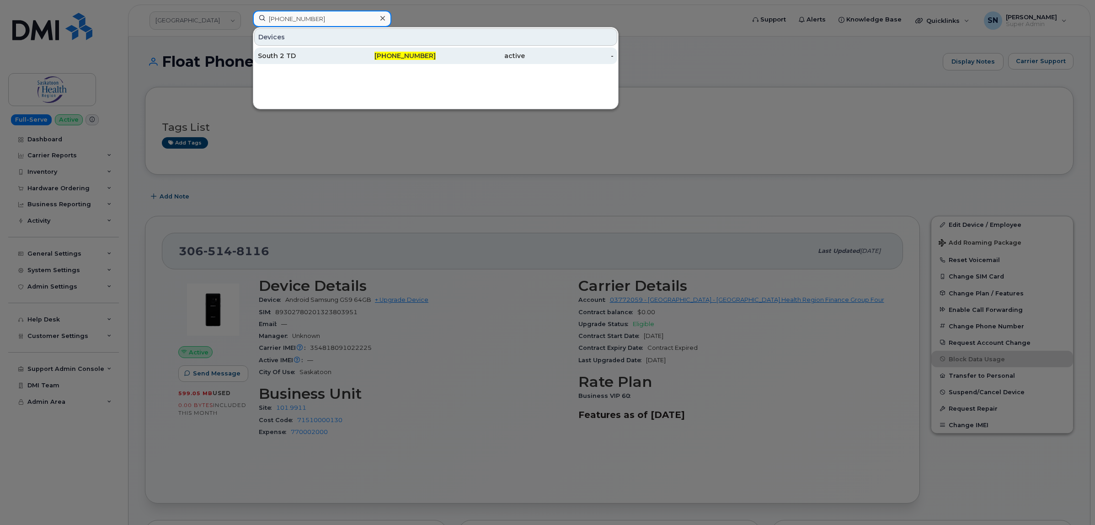
type input "[PHONE_NUMBER]"
click at [338, 55] on div "South 2 TD" at bounding box center [302, 55] width 89 height 9
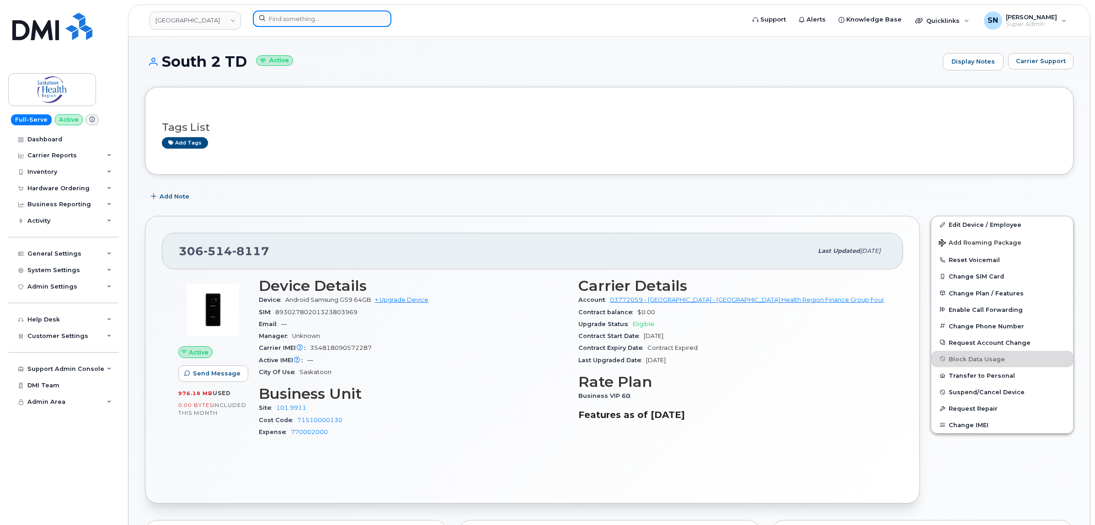
click at [343, 18] on input at bounding box center [322, 19] width 139 height 16
paste input "306-514-8342"
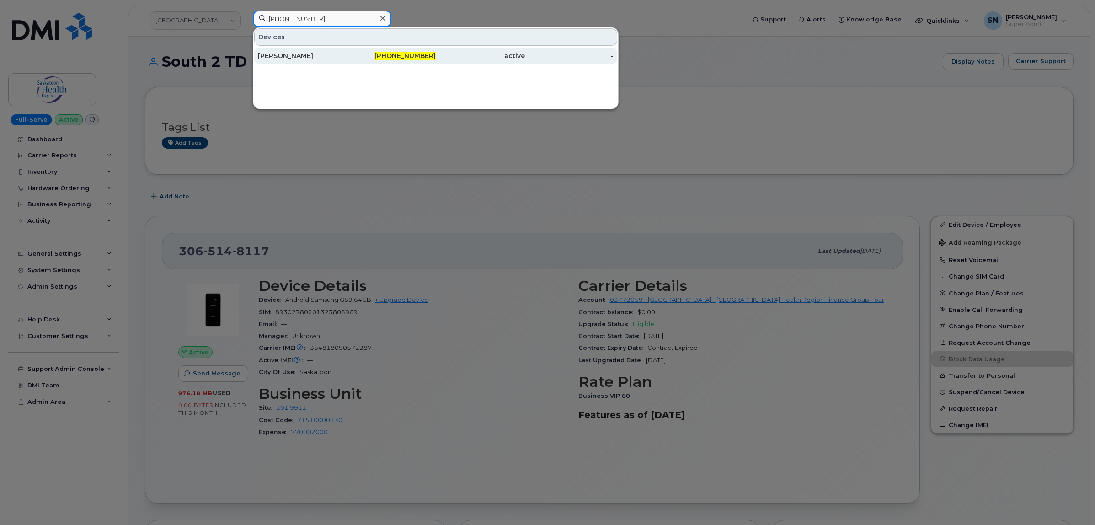
type input "306-514-8342"
click at [336, 50] on div "[PERSON_NAME]" at bounding box center [302, 56] width 89 height 16
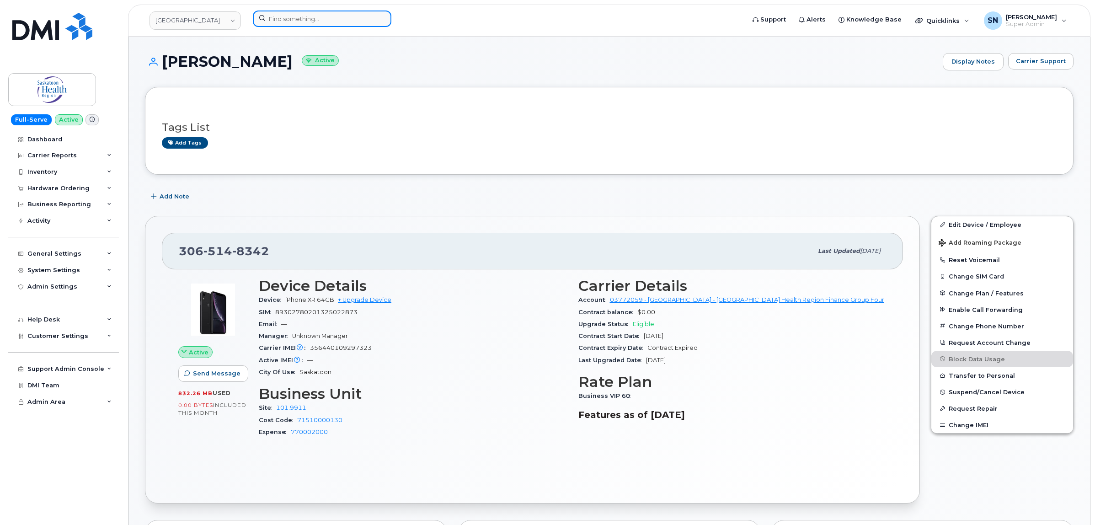
click at [303, 20] on input at bounding box center [322, 19] width 139 height 16
paste input "[PHONE_NUMBER]"
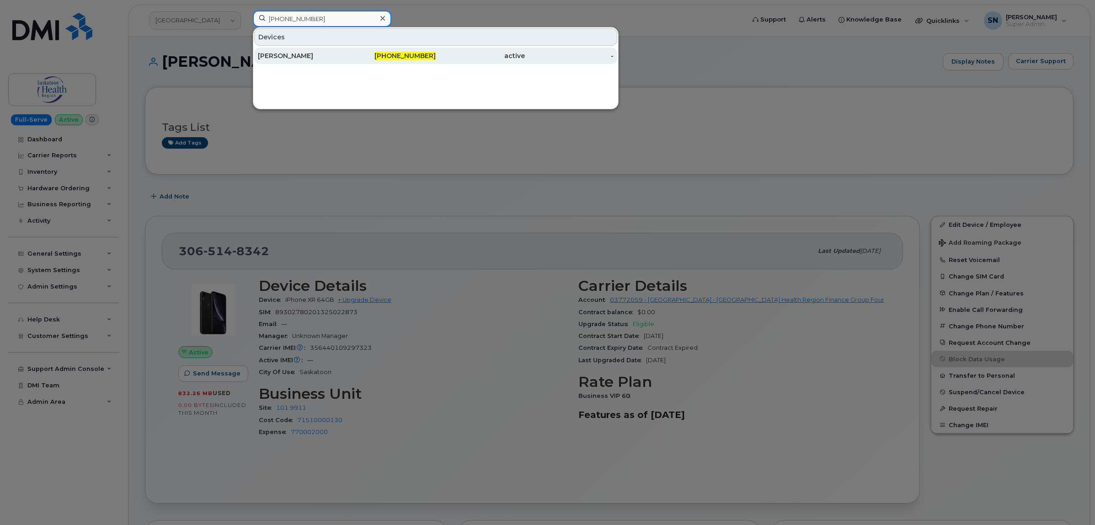
type input "[PHONE_NUMBER]"
click at [305, 48] on div "[PERSON_NAME]" at bounding box center [302, 56] width 89 height 16
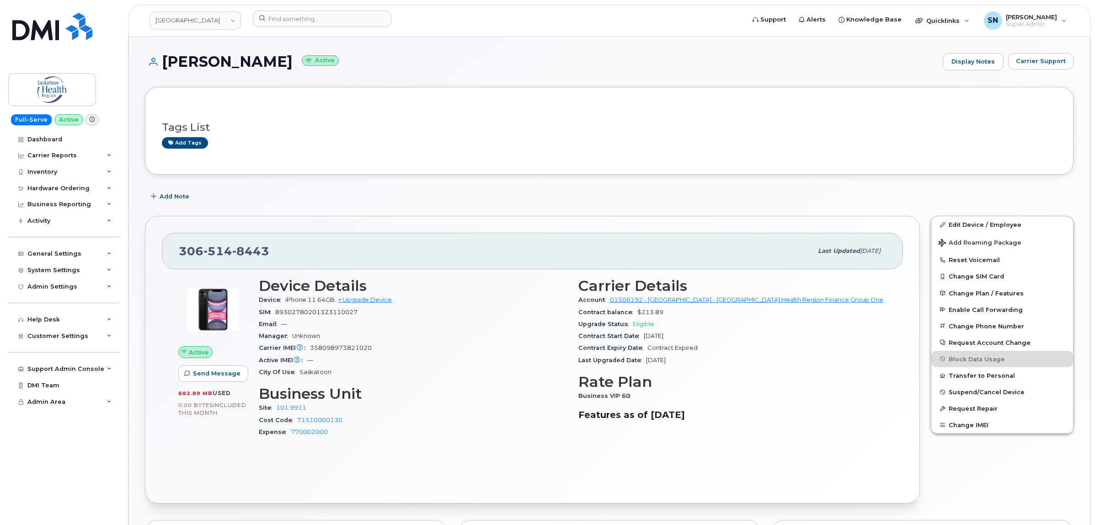
drag, startPoint x: 0, startPoint y: 0, endPoint x: 295, endPoint y: 43, distance: 298.0
click at [295, 43] on div "Lana Pillar Active Display Notes Carrier Support Tags List Add tags Add Note 30…" at bounding box center [608, 474] width 961 height 875
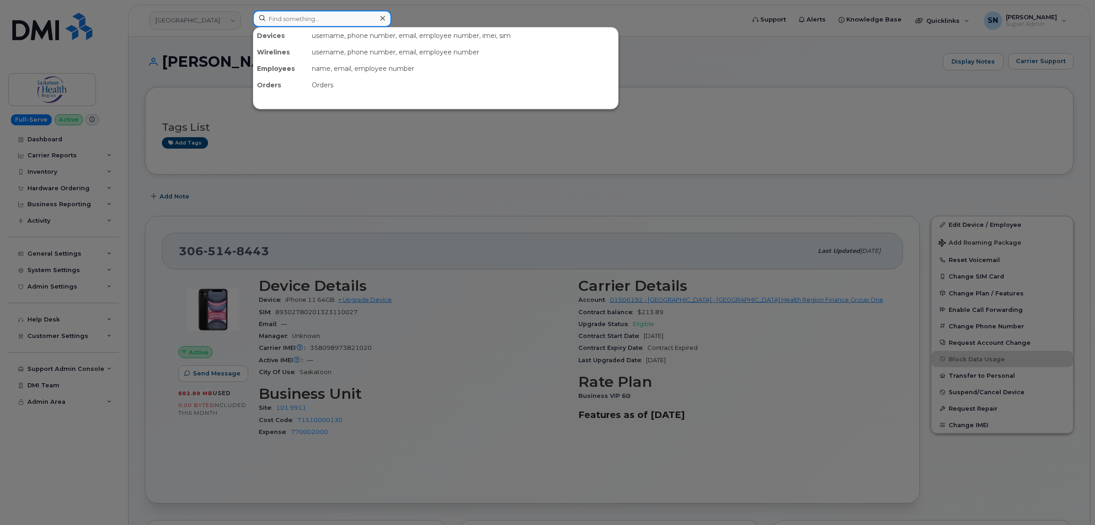
click at [362, 20] on input at bounding box center [322, 19] width 139 height 16
paste input "306-514-8472"
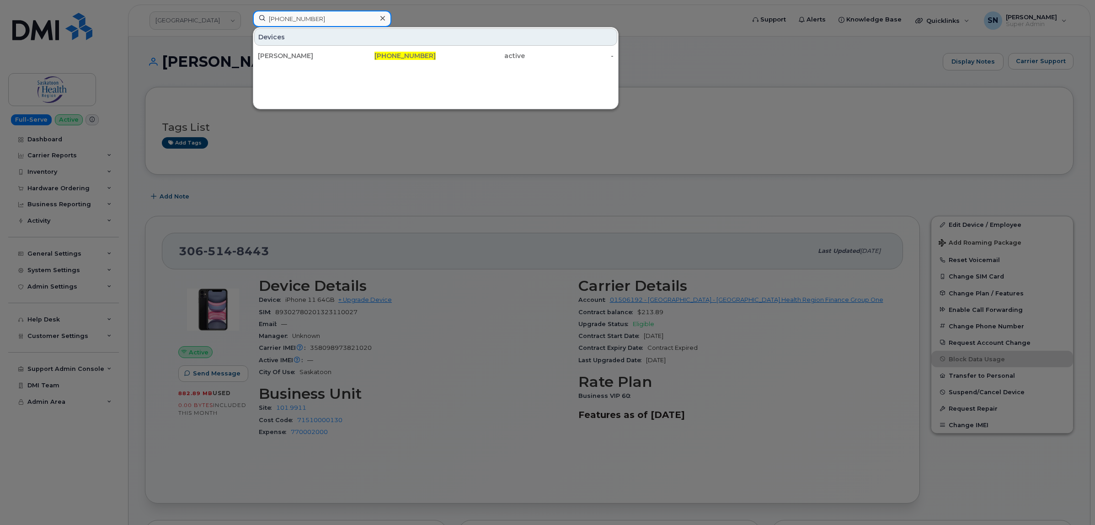
type input "306-514-8472"
click at [349, 54] on div "306-514-8472" at bounding box center [391, 55] width 89 height 9
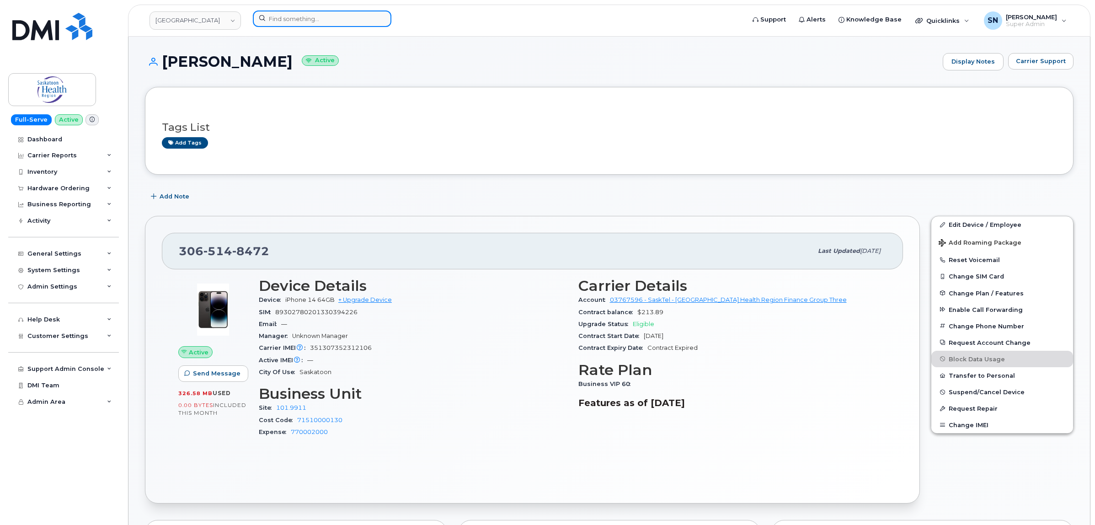
click at [334, 21] on input at bounding box center [322, 19] width 139 height 16
paste input "306-514-8712"
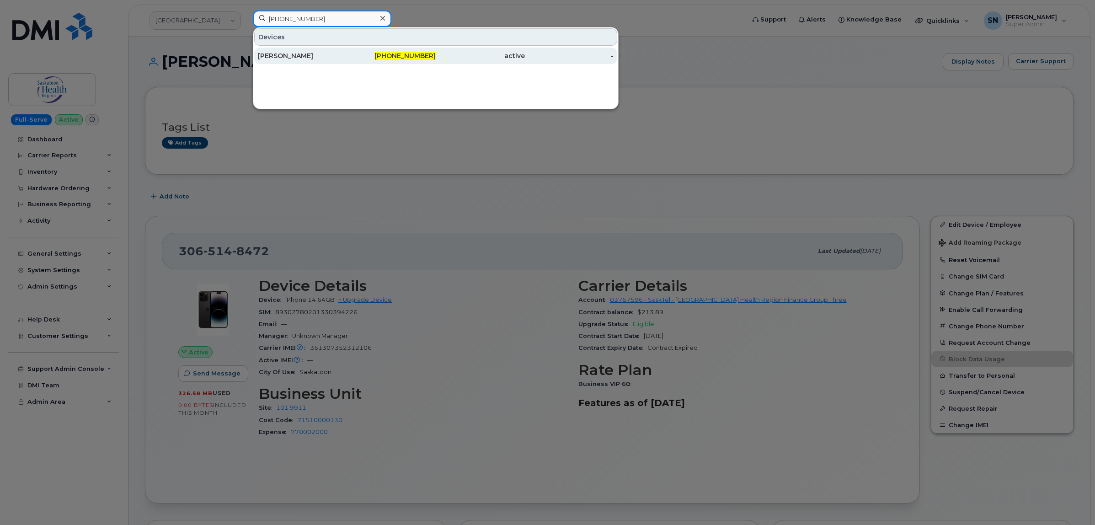
type input "306-514-8712"
click at [337, 59] on div "Karen Schaan" at bounding box center [302, 55] width 89 height 9
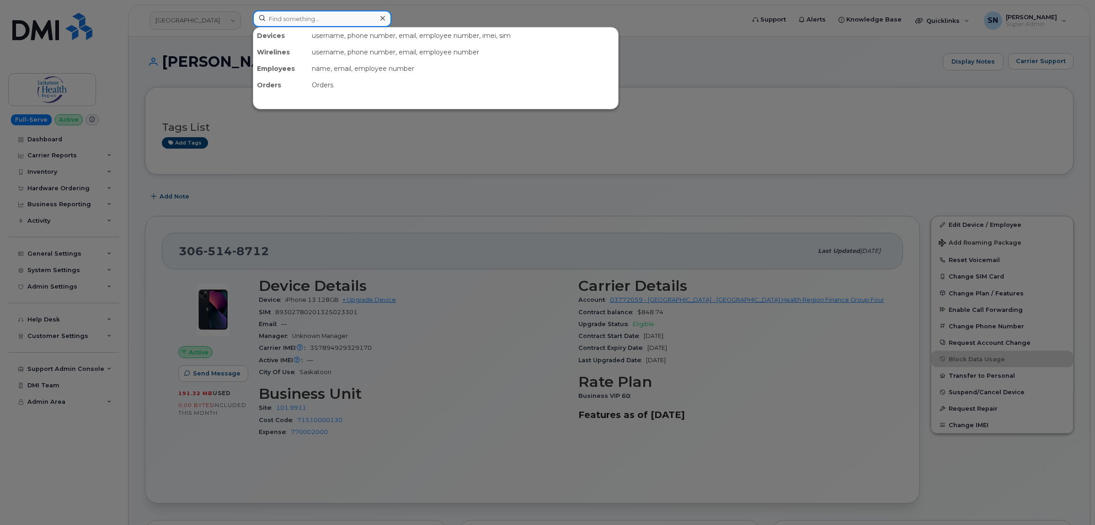
click at [355, 16] on input at bounding box center [322, 19] width 139 height 16
paste input "306-514-8719"
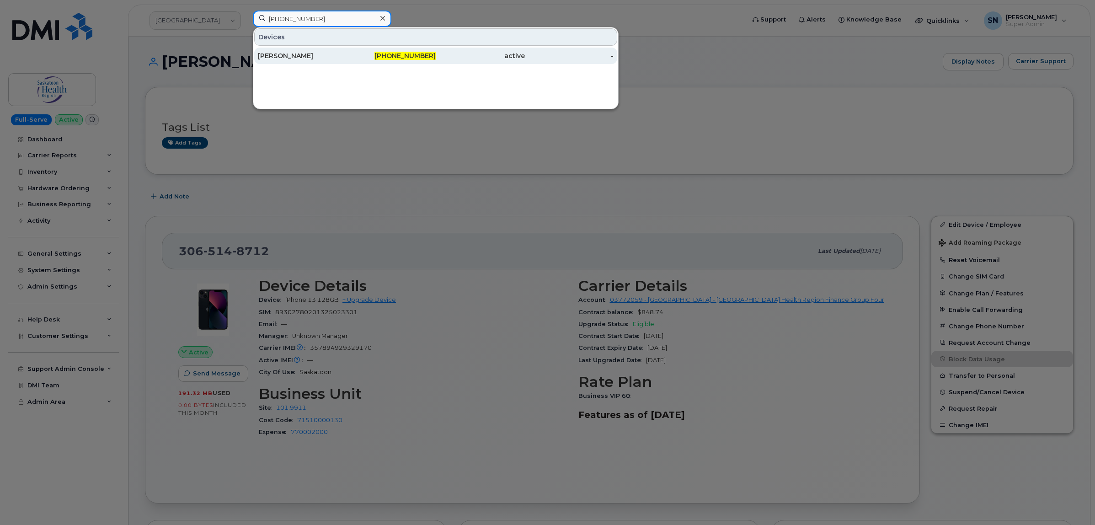
type input "306-514-8719"
click at [352, 48] on div "306-514-8719" at bounding box center [391, 56] width 89 height 16
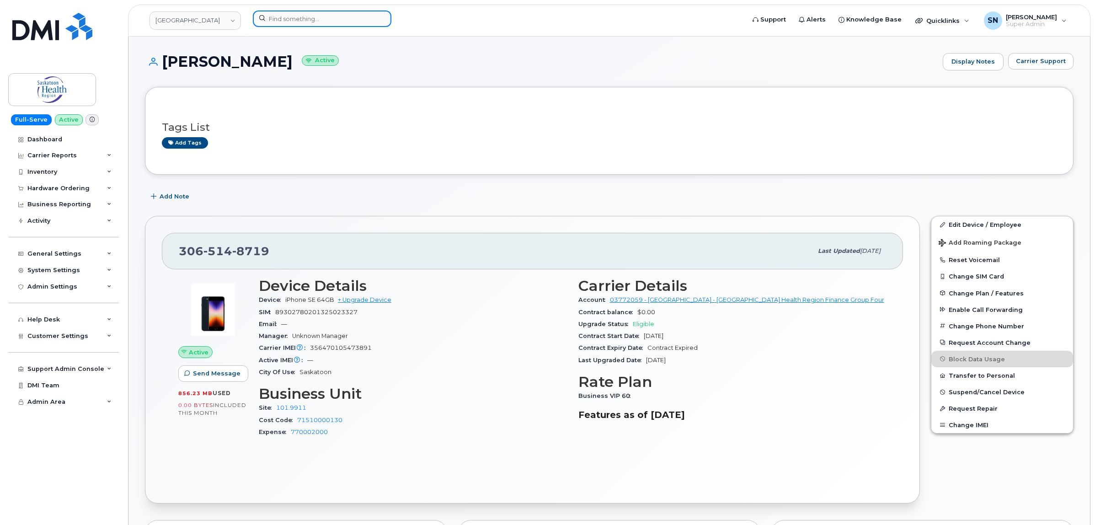
click at [318, 12] on input at bounding box center [322, 19] width 139 height 16
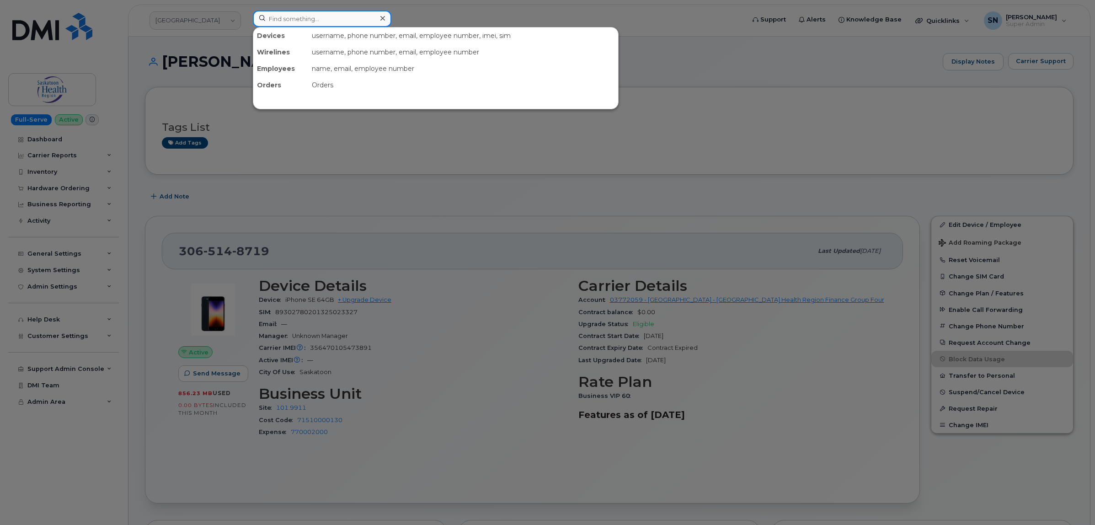
paste input "306-514-8721"
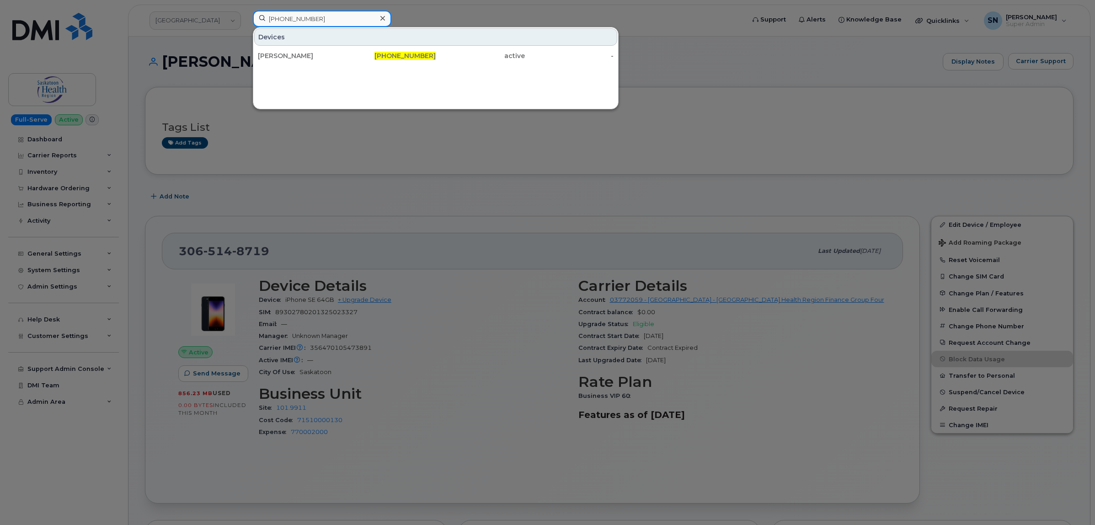
type input "306-514-8721"
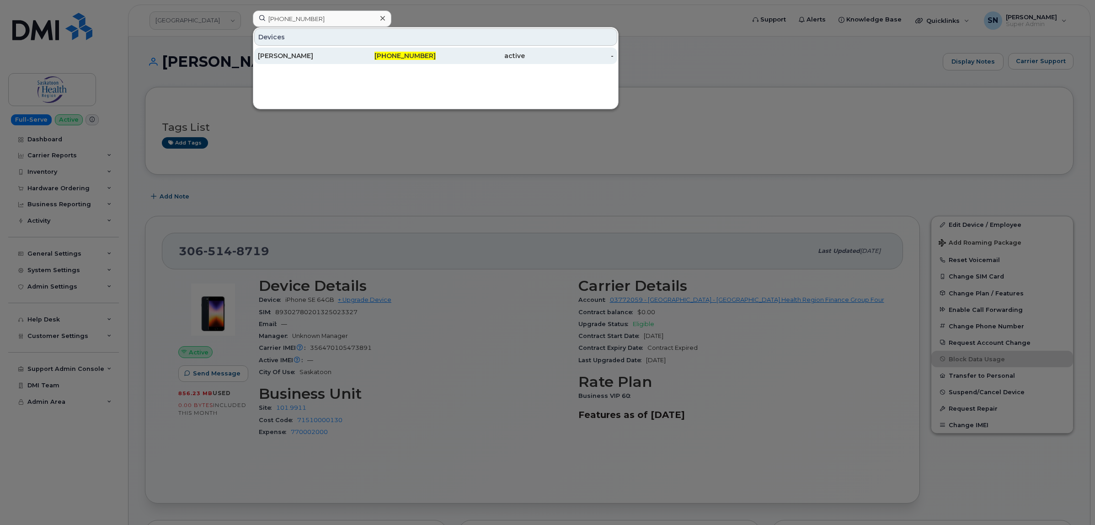
click at [411, 53] on span "306-514-8721" at bounding box center [404, 56] width 61 height 8
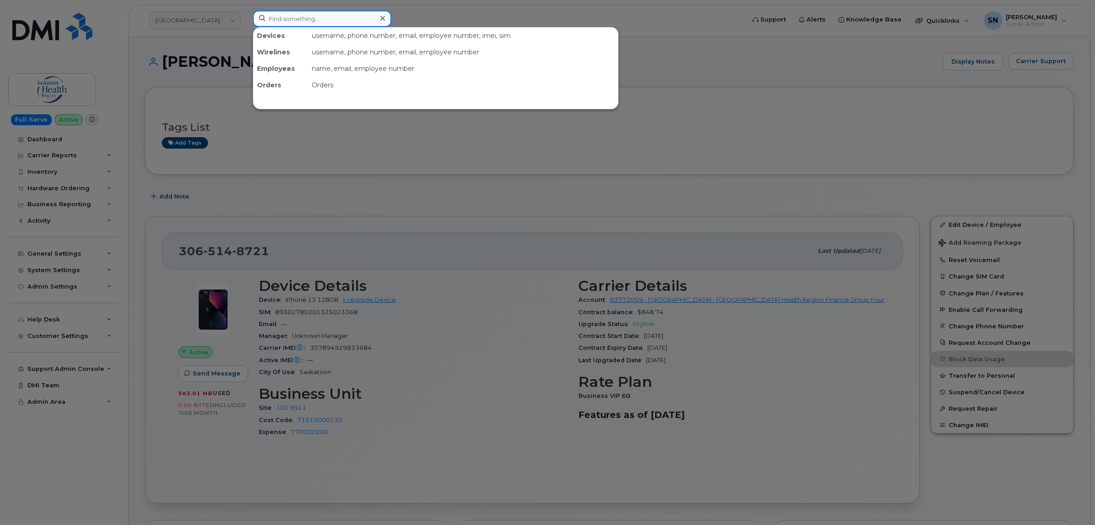
click at [327, 17] on input at bounding box center [322, 19] width 139 height 16
paste input "[PHONE_NUMBER]"
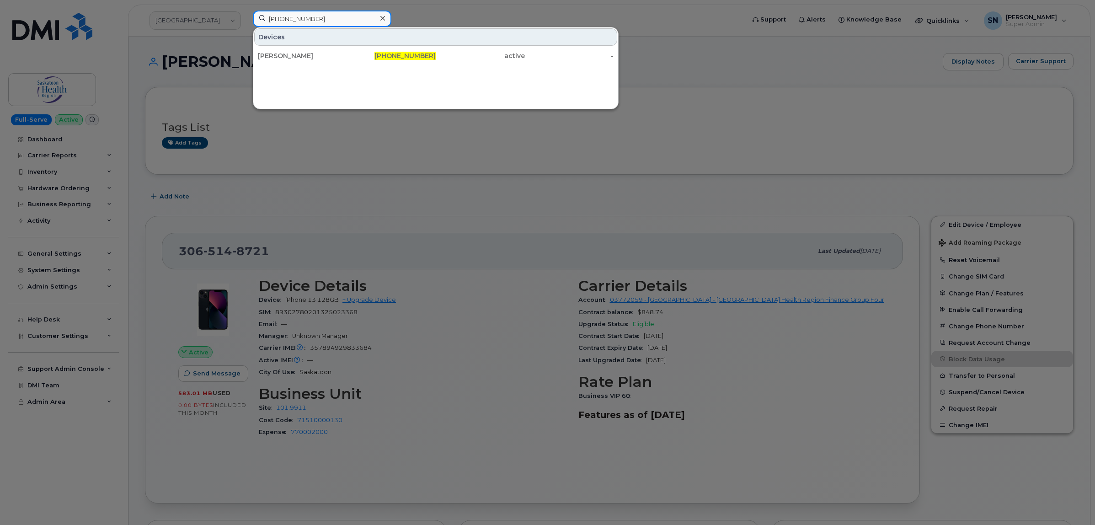
type input "[PHONE_NUMBER]"
click at [326, 51] on div "[PERSON_NAME]" at bounding box center [302, 56] width 89 height 16
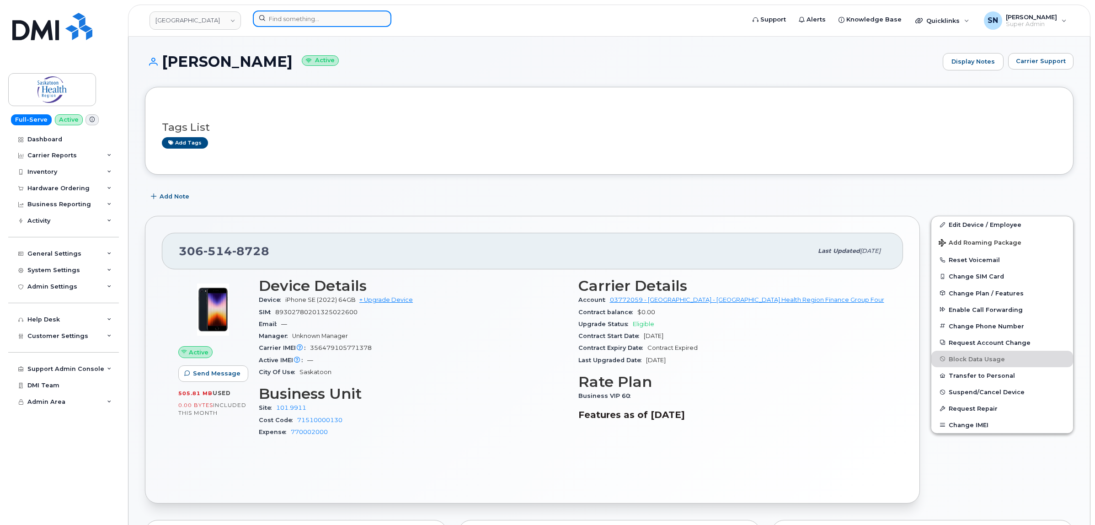
click at [336, 21] on input at bounding box center [322, 19] width 139 height 16
paste input "306-514-8771"
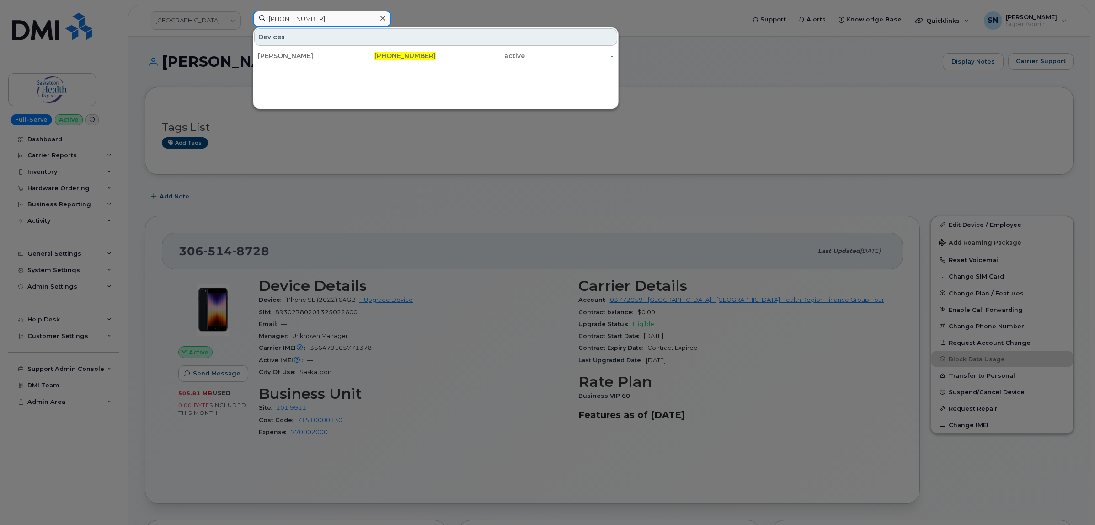
type input "306-514-8771"
click at [328, 57] on div "Jennifer Cushon" at bounding box center [302, 55] width 89 height 9
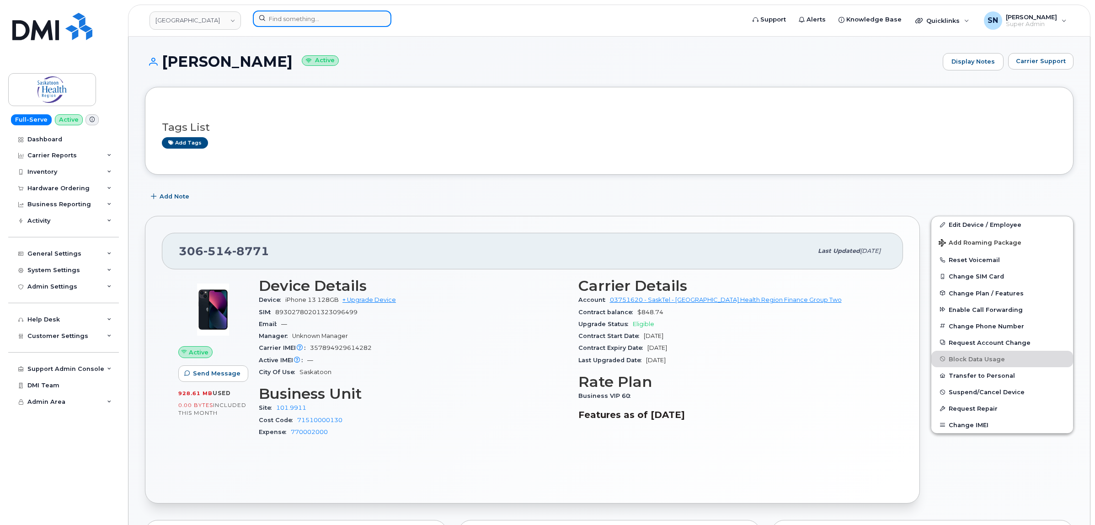
click at [288, 23] on input at bounding box center [322, 19] width 139 height 16
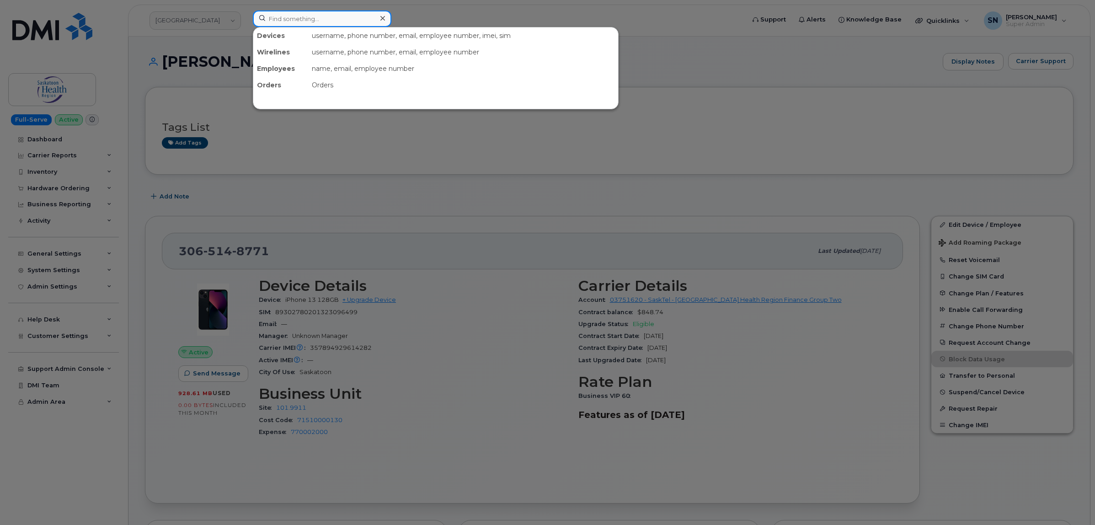
paste input "639-471-7400"
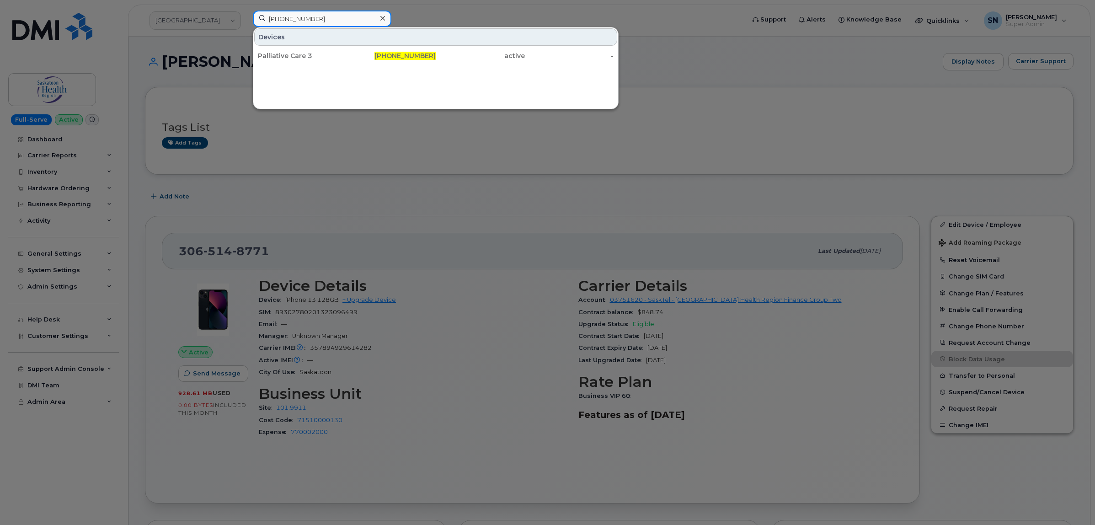
type input "639-471-7400"
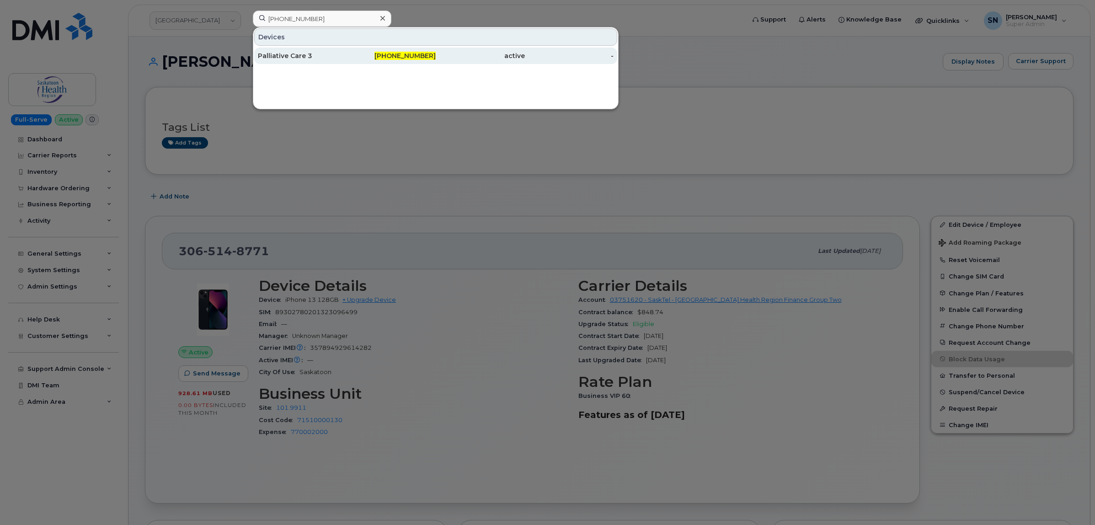
click at [517, 55] on div "active" at bounding box center [480, 55] width 89 height 9
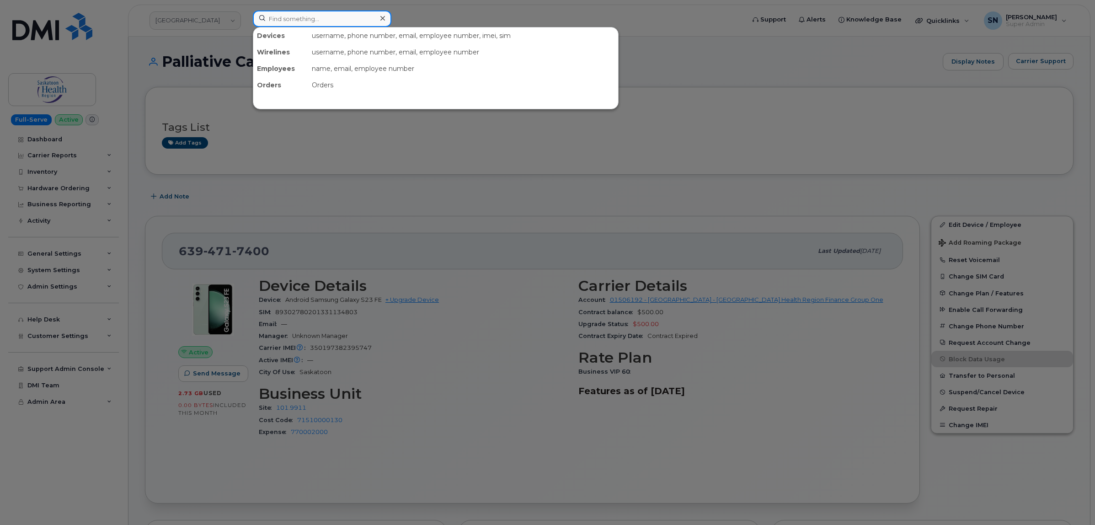
click at [339, 15] on input at bounding box center [322, 19] width 139 height 16
paste input "639-471-7501"
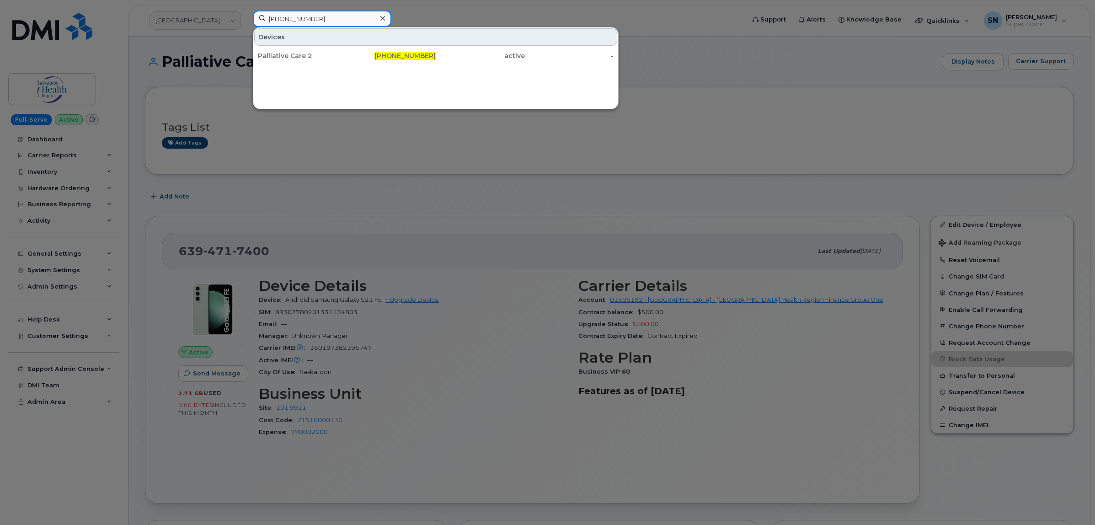
type input "639-471-7501"
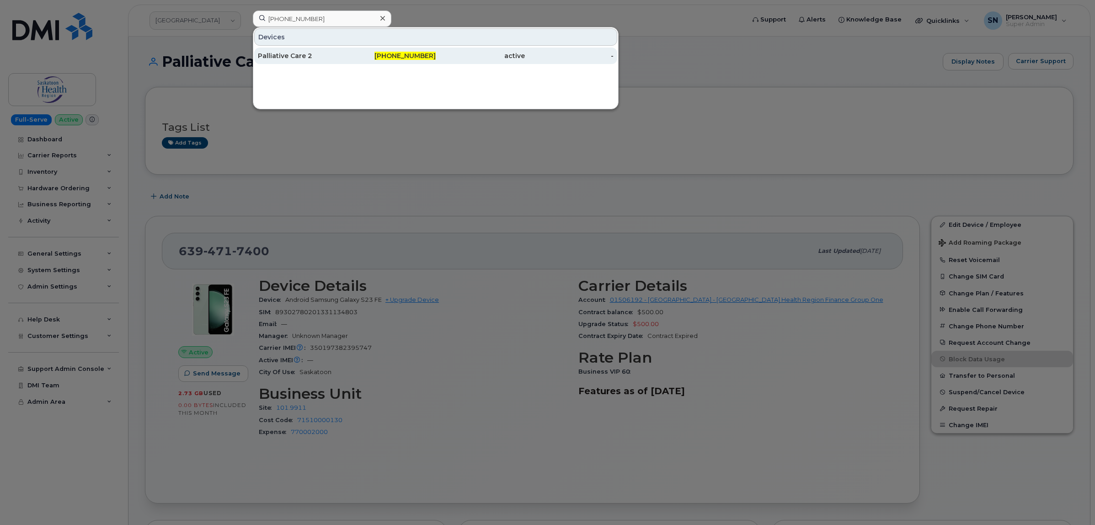
click at [469, 60] on div "active" at bounding box center [480, 55] width 89 height 9
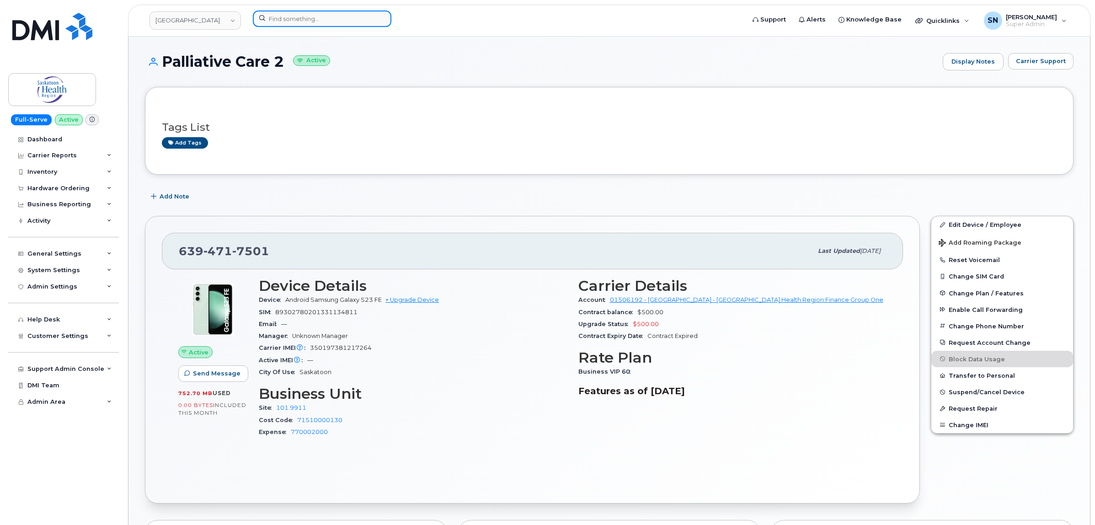
click at [297, 21] on input at bounding box center [322, 19] width 139 height 16
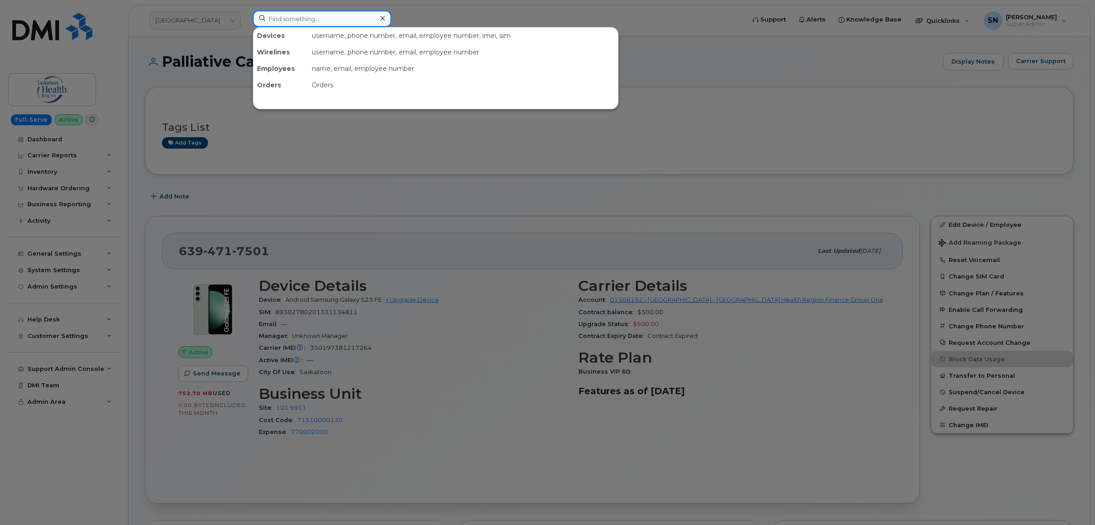
paste input "639-471-7885"
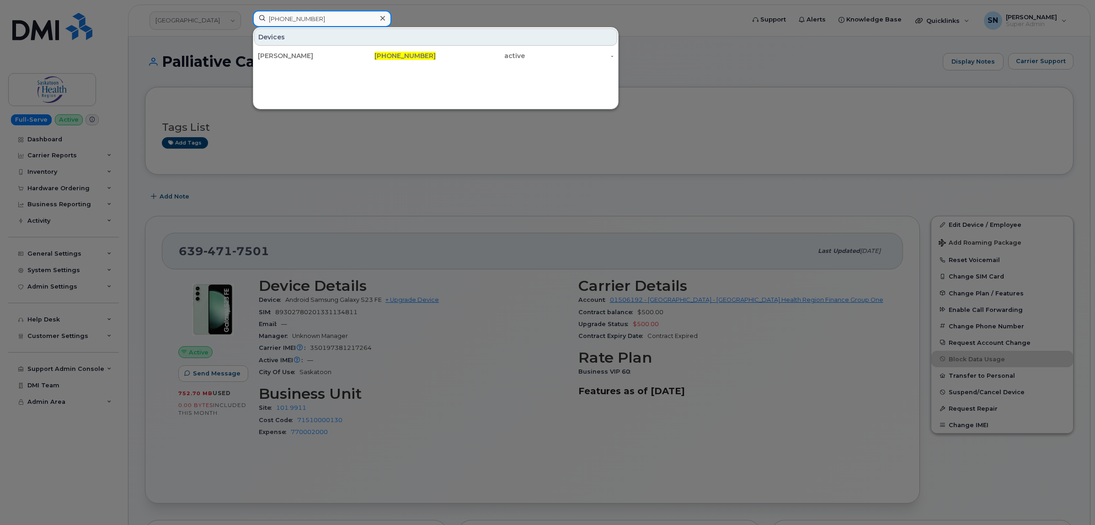
type input "639-471-7885"
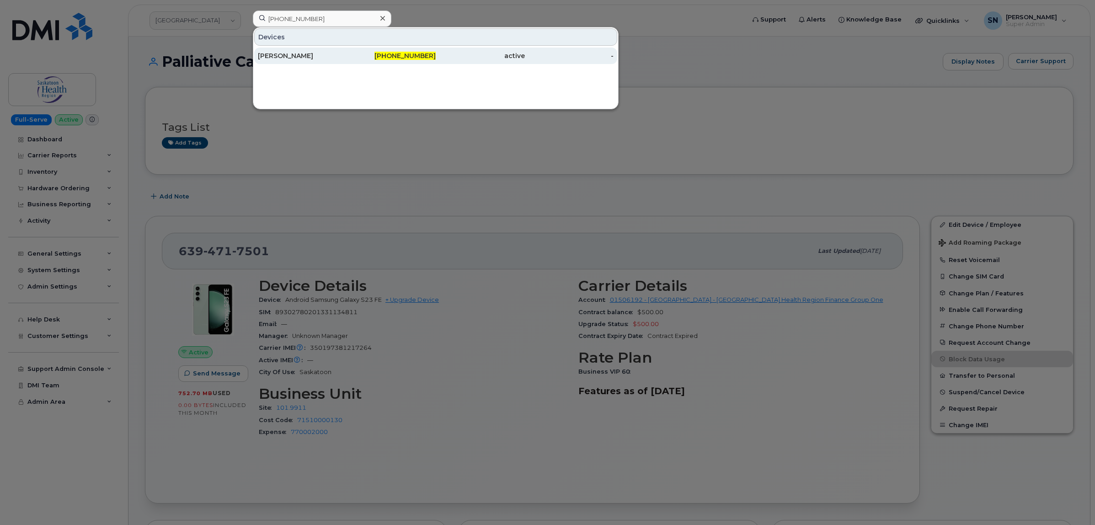
click at [335, 54] on div "Andrea Zimmer" at bounding box center [302, 55] width 89 height 9
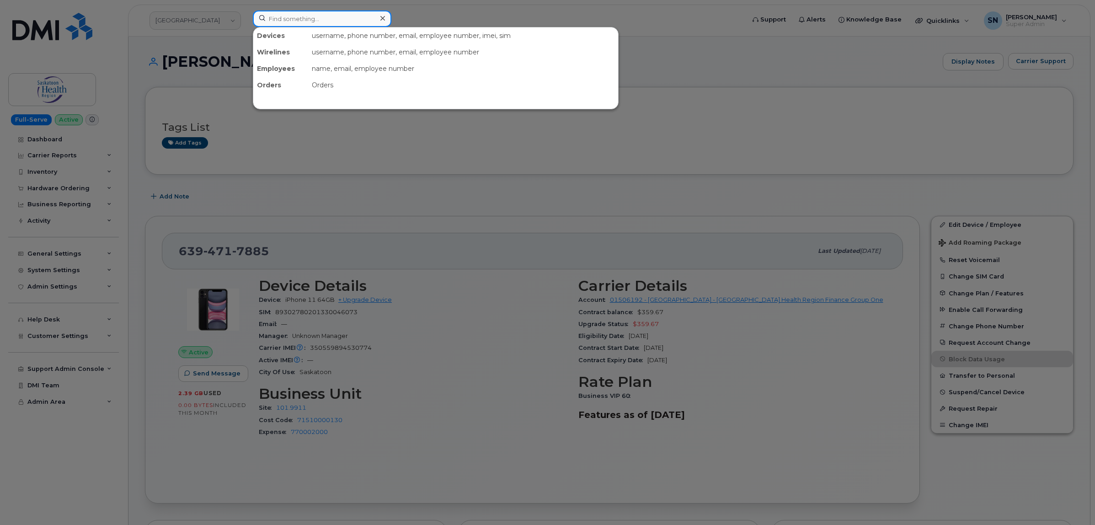
click at [310, 14] on input at bounding box center [322, 19] width 139 height 16
paste input "[PHONE_NUMBER]"
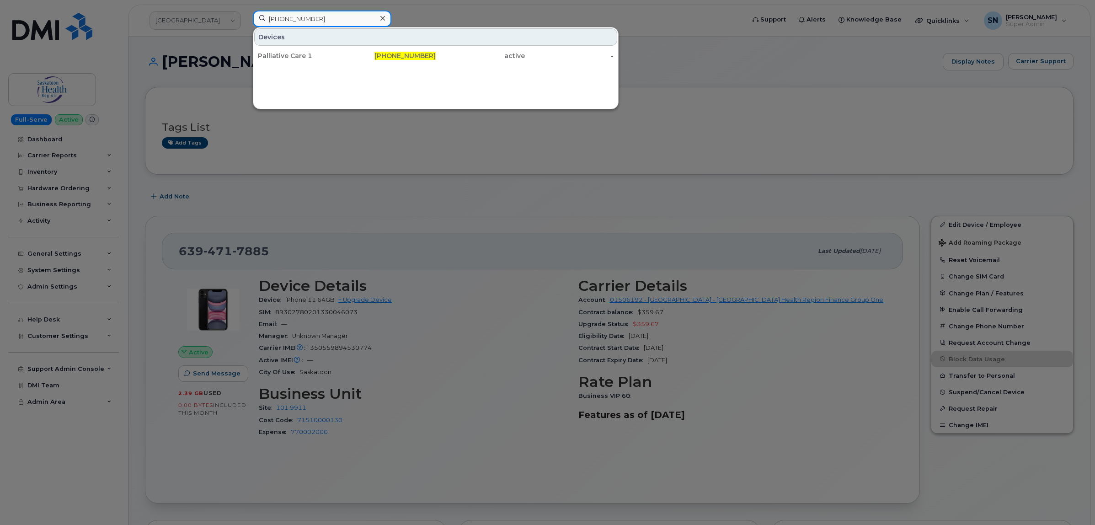
type input "[PHONE_NUMBER]"
click at [320, 53] on div "Palliative Care 1" at bounding box center [302, 55] width 89 height 9
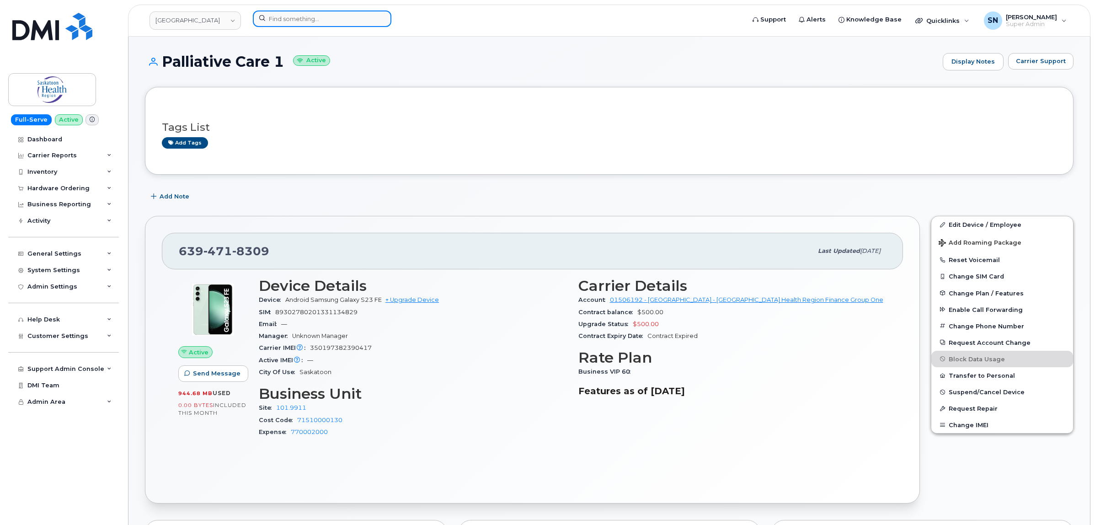
click at [330, 21] on input at bounding box center [322, 19] width 139 height 16
paste input "639-471-9790"
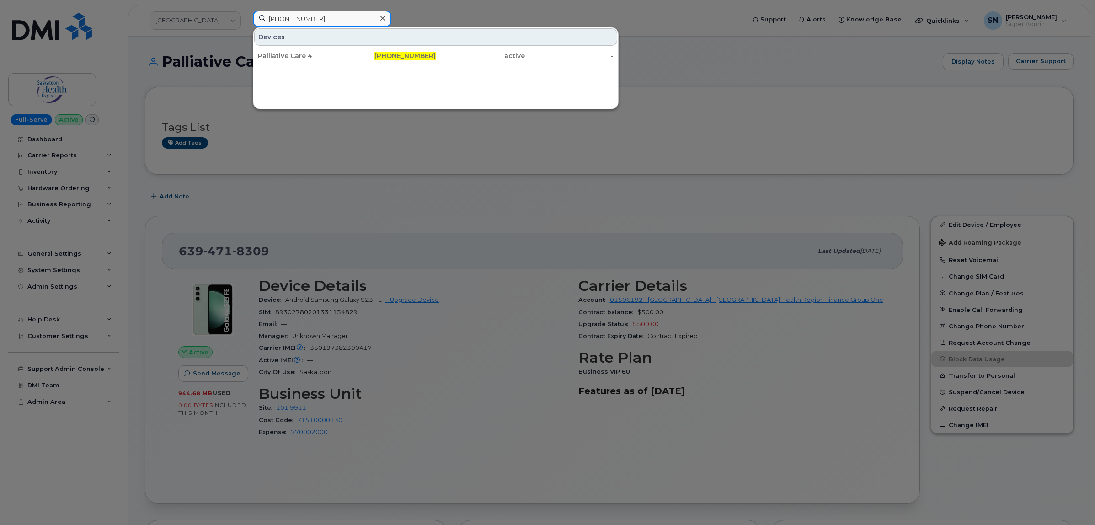
type input "639-471-9790"
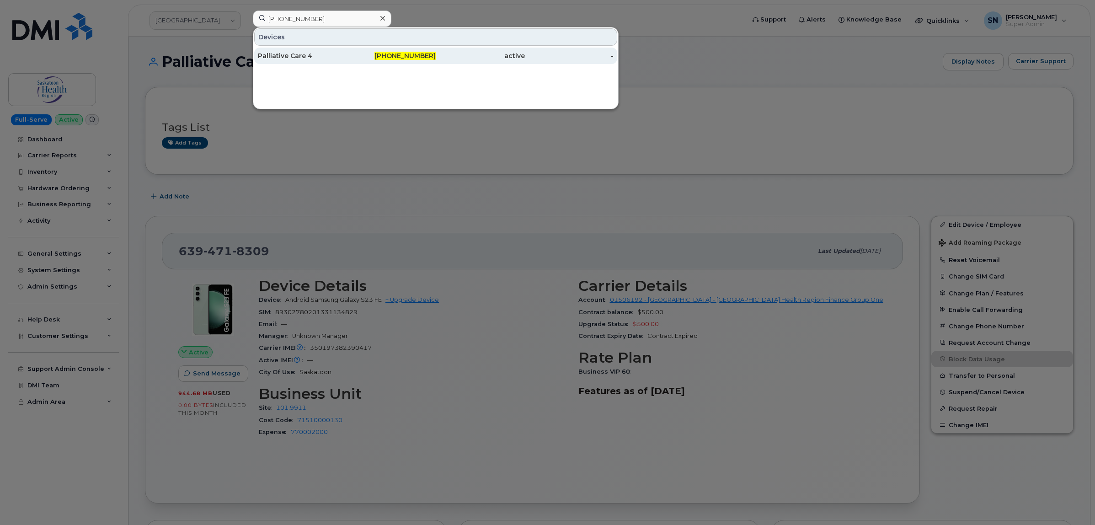
click at [342, 53] on div "Palliative Care 4" at bounding box center [302, 55] width 89 height 9
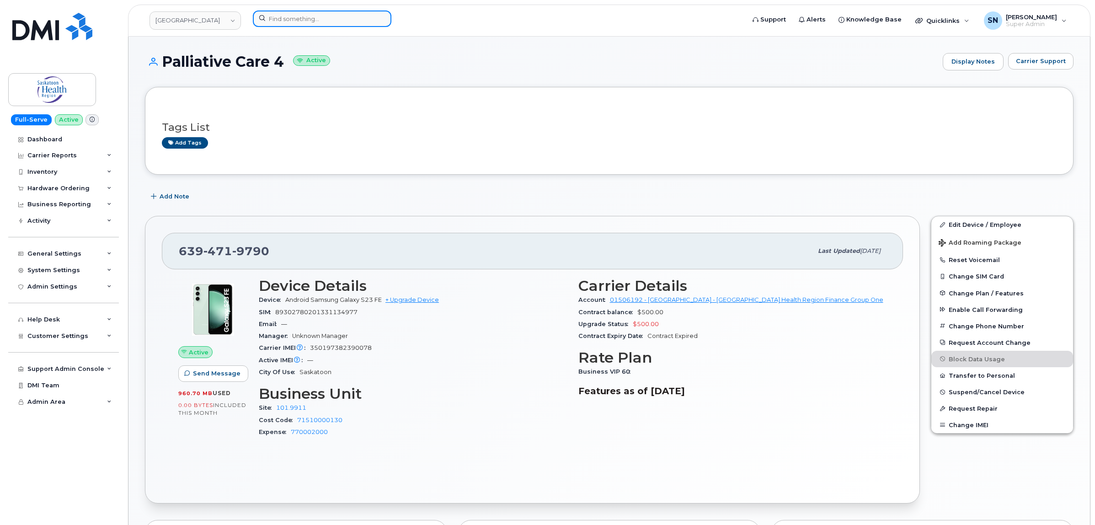
click at [326, 16] on input at bounding box center [322, 19] width 139 height 16
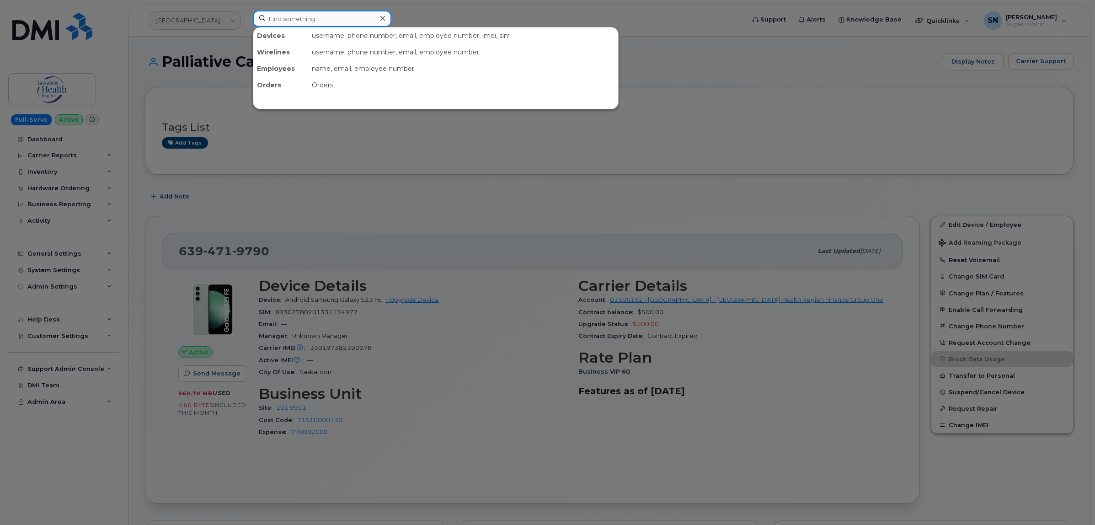
paste input "[PHONE_NUMBER]"
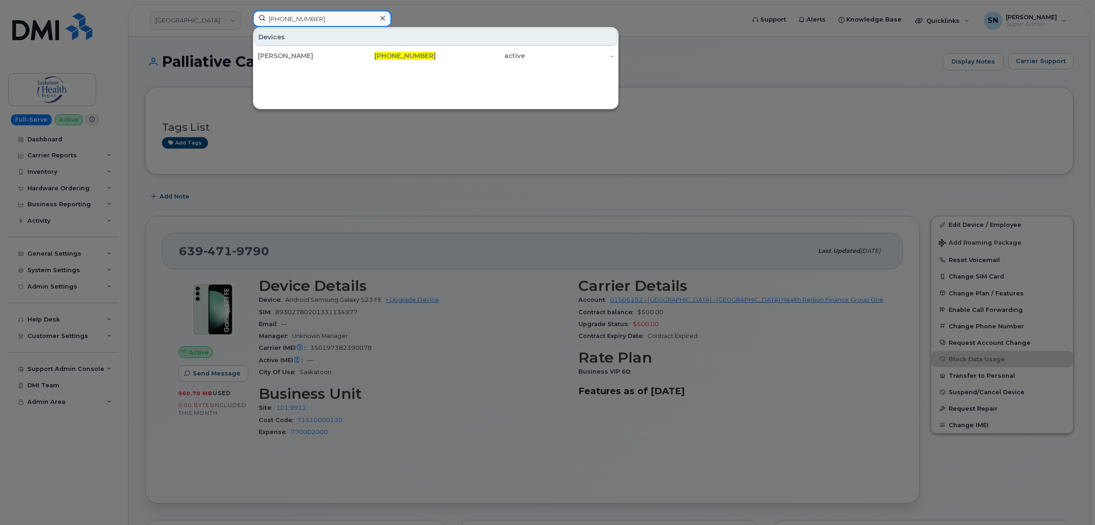
type input "[PHONE_NUMBER]"
click at [392, 59] on span "[PHONE_NUMBER]" at bounding box center [404, 56] width 61 height 8
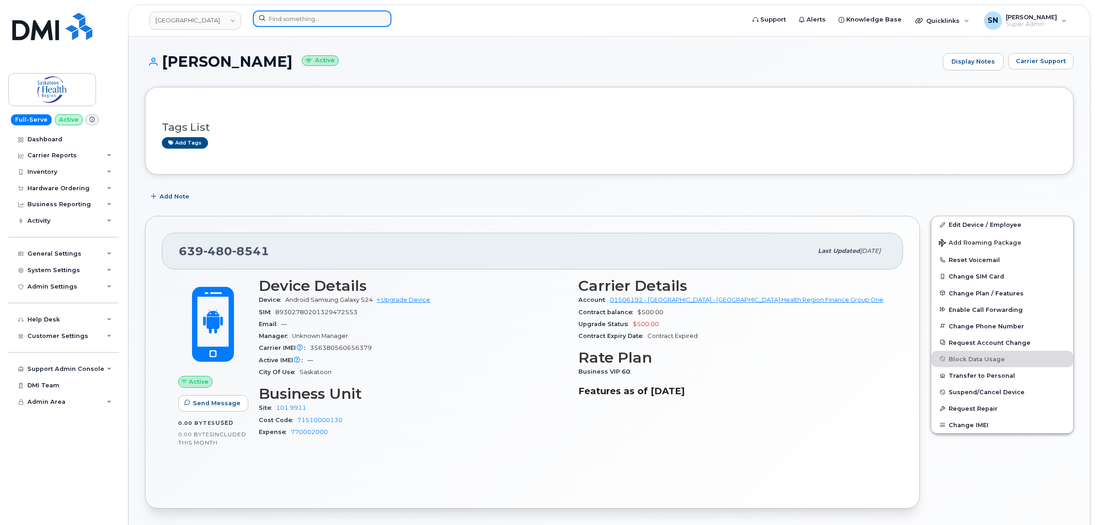
click at [359, 23] on input at bounding box center [322, 19] width 139 height 16
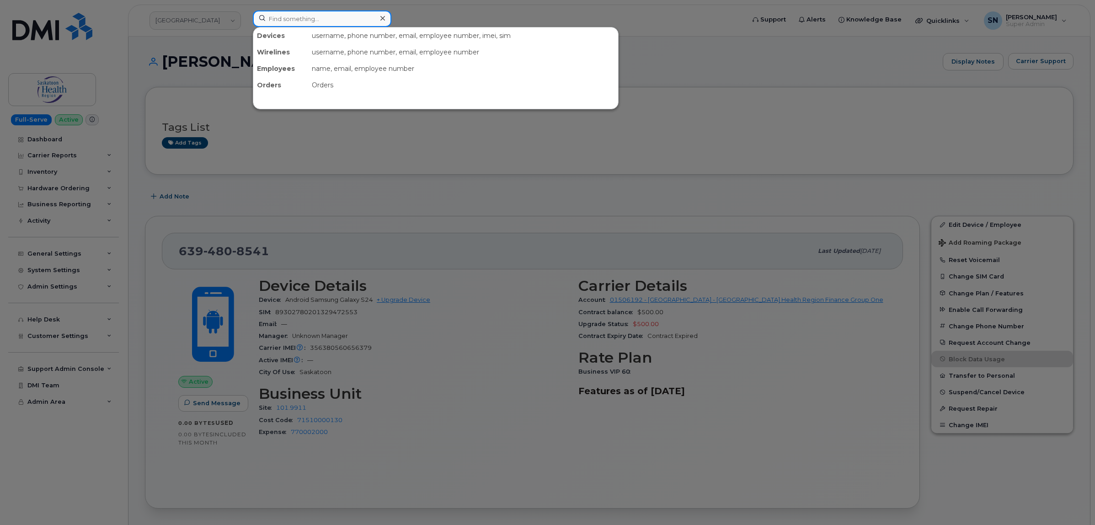
paste input "639-480-9025"
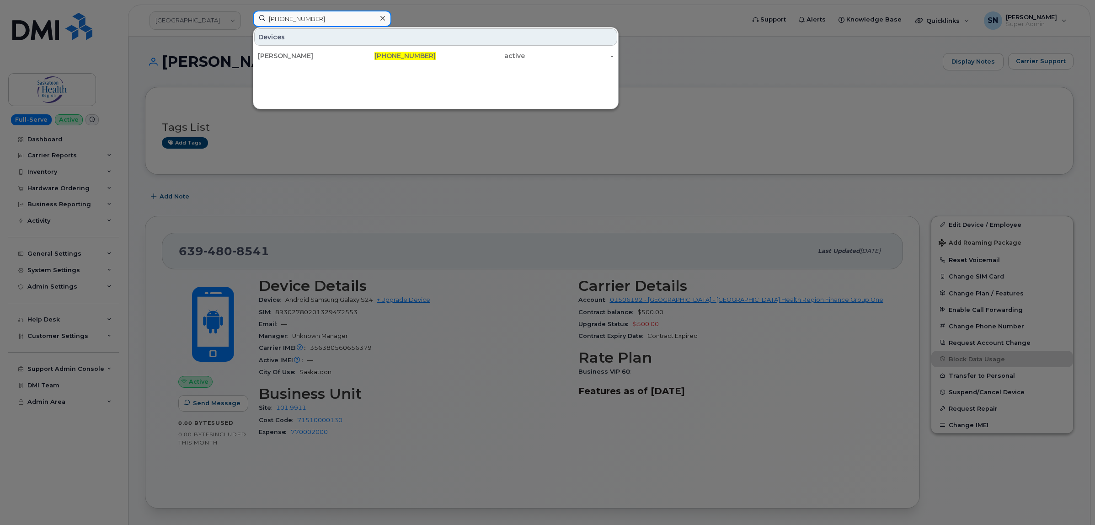
type input "639-480-9025"
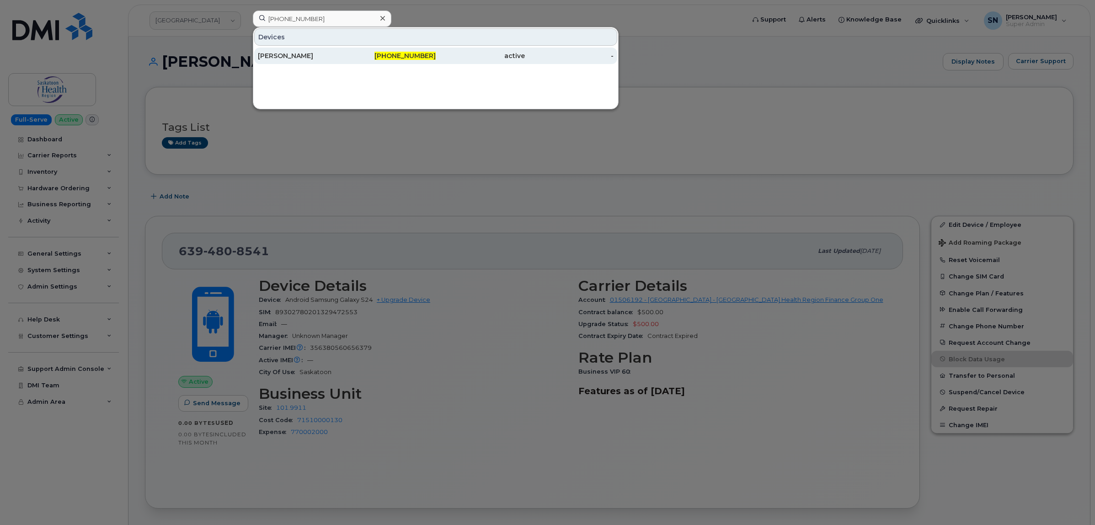
drag, startPoint x: 358, startPoint y: 44, endPoint x: 362, endPoint y: 59, distance: 15.6
click at [358, 45] on div "Devices" at bounding box center [435, 36] width 363 height 17
click at [362, 59] on div "639-480-9025" at bounding box center [391, 55] width 89 height 9
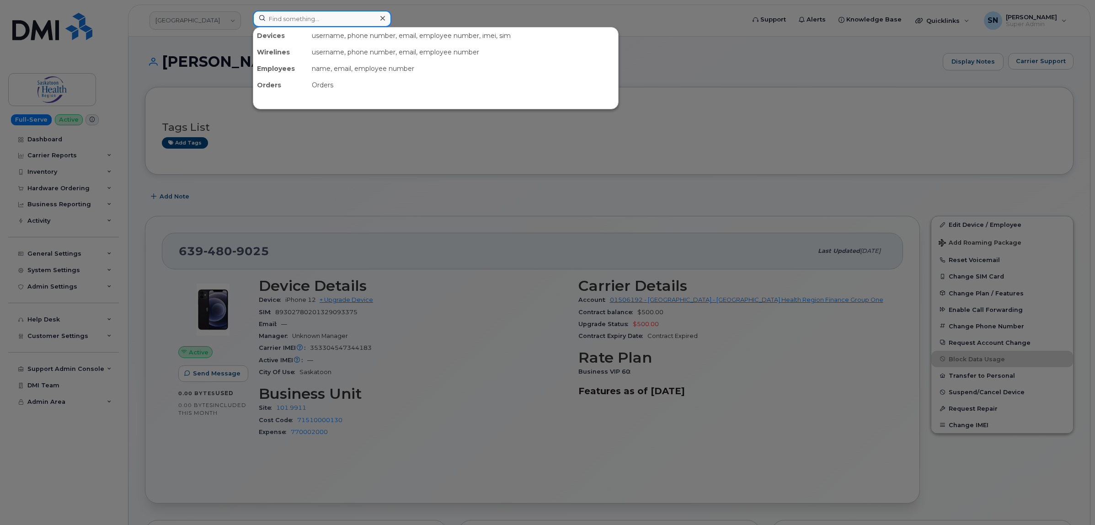
click at [316, 22] on input at bounding box center [322, 19] width 139 height 16
paste input "639-480-9802"
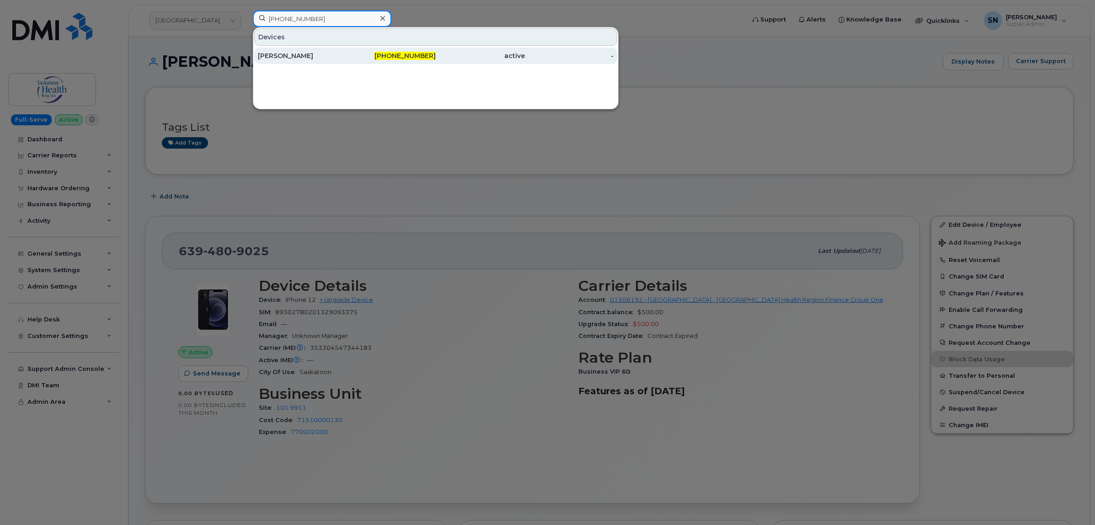
type input "639-480-9802"
click at [319, 55] on div "Diane Taylor" at bounding box center [302, 55] width 89 height 9
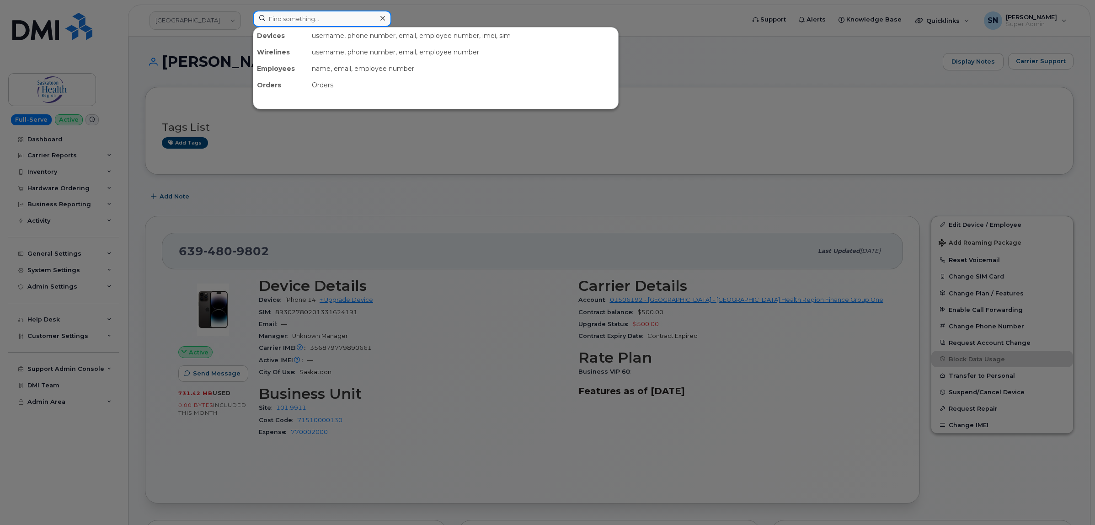
drag, startPoint x: 324, startPoint y: 18, endPoint x: 288, endPoint y: 16, distance: 35.7
click at [288, 16] on input at bounding box center [322, 19] width 139 height 16
paste input "639-480-9803"
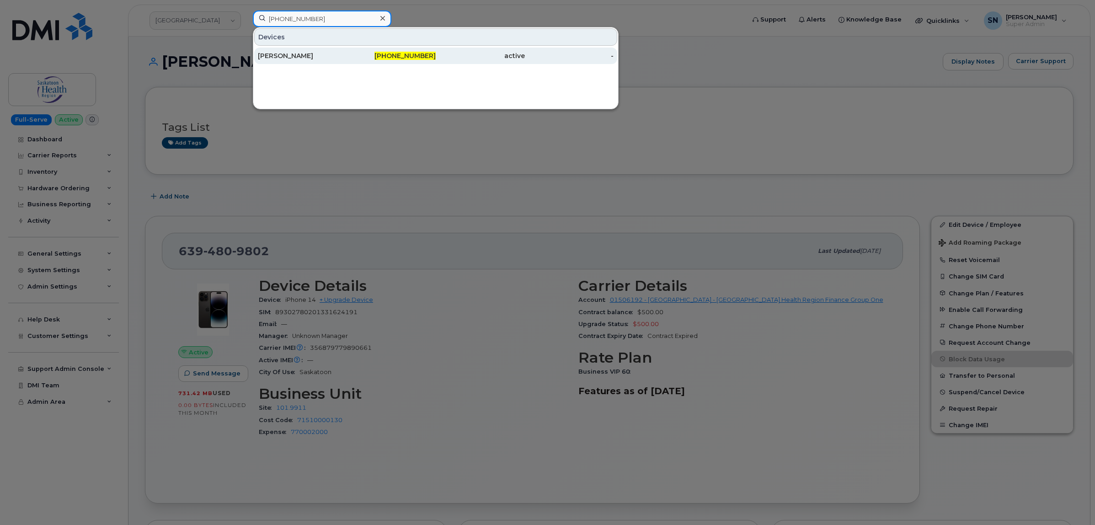
type input "639-480-9803"
click at [320, 64] on div "Morgan Gebhardt" at bounding box center [302, 56] width 89 height 16
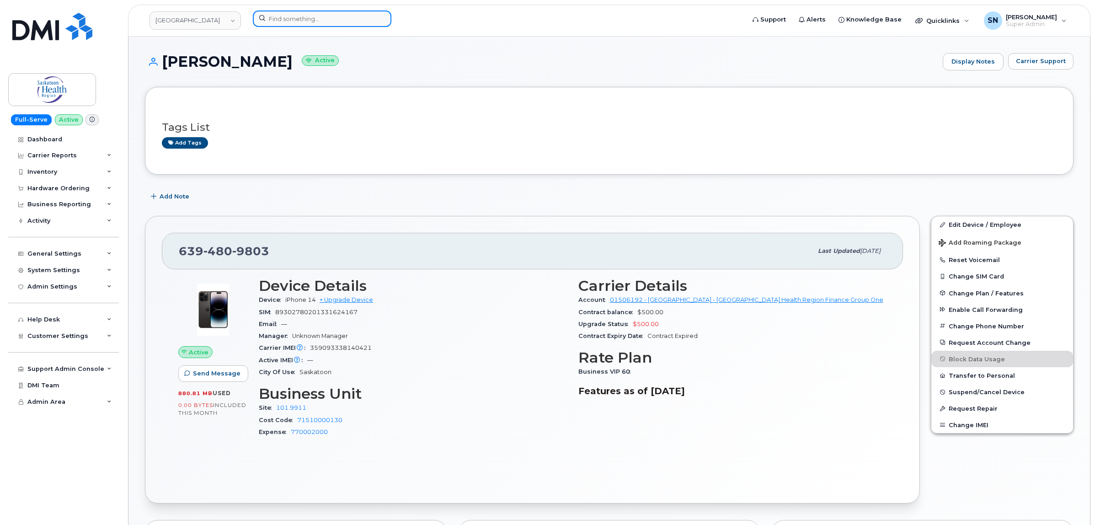
click at [301, 16] on input at bounding box center [322, 19] width 139 height 16
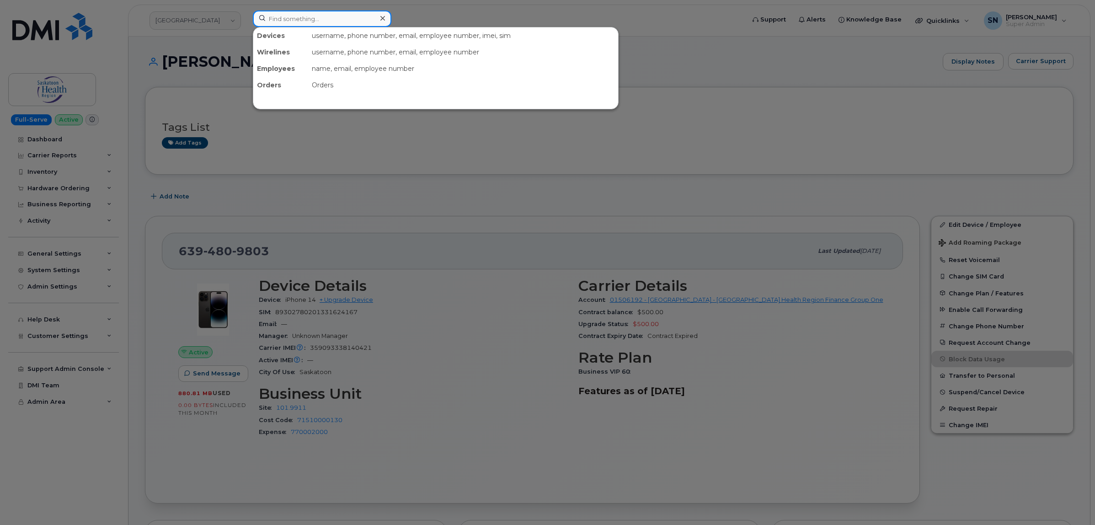
paste input "639-480-9810"
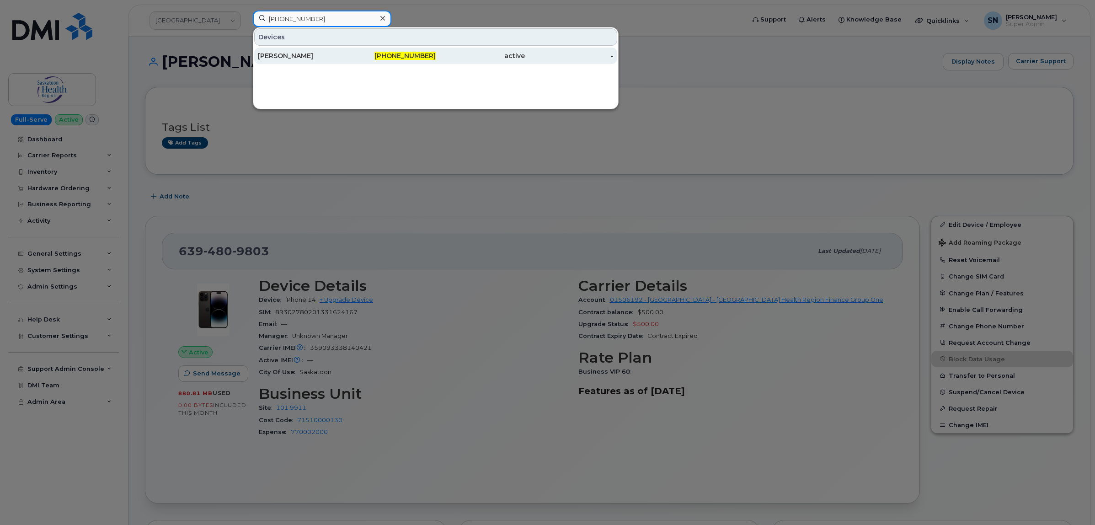
type input "639-480-9810"
click at [328, 58] on div "Charity McLeod" at bounding box center [302, 55] width 89 height 9
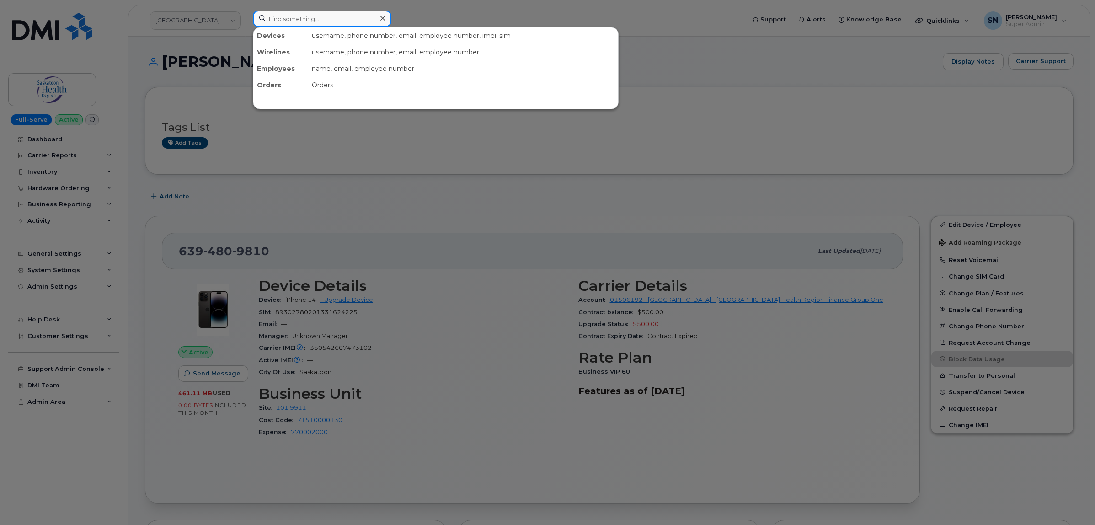
click at [360, 15] on input at bounding box center [322, 19] width 139 height 16
paste input "639-480-9818"
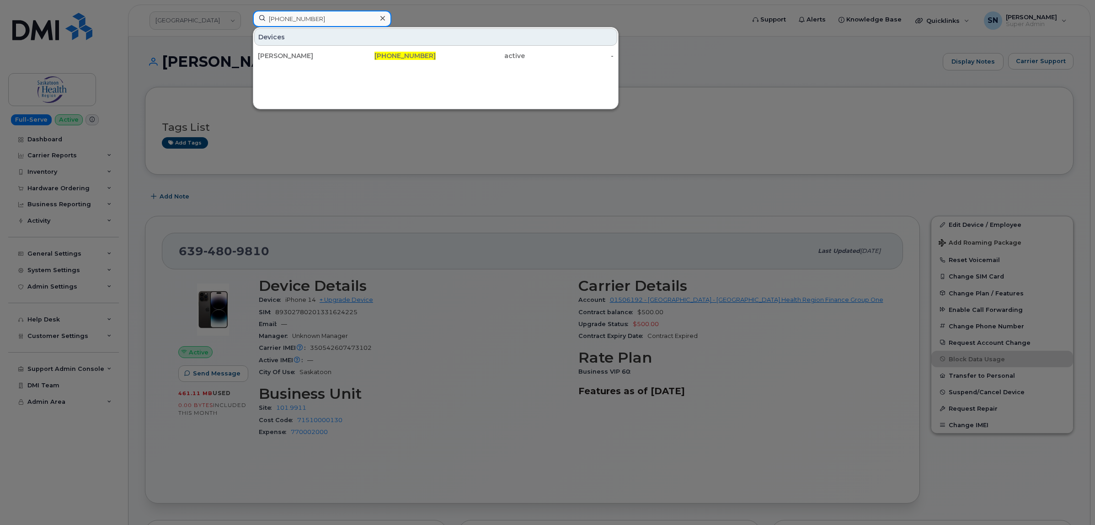
type input "639-480-9818"
click at [355, 55] on div "639-480-9818" at bounding box center [391, 55] width 89 height 9
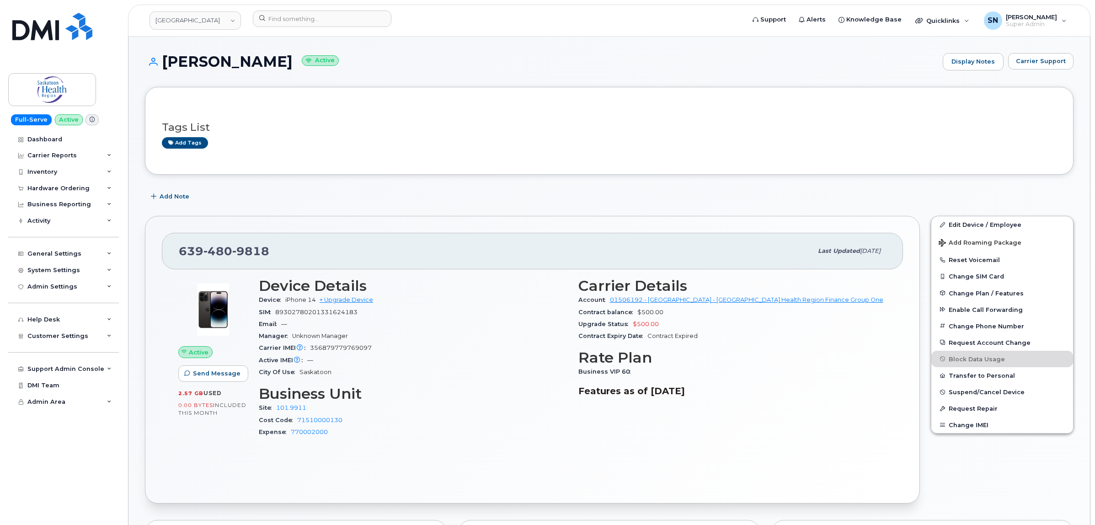
click at [328, 200] on div "Add Note" at bounding box center [609, 196] width 928 height 16
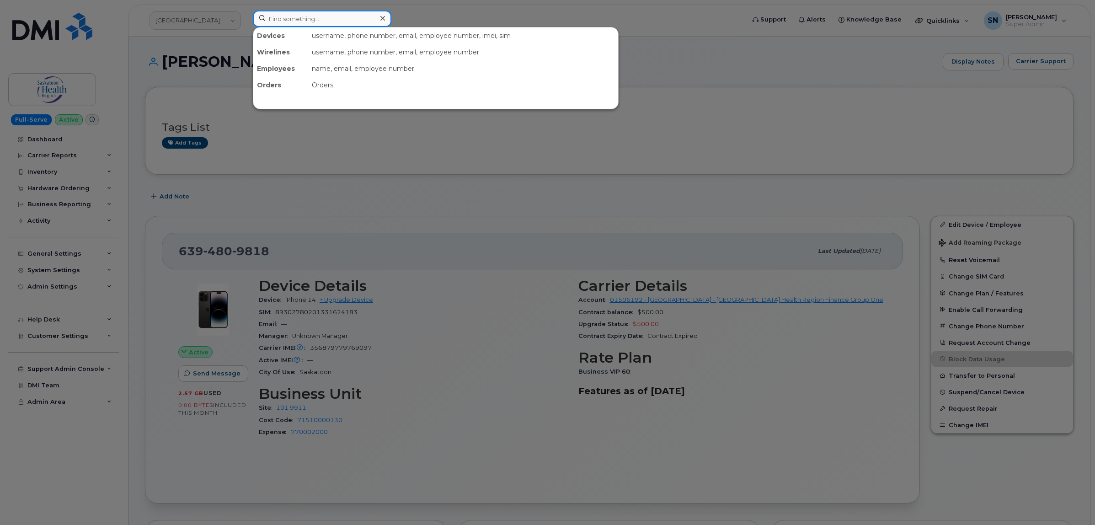
click at [282, 21] on input at bounding box center [322, 19] width 139 height 16
paste input "8259357823"
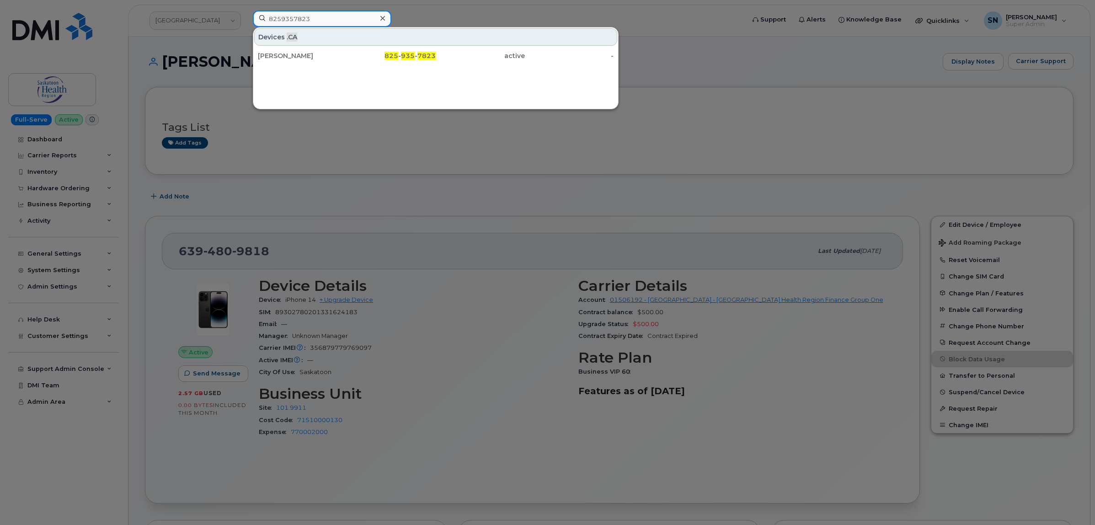
type input "8259357823"
click at [300, 56] on div "Katia Gauthier" at bounding box center [302, 55] width 89 height 9
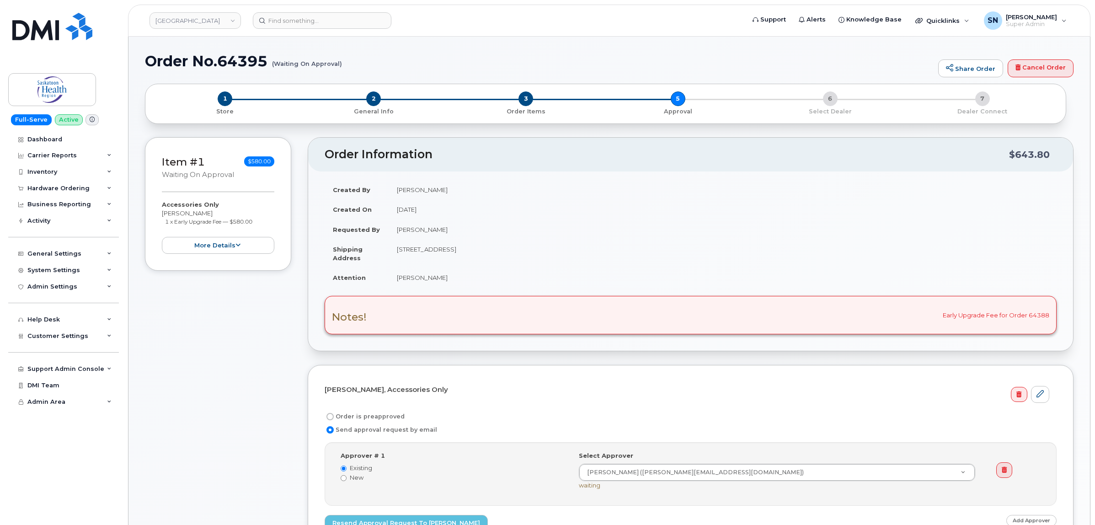
click at [251, 327] on div "Item #1 Waiting On Approval $580.00 Accessories Only [PERSON_NAME] 1 x Early Up…" at bounding box center [218, 370] width 146 height 467
